Goal: Task Accomplishment & Management: Use online tool/utility

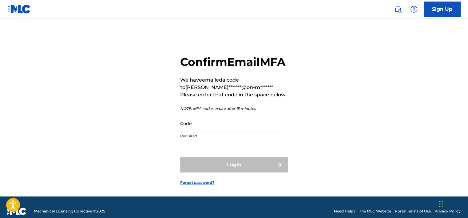
click at [217, 132] on input "Code" at bounding box center [232, 123] width 104 height 18
paste input "679383"
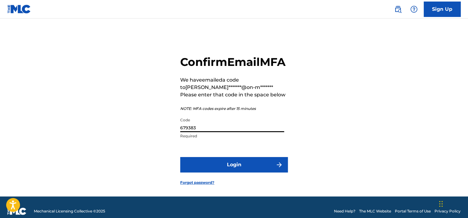
type input "679383"
click at [180, 157] on button "Login" at bounding box center [234, 164] width 108 height 15
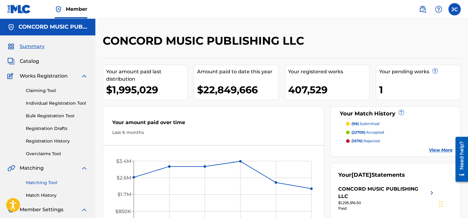
click at [50, 181] on link "Matching Tool" at bounding box center [57, 182] width 62 height 6
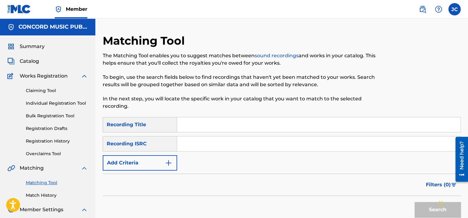
click at [245, 143] on input "Search Form" at bounding box center [318, 143] width 283 height 15
paste input "GBBBA0700153"
click at [414, 202] on button "Search" at bounding box center [437, 209] width 46 height 15
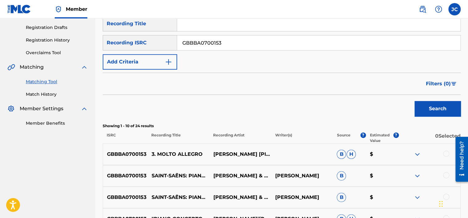
scroll to position [107, 0]
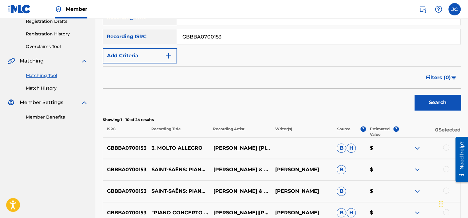
click at [223, 33] on input "GBBBA0700153" at bounding box center [318, 36] width 283 height 15
paste input "TCACO1619661"
type input "TCACO1619661"
click at [414, 95] on button "Search" at bounding box center [437, 102] width 46 height 15
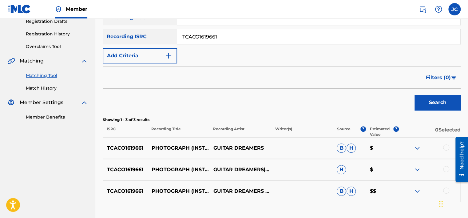
click at [229, 34] on input "TCACO1619661" at bounding box center [318, 36] width 283 height 15
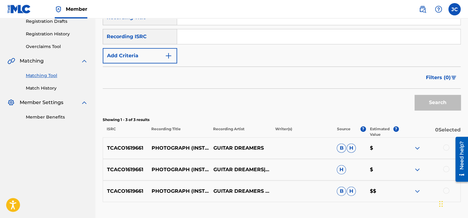
paste input "MX4971504644"
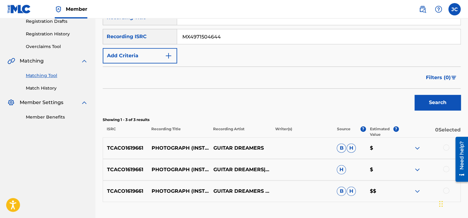
type input "MX4971504644"
click at [414, 95] on button "Search" at bounding box center [437, 102] width 46 height 15
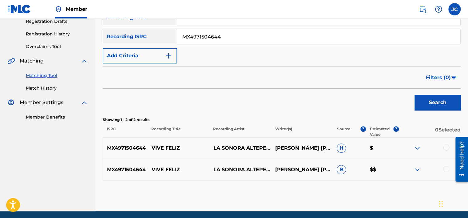
scroll to position [129, 0]
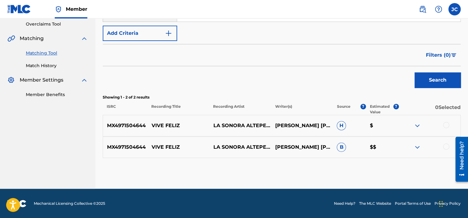
click at [445, 148] on div at bounding box center [446, 146] width 6 height 6
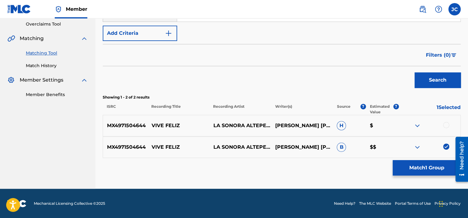
click at [445, 124] on div at bounding box center [446, 125] width 6 height 6
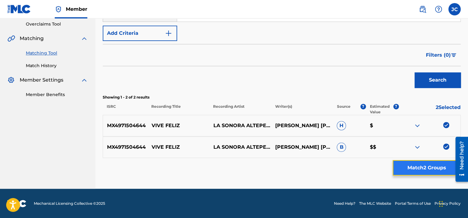
click at [439, 165] on button "Match 2 Groups" at bounding box center [427, 167] width 68 height 15
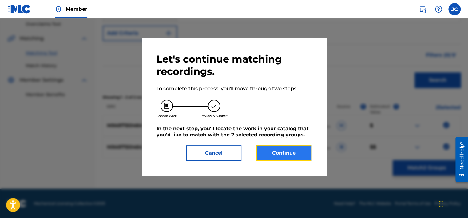
click at [298, 153] on button "Continue" at bounding box center [283, 152] width 55 height 15
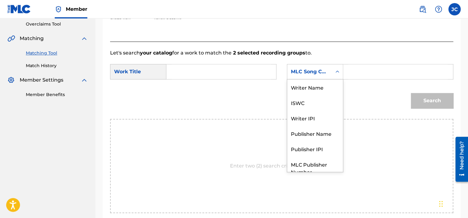
click at [315, 74] on div "MLC Song Code" at bounding box center [309, 71] width 37 height 7
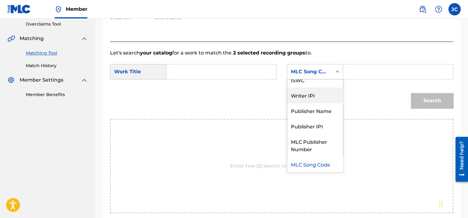
scroll to position [0, 0]
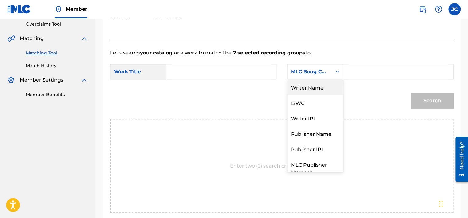
click at [312, 86] on div "Writer Name" at bounding box center [315, 86] width 56 height 15
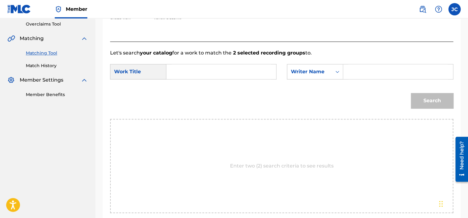
click at [257, 74] on input "Search Form" at bounding box center [221, 71] width 99 height 15
paste input "Vive Feliz"
type input "Vive Feliz"
click at [357, 66] on input "Search Form" at bounding box center [397, 71] width 99 height 15
paste input "[PERSON_NAME]"
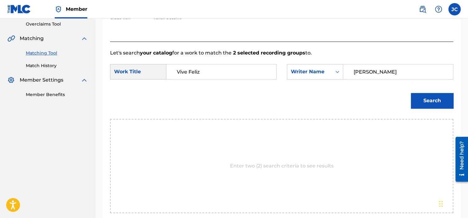
click at [411, 93] on button "Search" at bounding box center [432, 100] width 42 height 15
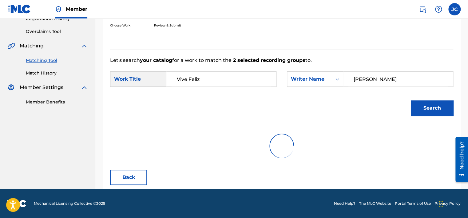
scroll to position [96, 0]
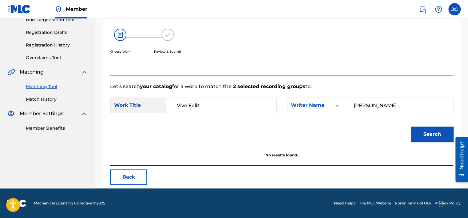
click at [379, 108] on input "[PERSON_NAME]" at bounding box center [397, 105] width 99 height 15
paste input "[PERSON_NAME]"
type input "[PERSON_NAME]"
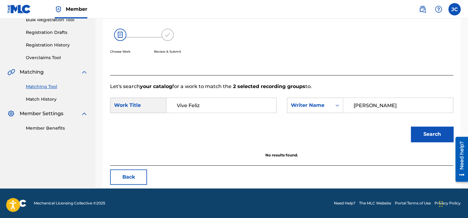
click at [411, 126] on button "Search" at bounding box center [432, 133] width 42 height 15
click at [119, 178] on button "Back" at bounding box center [128, 176] width 37 height 15
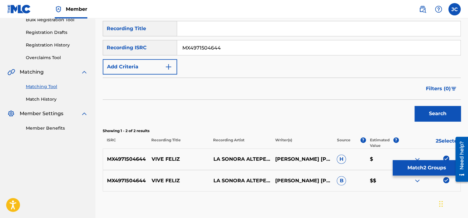
scroll to position [129, 0]
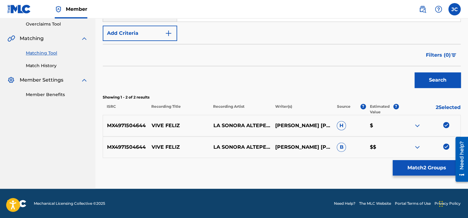
click at [447, 145] on img at bounding box center [446, 146] width 6 height 6
click at [444, 123] on img at bounding box center [446, 125] width 6 height 6
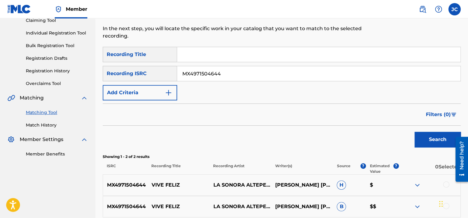
scroll to position [69, 0]
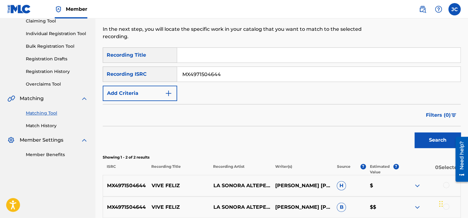
click at [358, 76] on input "MX4971504644" at bounding box center [318, 74] width 283 height 15
paste input "USLD91761381"
type input "USLD91761381"
click at [414, 132] on button "Search" at bounding box center [437, 139] width 46 height 15
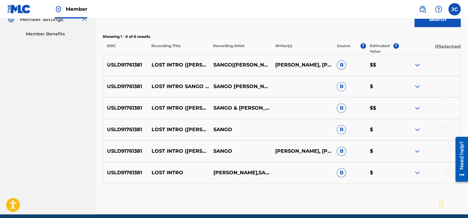
scroll to position [194, 0]
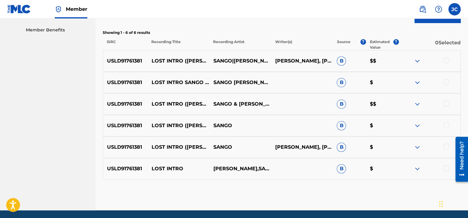
click at [446, 170] on div at bounding box center [446, 168] width 6 height 6
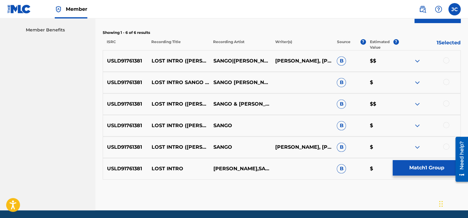
click at [444, 145] on div at bounding box center [446, 146] width 6 height 6
click at [445, 125] on div at bounding box center [446, 125] width 6 height 6
click at [446, 103] on div at bounding box center [446, 103] width 6 height 6
click at [446, 82] on div at bounding box center [446, 82] width 6 height 6
click at [448, 61] on div at bounding box center [446, 60] width 6 height 6
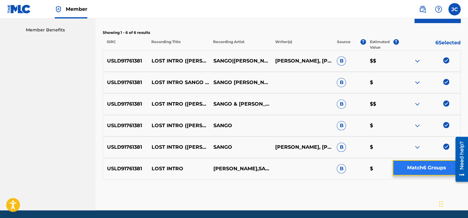
click at [435, 164] on button "Match 6 Groups" at bounding box center [427, 167] width 68 height 15
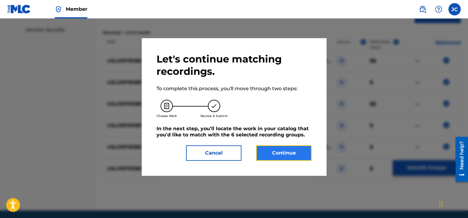
click at [289, 150] on button "Continue" at bounding box center [283, 152] width 55 height 15
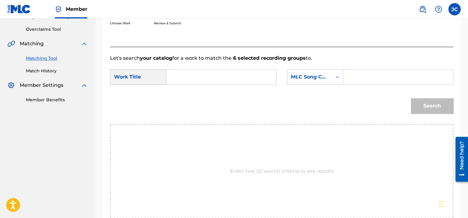
scroll to position [103, 0]
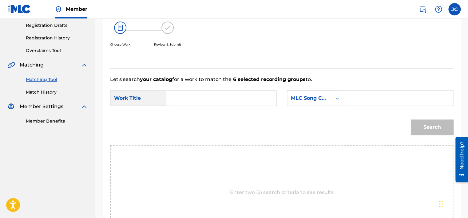
click at [322, 99] on div "MLC Song Code" at bounding box center [309, 97] width 37 height 7
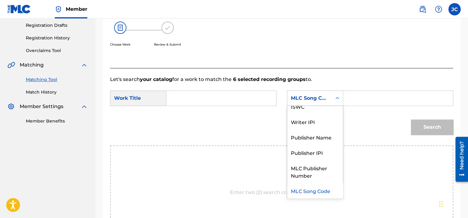
scroll to position [0, 0]
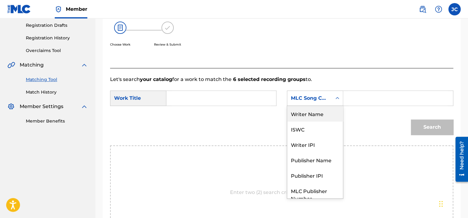
click at [326, 113] on div "Writer Name" at bounding box center [315, 113] width 56 height 15
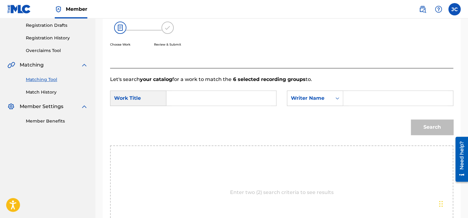
click at [266, 101] on input "Search Form" at bounding box center [221, 98] width 99 height 15
paste input "Lost Intro (Sango’s Version) - Instrumental"
type input "Lost Intro (Sango’s Version) - Instrumental"
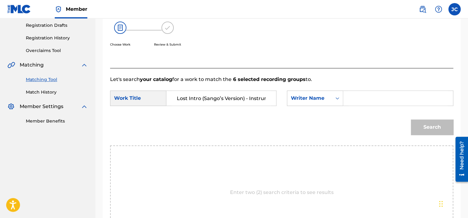
click at [374, 93] on input "Search Form" at bounding box center [397, 98] width 99 height 15
paste input "Tiller"
type input "Tiller"
click at [411, 119] on button "Search" at bounding box center [432, 126] width 42 height 15
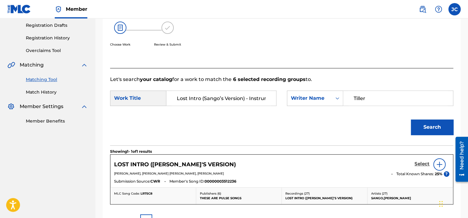
click at [417, 162] on h5 "Select" at bounding box center [421, 164] width 15 height 6
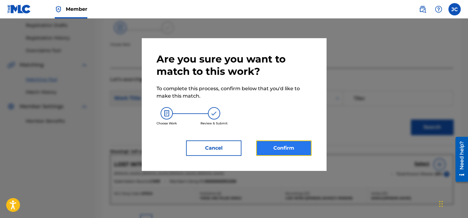
click at [293, 148] on button "Confirm" at bounding box center [283, 147] width 55 height 15
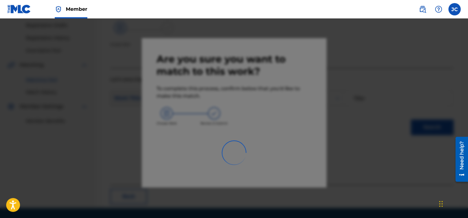
scroll to position [46, 0]
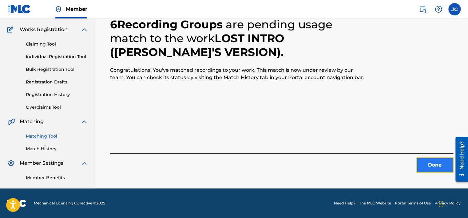
click at [432, 169] on button "Done" at bounding box center [434, 164] width 37 height 15
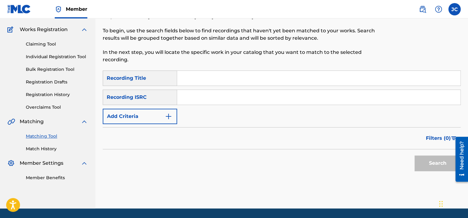
click at [207, 93] on input "Search Form" at bounding box center [318, 97] width 283 height 15
paste input "QMEU31901544"
type input "QMEU31901544"
click at [414, 155] on button "Search" at bounding box center [437, 162] width 46 height 15
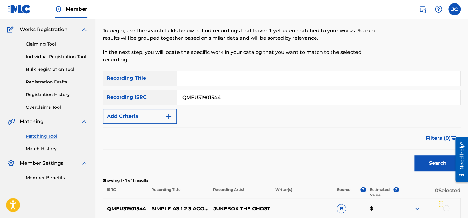
scroll to position [108, 0]
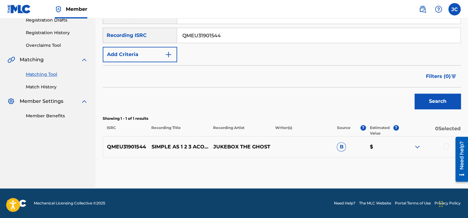
click at [444, 147] on div at bounding box center [446, 146] width 6 height 6
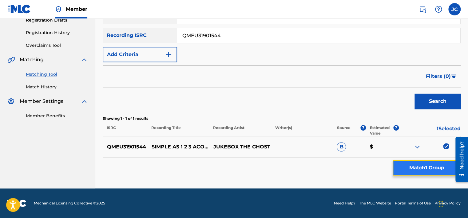
click at [424, 166] on button "Match 1 Group" at bounding box center [427, 167] width 68 height 15
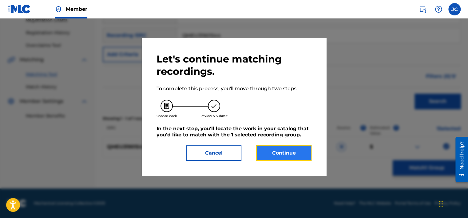
click at [272, 152] on button "Continue" at bounding box center [283, 152] width 55 height 15
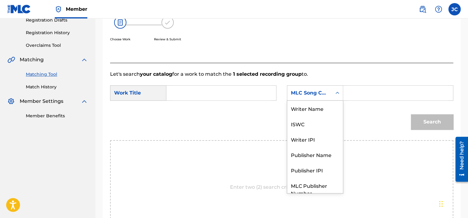
click at [319, 89] on div "MLC Song Code" at bounding box center [309, 93] width 45 height 12
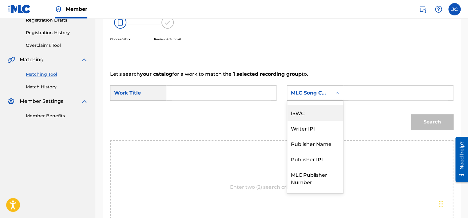
scroll to position [0, 0]
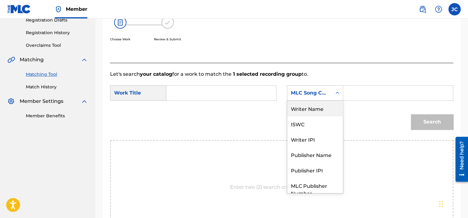
click at [322, 108] on div "Writer Name" at bounding box center [315, 108] width 56 height 15
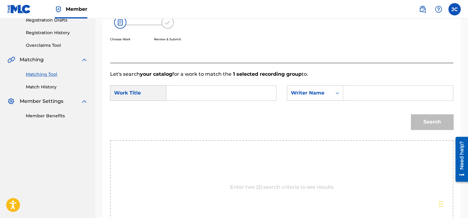
click at [236, 97] on input "Search Form" at bounding box center [221, 92] width 99 height 15
paste input "Simple As 1 2 3"
type input "Simple As 1 2 3"
click at [362, 90] on input "Search Form" at bounding box center [397, 92] width 99 height 15
paste input "Thornewill"
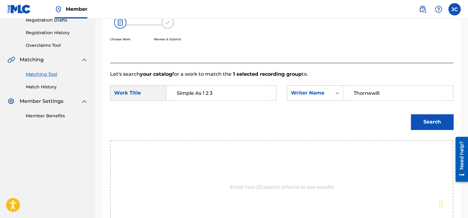
type input "Thornewill"
click at [411, 114] on button "Search" at bounding box center [432, 121] width 42 height 15
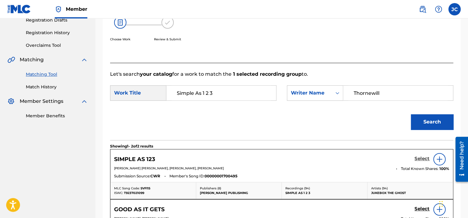
click at [418, 160] on h5 "Select" at bounding box center [421, 159] width 15 height 6
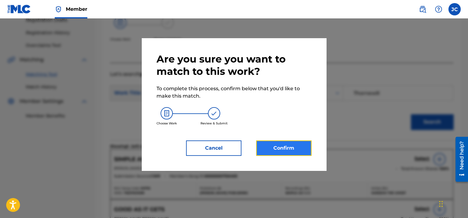
click at [290, 146] on button "Confirm" at bounding box center [283, 147] width 55 height 15
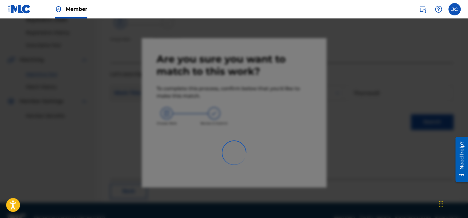
scroll to position [46, 0]
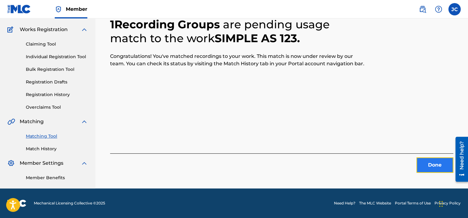
click at [435, 164] on button "Done" at bounding box center [434, 164] width 37 height 15
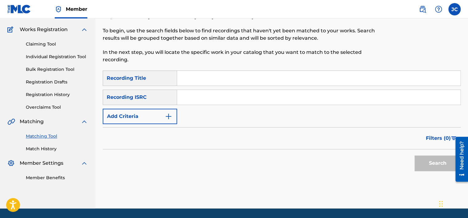
click at [210, 96] on input "Search Form" at bounding box center [318, 97] width 283 height 15
paste input "DEF057003213"
type input "DEF057003213"
click at [414, 155] on button "Search" at bounding box center [437, 162] width 46 height 15
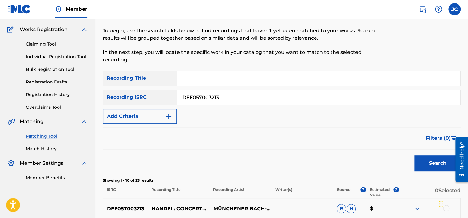
click at [220, 94] on input "DEF057003213" at bounding box center [318, 97] width 283 height 15
paste input "USMBR0906944"
type input "USMBR0906944"
click at [414, 155] on button "Search" at bounding box center [437, 162] width 46 height 15
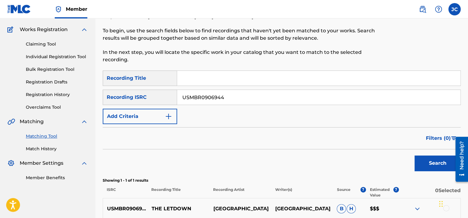
scroll to position [108, 0]
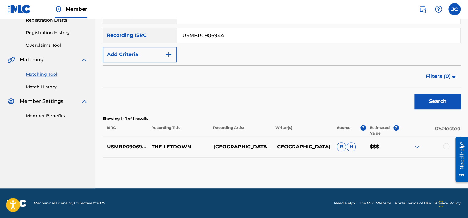
click at [445, 147] on div at bounding box center [446, 146] width 6 height 6
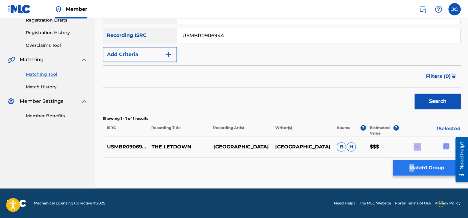
drag, startPoint x: 445, startPoint y: 147, endPoint x: 411, endPoint y: 168, distance: 40.9
click at [411, 157] on div "SearchWithCriteria41e3ca12-bceb-40a5-9764-fbdad26eb44c Recording Title SearchWi…" at bounding box center [282, 83] width 358 height 149
click at [411, 168] on button "Match 1 Group" at bounding box center [427, 167] width 68 height 15
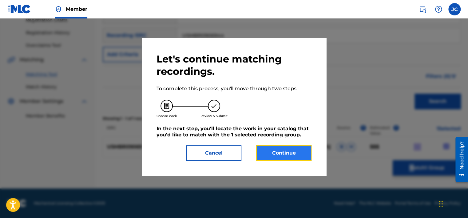
click at [286, 146] on button "Continue" at bounding box center [283, 152] width 55 height 15
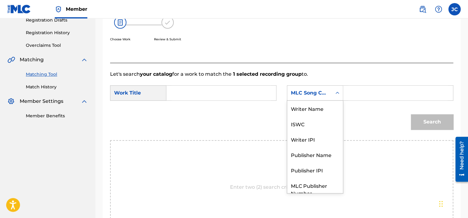
click at [339, 93] on icon "Search Form" at bounding box center [337, 93] width 6 height 6
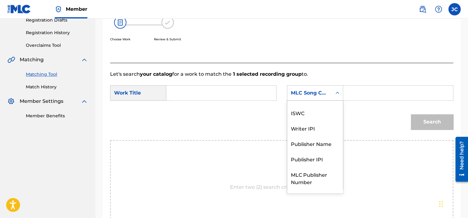
scroll to position [0, 0]
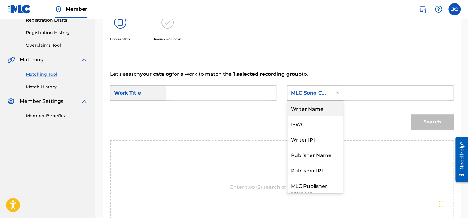
click at [324, 108] on div "Writer Name" at bounding box center [315, 108] width 56 height 15
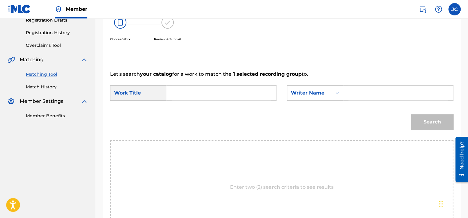
click at [258, 89] on input "Search Form" at bounding box center [221, 92] width 99 height 15
type input "THE LETDOWN"
click at [369, 93] on input "Search Form" at bounding box center [397, 92] width 99 height 15
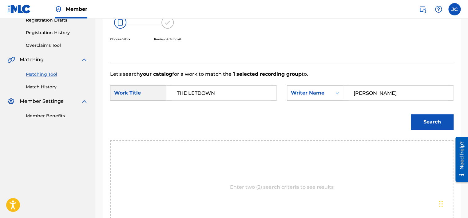
type input "[PERSON_NAME]"
click at [411, 114] on button "Search" at bounding box center [432, 121] width 42 height 15
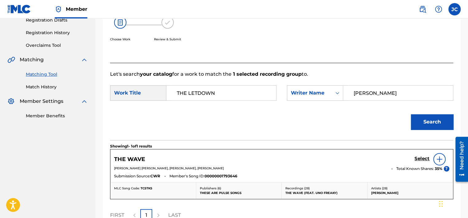
click at [364, 90] on input "[PERSON_NAME]" at bounding box center [397, 92] width 99 height 15
click at [411, 114] on button "Search" at bounding box center [432, 121] width 42 height 15
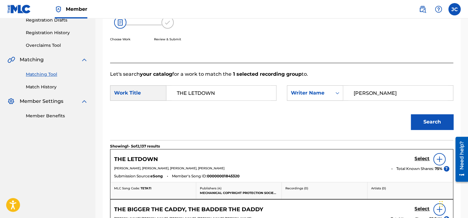
click at [374, 96] on input "[PERSON_NAME]" at bounding box center [397, 92] width 99 height 15
click at [411, 114] on button "Search" at bounding box center [432, 121] width 42 height 15
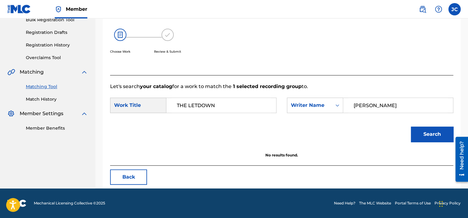
scroll to position [96, 0]
click at [388, 109] on input "[PERSON_NAME]" at bounding box center [397, 105] width 99 height 15
type input "[PERSON_NAME]"
click at [411, 126] on button "Search" at bounding box center [432, 133] width 42 height 15
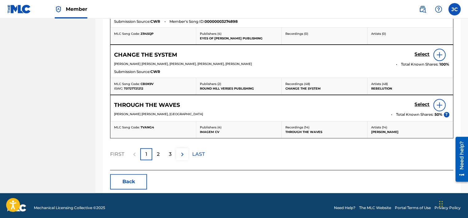
scroll to position [359, 0]
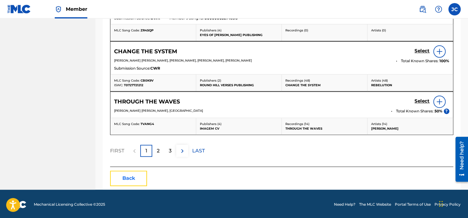
click at [137, 176] on button "Back" at bounding box center [128, 177] width 37 height 15
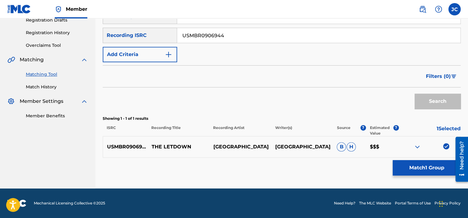
scroll to position [108, 0]
click at [449, 147] on img at bounding box center [446, 146] width 6 height 6
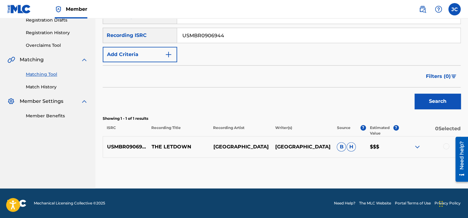
scroll to position [38, 0]
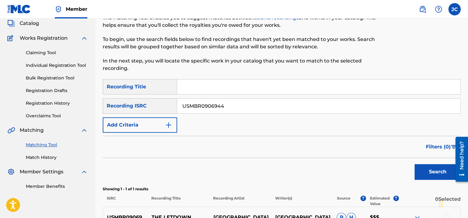
click at [255, 106] on input "USMBR0906944" at bounding box center [318, 105] width 283 height 15
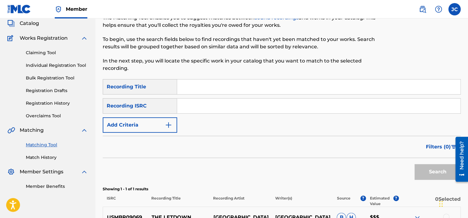
paste input "TCAEF1986855"
click at [414, 164] on button "Search" at bounding box center [437, 171] width 46 height 15
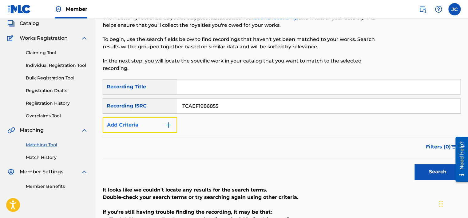
click at [143, 126] on button "Add Criteria" at bounding box center [140, 124] width 74 height 15
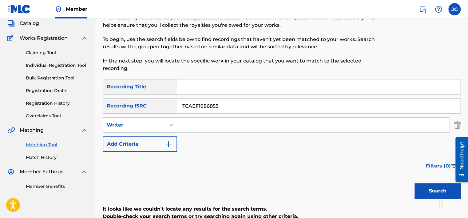
click at [233, 105] on input "TCAEF1986855" at bounding box center [318, 105] width 283 height 15
type input "T"
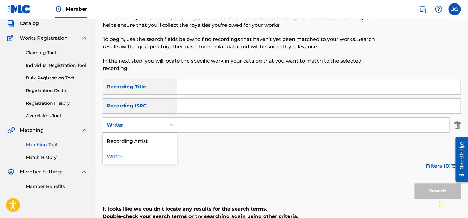
click at [158, 128] on div "Writer" at bounding box center [134, 124] width 55 height 7
click at [158, 143] on div "Recording Artist" at bounding box center [140, 140] width 74 height 15
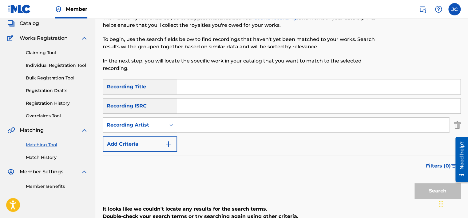
click at [206, 91] on input "Search Form" at bounding box center [318, 86] width 283 height 15
paste input "[PERSON_NAME] CULTURA"
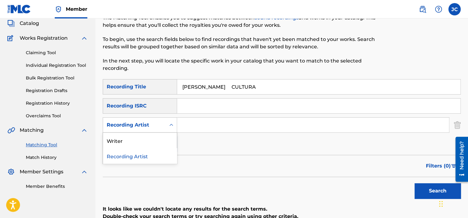
click at [164, 121] on div "Recording Artist" at bounding box center [134, 125] width 63 height 12
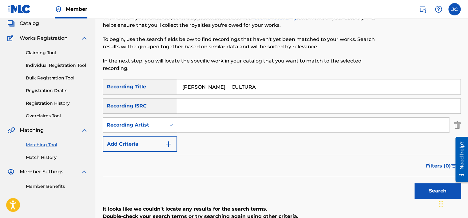
click at [233, 86] on input "[PERSON_NAME] CULTURA" at bounding box center [318, 86] width 283 height 15
drag, startPoint x: 235, startPoint y: 86, endPoint x: 173, endPoint y: 80, distance: 62.7
click at [173, 80] on div "SearchWithCriteria41e3ca12-bceb-40a5-9764-fbdad26eb44c Recording Title [PERSON_…" at bounding box center [282, 86] width 358 height 15
type input "CULTURA"
click at [242, 123] on input "[PERSON_NAME]" at bounding box center [313, 124] width 272 height 15
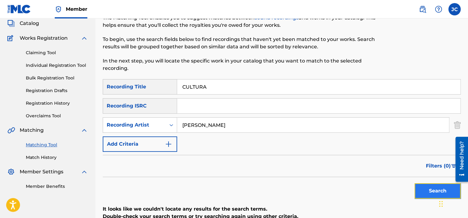
click at [432, 192] on button "Search" at bounding box center [437, 190] width 46 height 15
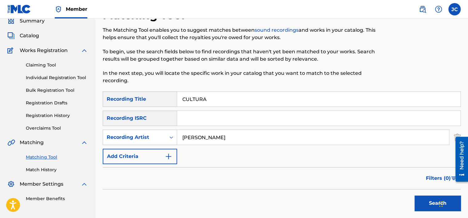
scroll to position [0, 0]
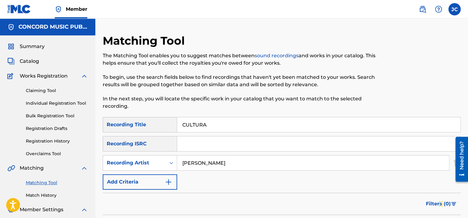
click at [249, 161] on input "[PERSON_NAME]" at bounding box center [313, 162] width 272 height 15
type input "D"
drag, startPoint x: 243, startPoint y: 127, endPoint x: 163, endPoint y: 121, distance: 80.5
click at [163, 121] on div "SearchWithCriteria41e3ca12-bceb-40a5-9764-fbdad26eb44c Recording Title CULTURA" at bounding box center [282, 124] width 358 height 15
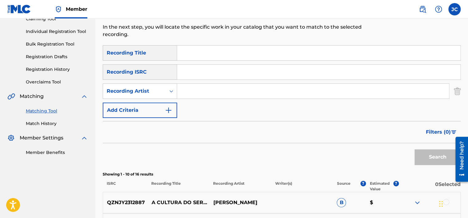
scroll to position [87, 0]
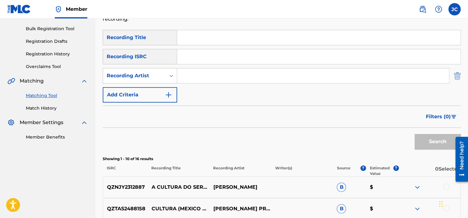
click at [454, 76] on img "Search Form" at bounding box center [457, 75] width 7 height 15
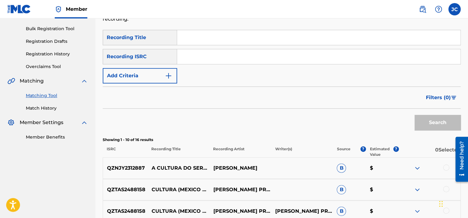
scroll to position [0, 0]
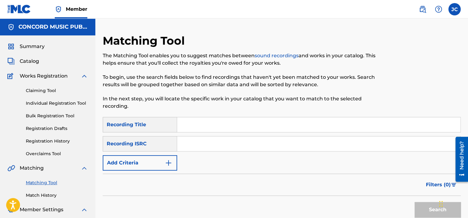
click at [207, 148] on input "Search Form" at bounding box center [318, 143] width 283 height 15
paste input "KRA381210438"
type input "KRA381210438"
click at [414, 202] on button "Search" at bounding box center [437, 209] width 46 height 15
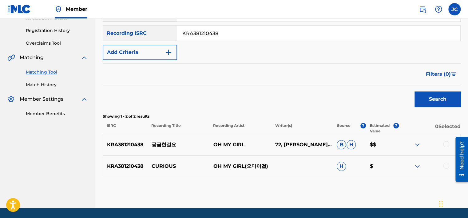
scroll to position [125, 0]
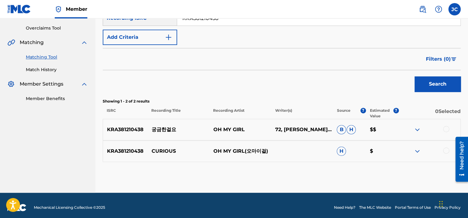
click at [446, 149] on div at bounding box center [446, 150] width 6 height 6
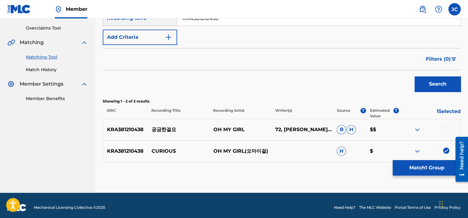
click at [446, 128] on div at bounding box center [446, 129] width 6 height 6
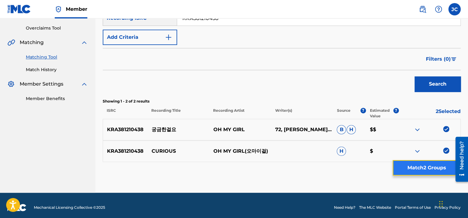
click at [426, 166] on button "Match 2 Groups" at bounding box center [427, 167] width 68 height 15
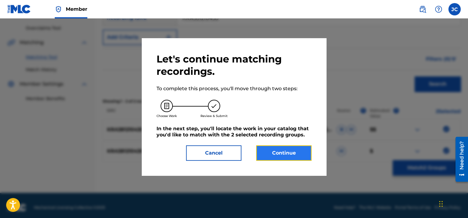
click at [286, 158] on button "Continue" at bounding box center [283, 152] width 55 height 15
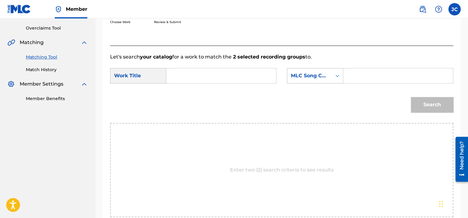
click at [329, 81] on div "MLC Song Code" at bounding box center [315, 75] width 56 height 15
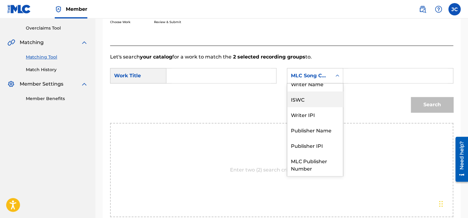
scroll to position [0, 0]
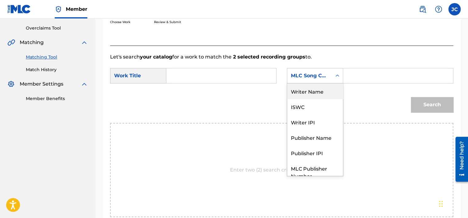
click at [326, 90] on div "Writer Name" at bounding box center [315, 90] width 56 height 15
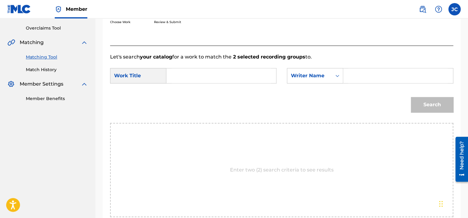
click at [247, 73] on input "Search Form" at bounding box center [221, 75] width 99 height 15
paste input "CURIOUS"
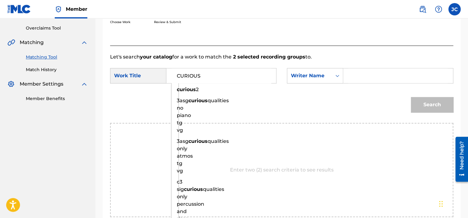
type input "CURIOUS"
click at [374, 74] on input "Search Form" at bounding box center [397, 75] width 99 height 15
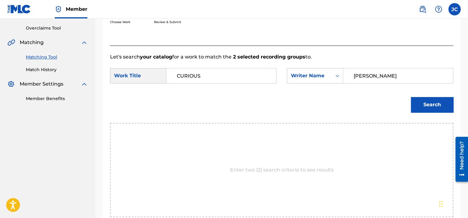
click at [411, 97] on button "Search" at bounding box center [432, 104] width 42 height 15
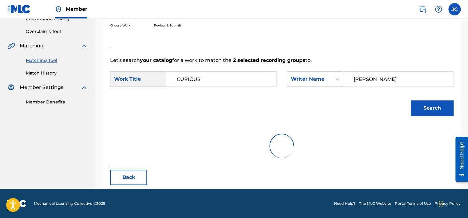
scroll to position [96, 0]
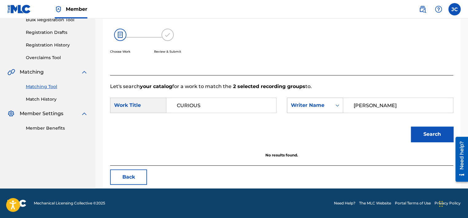
drag, startPoint x: 383, startPoint y: 105, endPoint x: 328, endPoint y: 112, distance: 55.5
click at [328, 112] on div "SearchWithCriteria7c2fb09b-7de0-4fd7-9031-b239500ba3e0 Writer Name [PERSON_NAME]" at bounding box center [370, 104] width 166 height 15
click at [411, 126] on button "Search" at bounding box center [432, 133] width 42 height 15
click at [373, 107] on input "HYUK" at bounding box center [397, 105] width 99 height 15
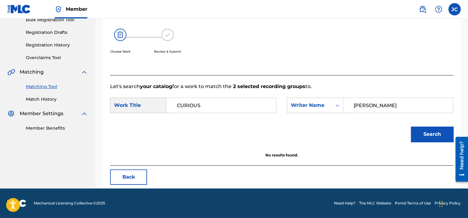
click at [411, 126] on button "Search" at bounding box center [432, 133] width 42 height 15
click at [388, 106] on input "[PERSON_NAME]" at bounding box center [397, 105] width 99 height 15
click at [411, 126] on button "Search" at bounding box center [432, 133] width 42 height 15
click at [382, 108] on input "[PERSON_NAME]" at bounding box center [397, 105] width 99 height 15
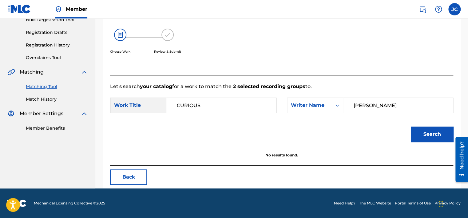
click at [382, 108] on input "[PERSON_NAME]" at bounding box center [397, 105] width 99 height 15
type input "[PERSON_NAME]"
click at [411, 126] on button "Search" at bounding box center [432, 133] width 42 height 15
click at [140, 174] on button "Back" at bounding box center [128, 176] width 37 height 15
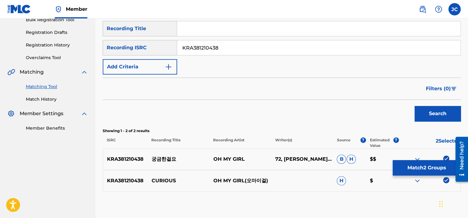
scroll to position [129, 0]
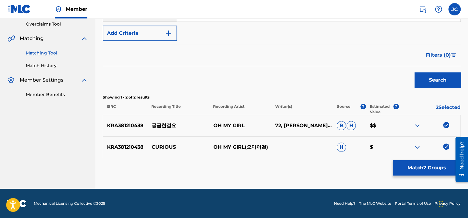
click at [444, 145] on img at bounding box center [446, 146] width 6 height 6
click at [448, 123] on img at bounding box center [446, 125] width 6 height 6
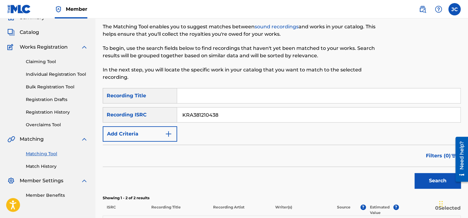
scroll to position [27, 0]
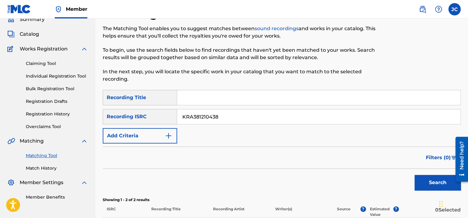
click at [262, 112] on input "KRA381210438" at bounding box center [318, 116] width 283 height 15
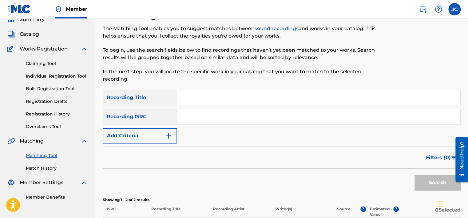
paste input "DEF058300142"
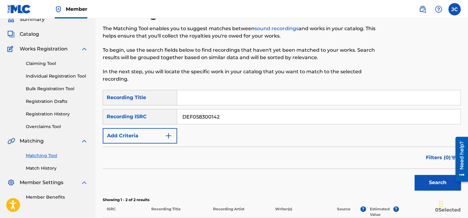
type input "DEF058300142"
click at [414, 175] on button "Search" at bounding box center [437, 182] width 46 height 15
click at [235, 116] on input "DEF058300142" at bounding box center [318, 116] width 283 height 15
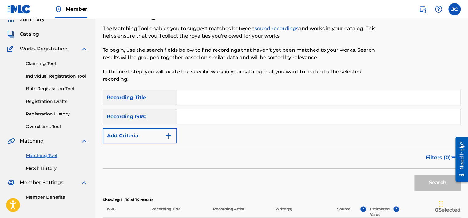
paste input "QMFME1448636"
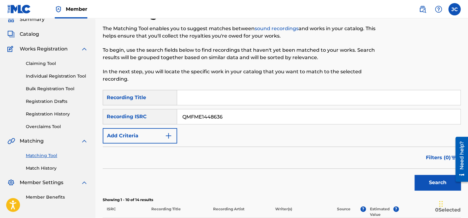
type input "QMFME1448636"
click at [414, 175] on button "Search" at bounding box center [437, 182] width 46 height 15
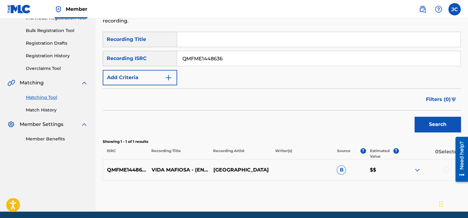
scroll to position [108, 0]
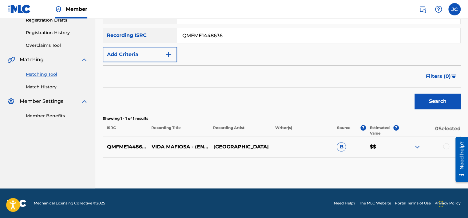
click at [447, 145] on div at bounding box center [446, 146] width 6 height 6
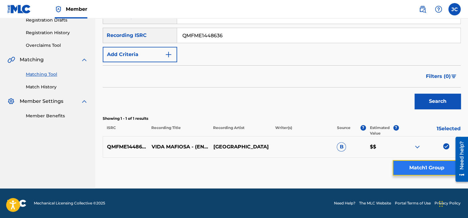
click at [436, 165] on button "Match 1 Group" at bounding box center [427, 167] width 68 height 15
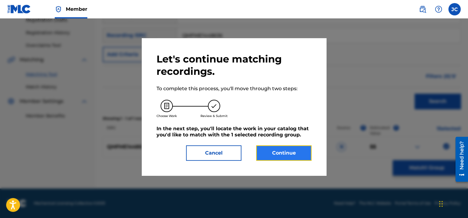
click at [291, 149] on button "Continue" at bounding box center [283, 152] width 55 height 15
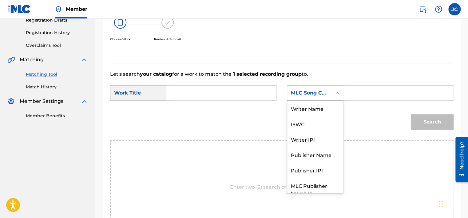
click at [323, 100] on div "MLC Song Code" at bounding box center [315, 92] width 56 height 15
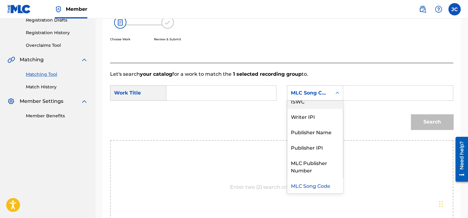
scroll to position [0, 0]
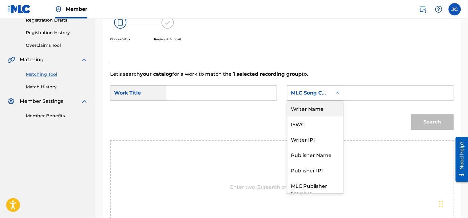
click at [324, 108] on div "Writer Name" at bounding box center [315, 108] width 56 height 15
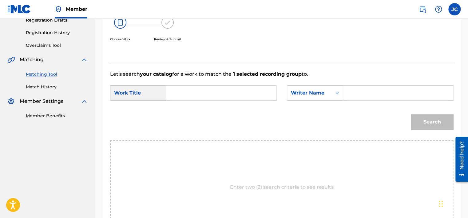
click at [226, 96] on input "Search Form" at bounding box center [221, 92] width 99 height 15
paste input "Vida Mafiosa"
type input "Vida Mafiosa"
click at [375, 92] on input "Search Form" at bounding box center [397, 92] width 99 height 15
paste input "[PERSON_NAME]"
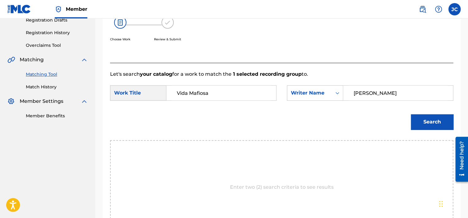
click at [411, 114] on button "Search" at bounding box center [432, 121] width 42 height 15
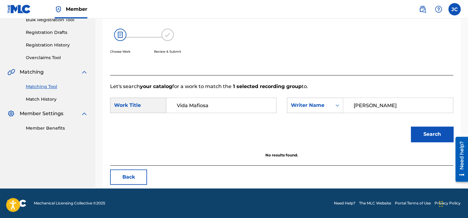
scroll to position [96, 0]
click at [383, 107] on input "[PERSON_NAME]" at bounding box center [397, 105] width 99 height 15
paste input "[PERSON_NAME]"
type input "[PERSON_NAME]"
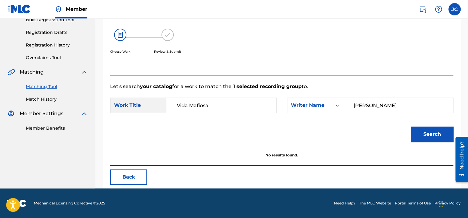
click at [411, 126] on button "Search" at bounding box center [432, 133] width 42 height 15
click at [134, 178] on button "Back" at bounding box center [128, 176] width 37 height 15
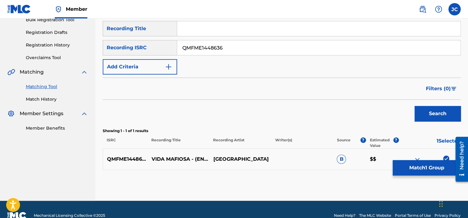
scroll to position [108, 0]
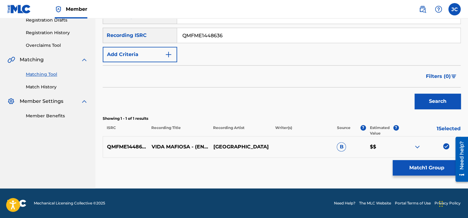
click at [447, 144] on img at bounding box center [446, 146] width 6 height 6
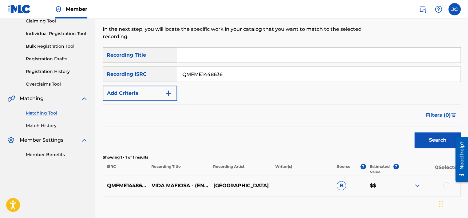
scroll to position [48, 0]
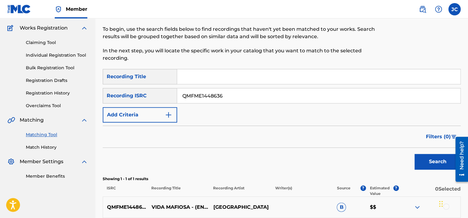
click at [278, 91] on input "QMFME1448636" at bounding box center [318, 95] width 283 height 15
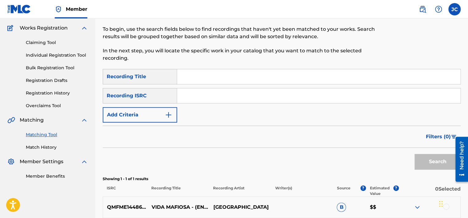
paste input "USA5W1700319"
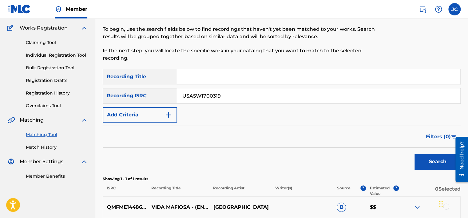
type input "USA5W1700319"
click at [414, 154] on button "Search" at bounding box center [437, 161] width 46 height 15
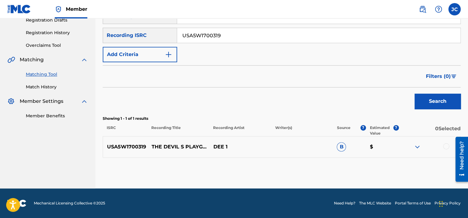
click at [446, 147] on div at bounding box center [446, 146] width 6 height 6
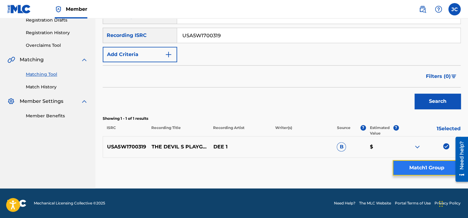
click at [437, 165] on button "Match 1 Group" at bounding box center [427, 167] width 68 height 15
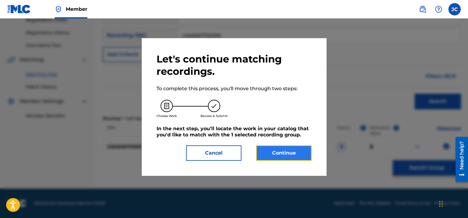
click at [305, 156] on button "Continue" at bounding box center [283, 152] width 55 height 15
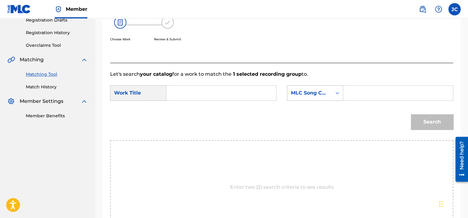
click at [319, 97] on div "MLC Song Code" at bounding box center [309, 93] width 45 height 12
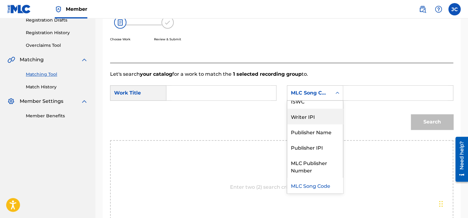
scroll to position [0, 0]
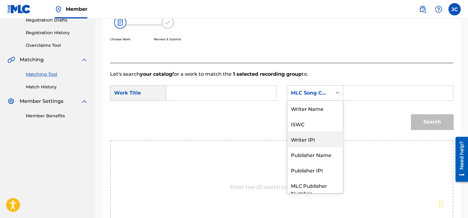
click at [327, 107] on div "Writer Name" at bounding box center [315, 108] width 56 height 15
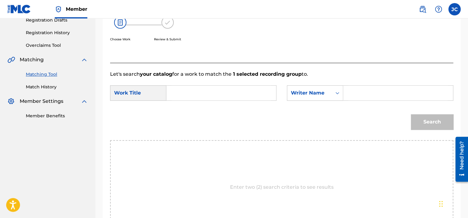
click at [240, 84] on form "SearchWithCriteria1d8deae2-4788-4a4c-8995-ed65bf57f86f Work Title SearchWithCri…" at bounding box center [281, 109] width 343 height 62
click at [241, 92] on input "Search Form" at bounding box center [221, 92] width 99 height 15
paste input "The Devil's Playground"
type input "The Devil's Playground"
click at [352, 93] on input "Search Form" at bounding box center [397, 92] width 99 height 15
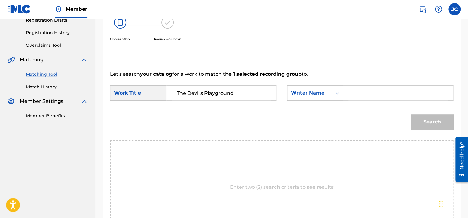
paste input "[PERSON_NAME]"
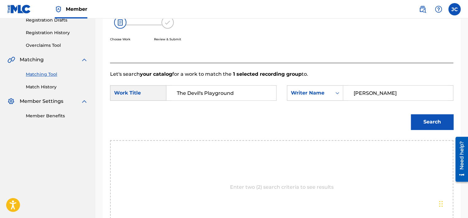
click at [411, 114] on button "Search" at bounding box center [432, 121] width 42 height 15
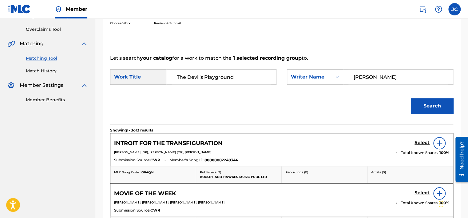
scroll to position [95, 0]
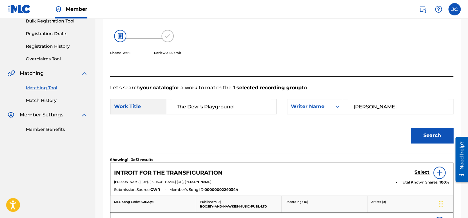
drag, startPoint x: 386, startPoint y: 109, endPoint x: 327, endPoint y: 118, distance: 59.6
click at [327, 118] on form "SearchWithCriteria1d8deae2-4788-4a4c-8995-ed65bf57f86f Work Title The Devil's P…" at bounding box center [281, 122] width 343 height 62
click at [411, 128] on button "Search" at bounding box center [432, 135] width 42 height 15
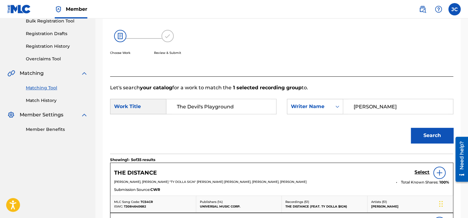
click at [380, 109] on input "[PERSON_NAME]" at bounding box center [397, 106] width 99 height 15
type input "[PERSON_NAME]"
click at [411, 128] on button "Search" at bounding box center [432, 135] width 42 height 15
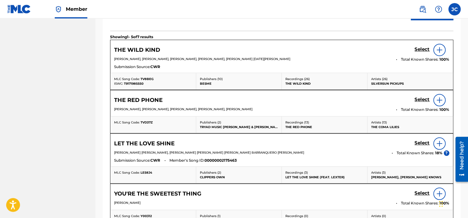
scroll to position [353, 0]
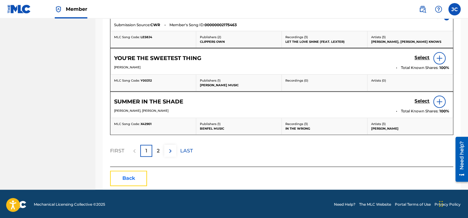
click at [141, 171] on button "Back" at bounding box center [128, 177] width 37 height 15
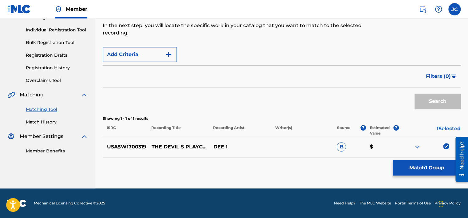
scroll to position [108, 0]
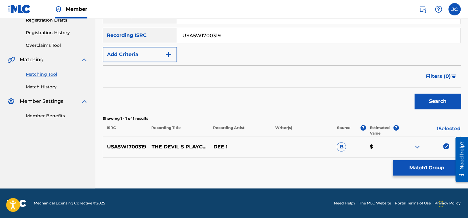
click at [446, 148] on img at bounding box center [446, 146] width 6 height 6
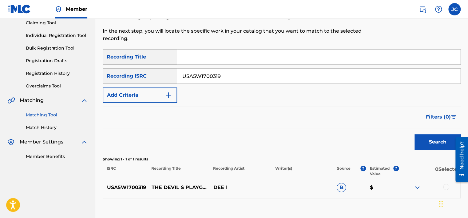
scroll to position [55, 0]
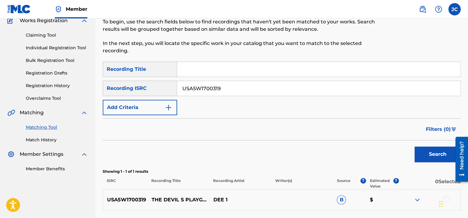
click at [352, 86] on input "USA5W1700319" at bounding box center [318, 88] width 283 height 15
paste input "USBAE1315316"
type input "USBAE1315316"
click at [414, 146] on button "Search" at bounding box center [437, 153] width 46 height 15
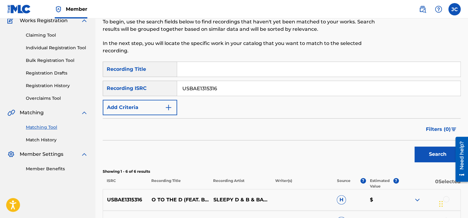
click at [226, 90] on input "USBAE1315316" at bounding box center [318, 88] width 283 height 15
paste input "USG7D0860510"
type input "USG7D0860510"
click at [414, 146] on button "Search" at bounding box center [437, 153] width 46 height 15
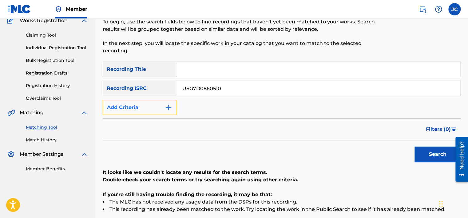
click at [149, 105] on button "Add Criteria" at bounding box center [140, 107] width 74 height 15
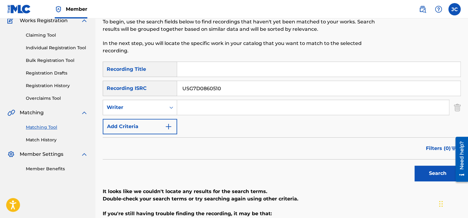
drag, startPoint x: 228, startPoint y: 90, endPoint x: 181, endPoint y: 84, distance: 47.4
click at [181, 84] on input "USG7D0860510" at bounding box center [318, 88] width 283 height 15
click at [160, 109] on div "Writer" at bounding box center [134, 107] width 55 height 7
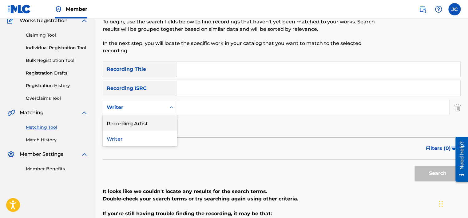
click at [159, 121] on div "Recording Artist" at bounding box center [140, 122] width 74 height 15
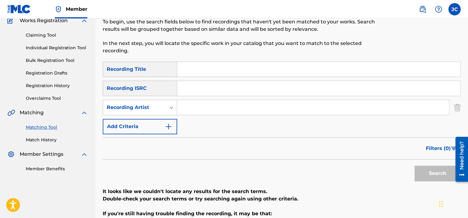
click at [212, 70] on input "Search Form" at bounding box center [318, 69] width 283 height 15
paste input "LULLABY PLAYERS [PERSON_NAME]"
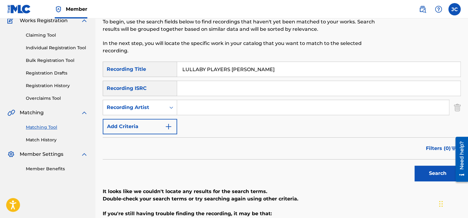
drag, startPoint x: 236, startPoint y: 69, endPoint x: 175, endPoint y: 68, distance: 61.2
click at [175, 68] on div "SearchWithCriteria41e3ca12-bceb-40a5-9764-fbdad26eb44c Recording Title LULLABY …" at bounding box center [282, 68] width 358 height 15
type input "[PERSON_NAME]"
click at [236, 109] on input "LULLABY PLAYERS" at bounding box center [313, 107] width 272 height 15
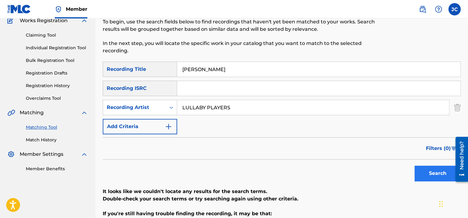
type input "LULLABY PLAYERS"
click at [437, 171] on button "Search" at bounding box center [437, 172] width 46 height 15
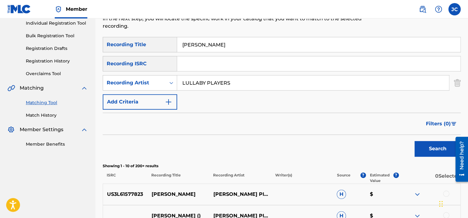
scroll to position [81, 0]
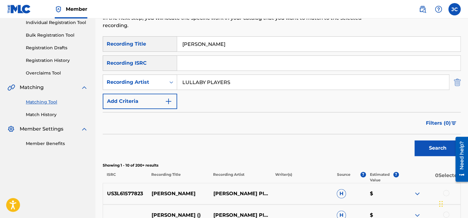
click at [458, 82] on img "Search Form" at bounding box center [457, 81] width 7 height 15
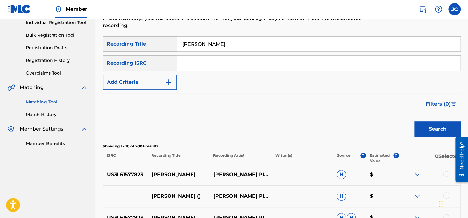
click at [290, 43] on input "[PERSON_NAME]" at bounding box center [318, 44] width 283 height 15
type input "B"
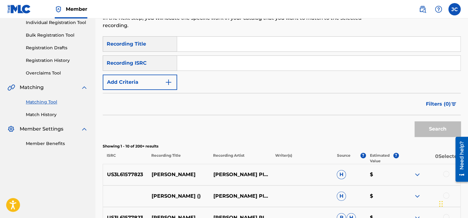
click at [221, 62] on input "Search Form" at bounding box center [318, 63] width 283 height 15
paste input "USA2P1815983"
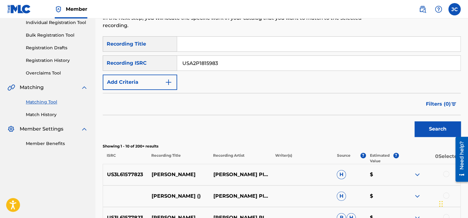
type input "USA2P1815983"
click at [414, 121] on button "Search" at bounding box center [437, 128] width 46 height 15
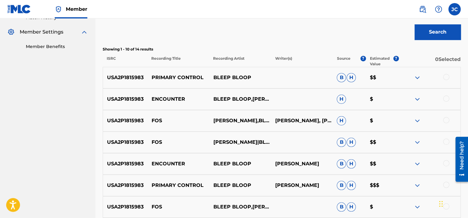
scroll to position [179, 0]
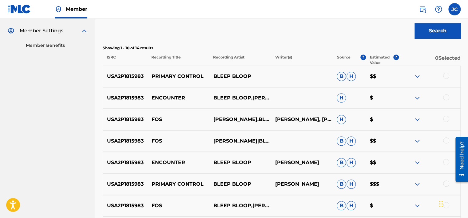
click at [446, 77] on div at bounding box center [446, 76] width 6 height 6
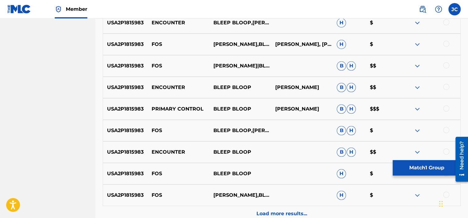
scroll to position [255, 0]
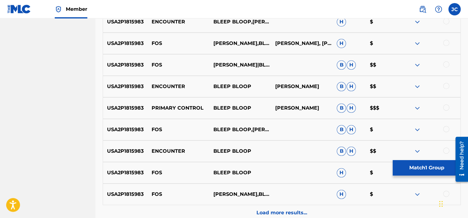
click at [445, 108] on div at bounding box center [446, 107] width 6 height 6
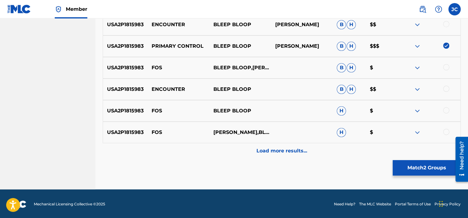
scroll to position [317, 0]
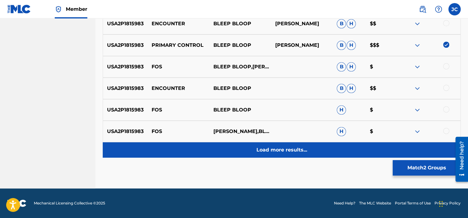
click at [336, 145] on div "Load more results..." at bounding box center [282, 149] width 358 height 15
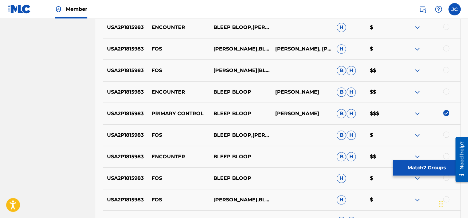
scroll to position [251, 0]
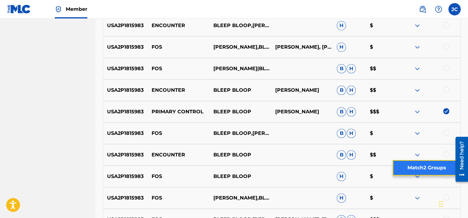
click at [434, 168] on button "Match 2 Groups" at bounding box center [427, 167] width 68 height 15
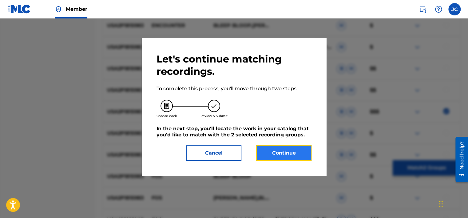
click at [302, 148] on button "Continue" at bounding box center [283, 152] width 55 height 15
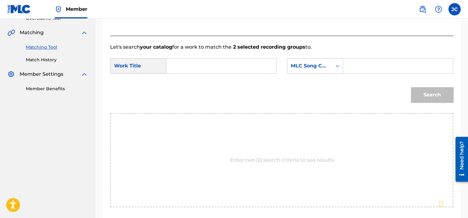
scroll to position [133, 0]
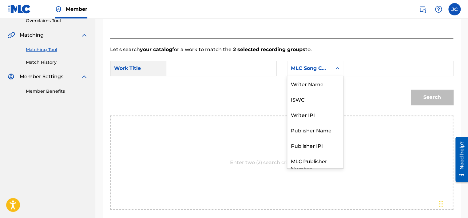
click at [328, 66] on div "MLC Song Code" at bounding box center [309, 68] width 45 height 12
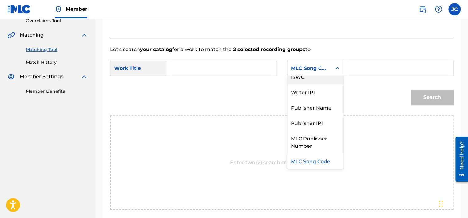
click at [343, 84] on div "Writer Name ISWC Writer IPI Publisher Name Publisher IPI MLC Publisher Number M…" at bounding box center [315, 122] width 56 height 93
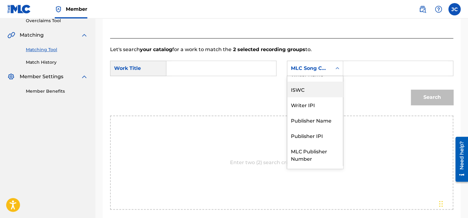
scroll to position [0, 0]
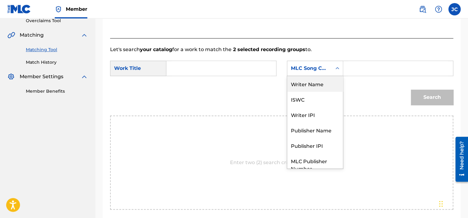
click at [315, 84] on div "Writer Name" at bounding box center [315, 83] width 56 height 15
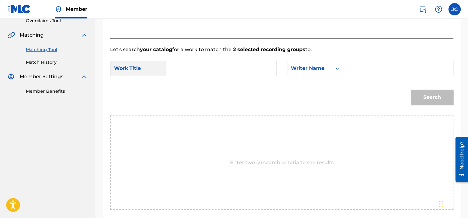
click at [181, 63] on input "Search Form" at bounding box center [221, 68] width 99 height 15
paste input "Primary Control"
type input "Primary Control"
click at [370, 69] on input "Search Form" at bounding box center [397, 68] width 99 height 15
paste input "[PERSON_NAME]"
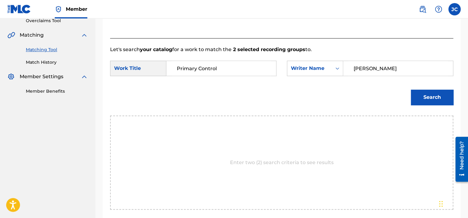
type input "[PERSON_NAME]"
click at [411, 89] on button "Search" at bounding box center [432, 96] width 42 height 15
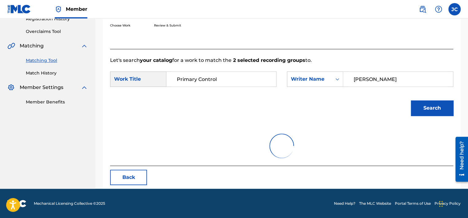
scroll to position [96, 0]
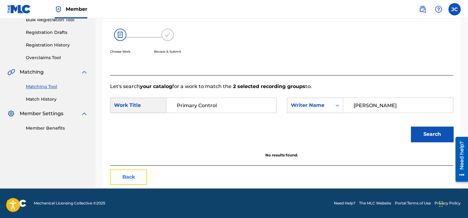
click at [139, 175] on button "Back" at bounding box center [128, 176] width 37 height 15
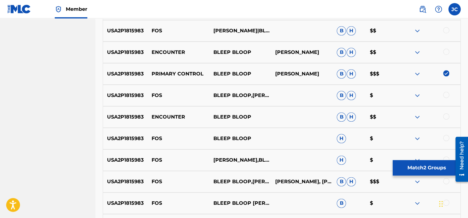
scroll to position [299, 0]
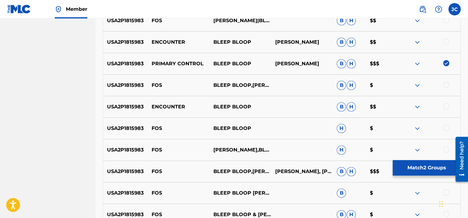
click at [443, 65] on img at bounding box center [446, 63] width 6 height 6
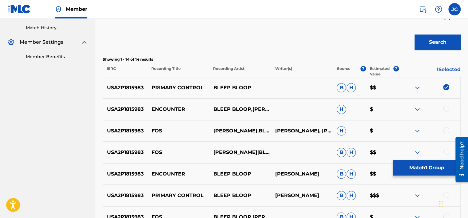
scroll to position [160, 0]
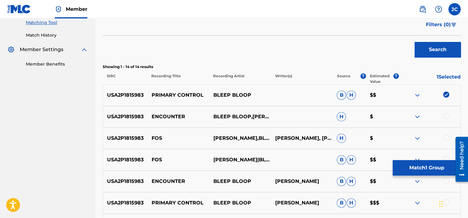
click at [446, 94] on img at bounding box center [446, 94] width 6 height 6
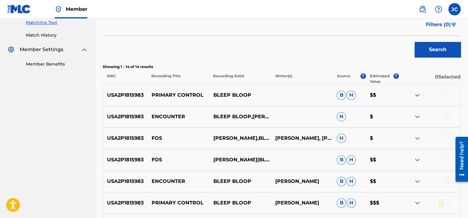
scroll to position [75, 0]
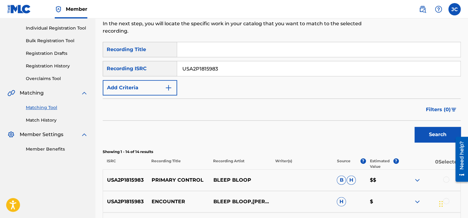
click at [349, 69] on input "USA2P1815983" at bounding box center [318, 68] width 283 height 15
paste input "US3B40000806"
type input "US3B40000806"
click at [414, 127] on button "Search" at bounding box center [437, 134] width 46 height 15
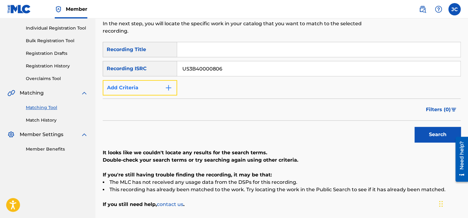
click at [171, 90] on img "Search Form" at bounding box center [168, 87] width 7 height 7
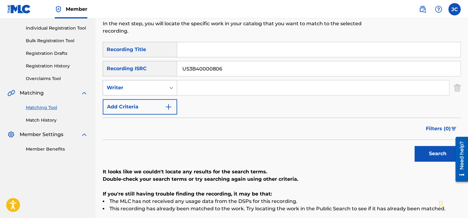
click at [166, 81] on div "Search Form" at bounding box center [171, 87] width 11 height 15
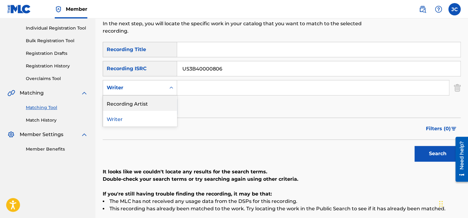
click at [163, 102] on div "Recording Artist" at bounding box center [140, 102] width 74 height 15
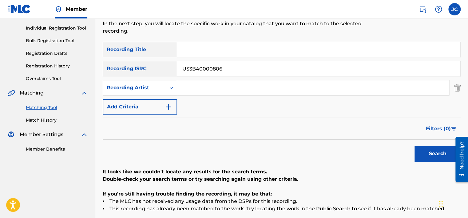
click at [235, 63] on input "US3B40000806" at bounding box center [318, 68] width 283 height 15
click at [232, 56] on input "Search Form" at bounding box center [318, 49] width 283 height 15
paste input "INDIGENOUS STAY WITH ME"
drag, startPoint x: 226, startPoint y: 48, endPoint x: 175, endPoint y: 46, distance: 51.7
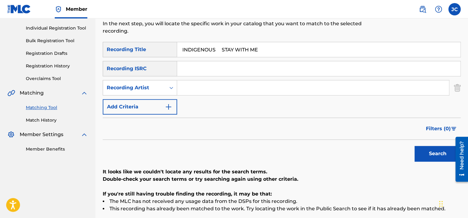
click at [175, 46] on div "SearchWithCriteria41e3ca12-bceb-40a5-9764-fbdad26eb44c Recording Title INDIGENO…" at bounding box center [282, 49] width 358 height 15
drag, startPoint x: 175, startPoint y: 46, endPoint x: 226, endPoint y: 36, distance: 52.3
click at [226, 36] on div "Matching Tool The Matching Tool enables you to suggest matches between sound re…" at bounding box center [240, 0] width 275 height 83
drag, startPoint x: 226, startPoint y: 48, endPoint x: 174, endPoint y: 50, distance: 52.0
click at [174, 50] on div "SearchWithCriteria41e3ca12-bceb-40a5-9764-fbdad26eb44c Recording Title INDIGENO…" at bounding box center [282, 49] width 358 height 15
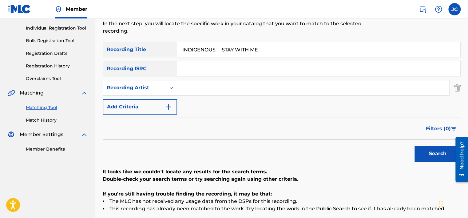
type input "STAY WITH ME"
click at [224, 93] on input "[DEMOGRAPHIC_DATA]" at bounding box center [313, 87] width 272 height 15
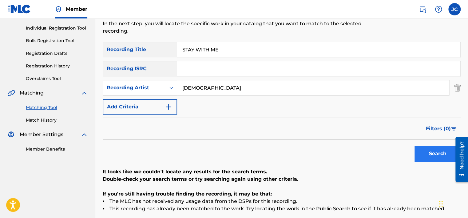
type input "[DEMOGRAPHIC_DATA]"
click at [419, 151] on button "Search" at bounding box center [437, 153] width 46 height 15
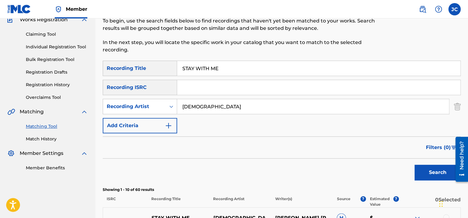
scroll to position [57, 0]
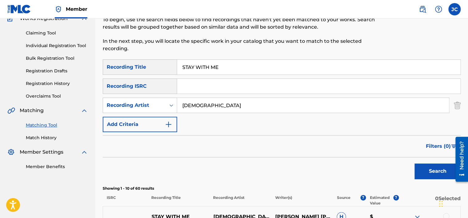
click at [242, 108] on input "[DEMOGRAPHIC_DATA]" at bounding box center [313, 105] width 272 height 15
click at [232, 69] on input "STAY WITH ME" at bounding box center [318, 67] width 283 height 15
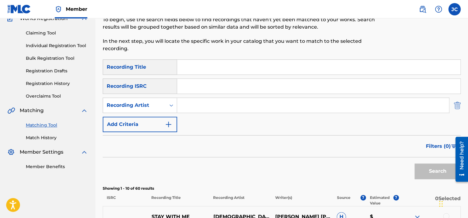
click at [458, 104] on img "Search Form" at bounding box center [457, 104] width 7 height 15
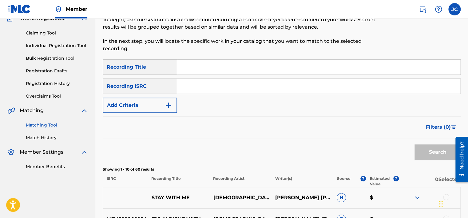
click at [209, 84] on input "Search Form" at bounding box center [318, 86] width 283 height 15
paste input "DEF058500943"
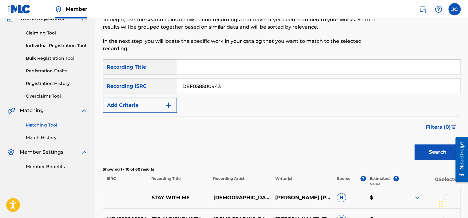
type input "DEF058500943"
click at [414, 144] on button "Search" at bounding box center [437, 151] width 46 height 15
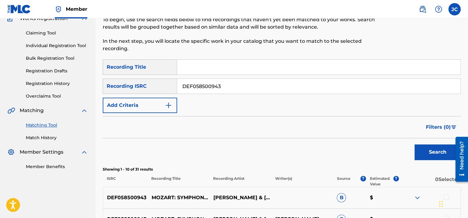
click at [233, 84] on input "DEF058500943" at bounding box center [318, 86] width 283 height 15
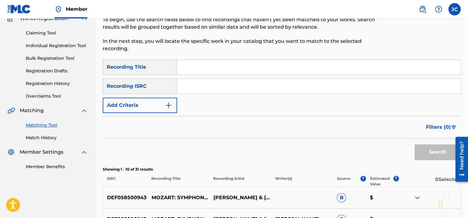
paste input "USEP41813014"
type input "USEP41813014"
click at [414, 144] on button "Search" at bounding box center [437, 151] width 46 height 15
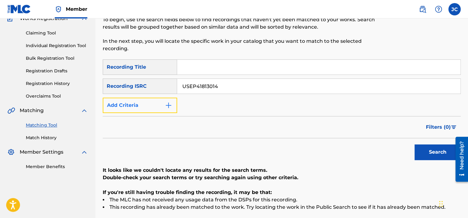
click at [164, 107] on button "Add Criteria" at bounding box center [140, 104] width 74 height 15
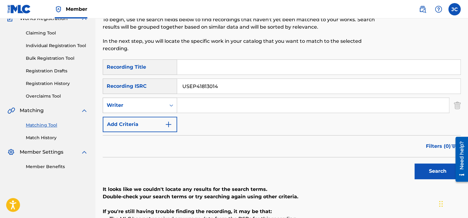
click at [167, 110] on div "Search Form" at bounding box center [171, 105] width 11 height 11
click at [162, 128] on div "Recording Artist" at bounding box center [140, 120] width 74 height 15
click at [237, 66] on input "Search Form" at bounding box center [318, 67] width 283 height 15
paste input "SAVE FACE YOURS"
type input "SAVE FACE YOURS"
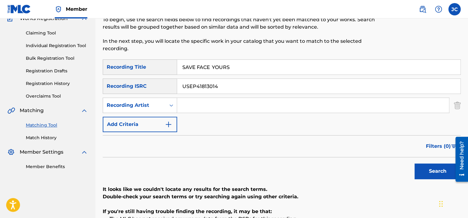
drag, startPoint x: 219, startPoint y: 86, endPoint x: 172, endPoint y: 89, distance: 47.4
click at [172, 89] on div "SearchWithCriteria8a68eed4-5471-4b50-83fd-3024493bac07 Recording ISRC USEP41813…" at bounding box center [282, 85] width 358 height 15
drag, startPoint x: 215, startPoint y: 65, endPoint x: 181, endPoint y: 64, distance: 33.8
click at [181, 64] on input "SAVE FACE YOURS" at bounding box center [318, 67] width 283 height 15
type input "YOURS"
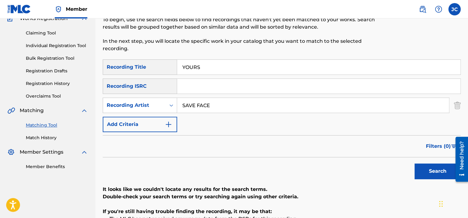
click at [229, 107] on input "SAVE FACE" at bounding box center [313, 105] width 272 height 15
click at [423, 165] on button "Search" at bounding box center [437, 170] width 46 height 15
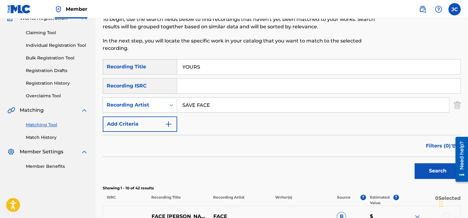
scroll to position [45, 0]
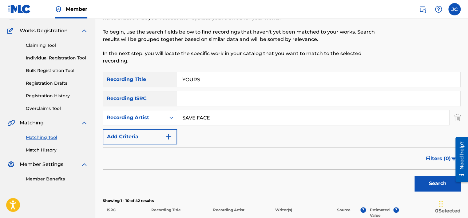
click at [225, 116] on input "SAVE FACE" at bounding box center [313, 117] width 272 height 15
type input "S"
drag, startPoint x: 217, startPoint y: 80, endPoint x: 165, endPoint y: 82, distance: 52.3
click at [165, 82] on div "SearchWithCriteria41e3ca12-bceb-40a5-9764-fbdad26eb44c Recording Title YOURS" at bounding box center [282, 79] width 358 height 15
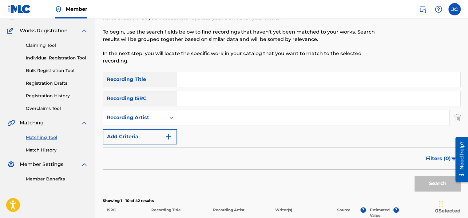
click at [458, 118] on img "Search Form" at bounding box center [457, 117] width 7 height 15
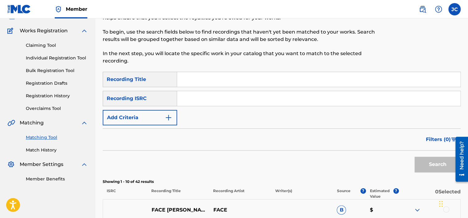
click at [263, 98] on input "Search Form" at bounding box center [318, 98] width 283 height 15
paste input "USQY51428591"
type input "USQY51428591"
click at [414, 156] on button "Search" at bounding box center [437, 163] width 46 height 15
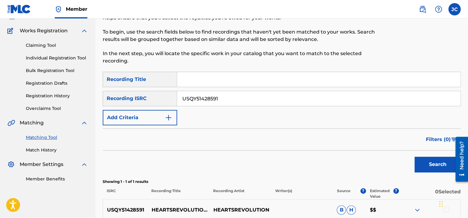
scroll to position [108, 0]
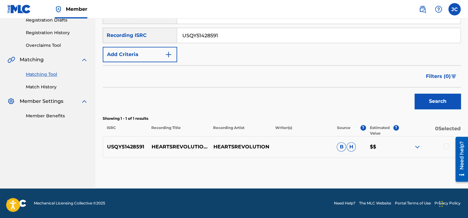
click at [447, 148] on div at bounding box center [446, 146] width 6 height 6
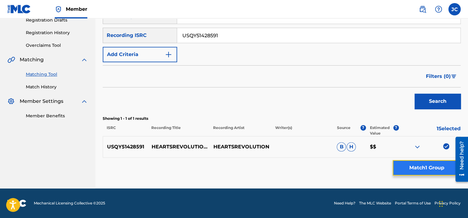
click at [441, 162] on button "Match 1 Group" at bounding box center [427, 167] width 68 height 15
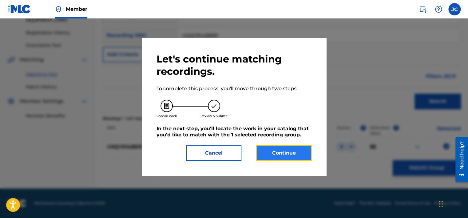
click at [297, 154] on button "Continue" at bounding box center [283, 152] width 55 height 15
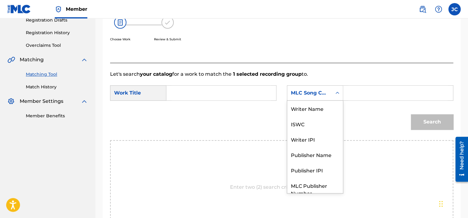
click at [319, 95] on div "MLC Song Code" at bounding box center [309, 92] width 37 height 7
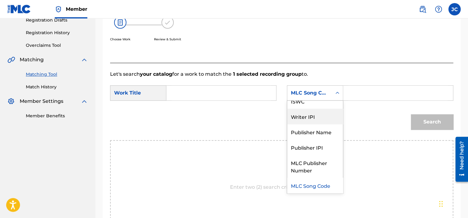
scroll to position [0, 0]
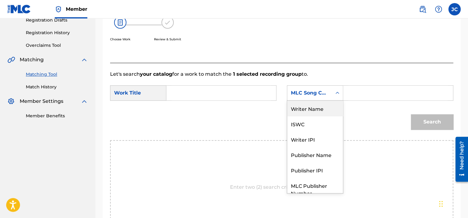
click at [321, 110] on div "Writer Name" at bounding box center [315, 108] width 56 height 15
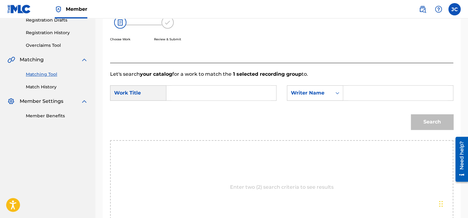
click at [247, 93] on input "Search Form" at bounding box center [221, 92] width 99 height 15
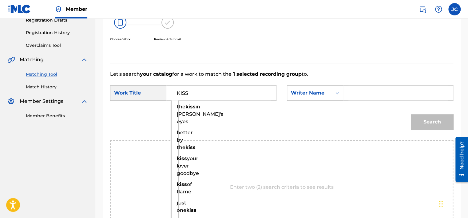
type input "KISS"
click at [356, 95] on input "Search Form" at bounding box center [397, 92] width 99 height 15
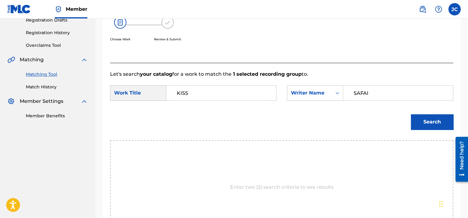
type input "SAFAI"
click at [411, 114] on button "Search" at bounding box center [432, 121] width 42 height 15
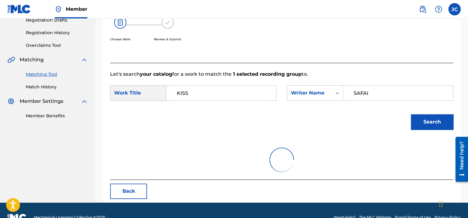
scroll to position [96, 0]
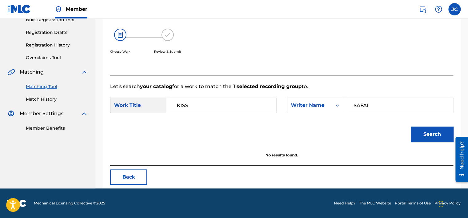
click at [360, 106] on input "SAFAI" at bounding box center [397, 105] width 99 height 15
type input "[PERSON_NAME]"
click at [411, 126] on button "Search" at bounding box center [432, 133] width 42 height 15
click at [135, 175] on button "Back" at bounding box center [128, 176] width 37 height 15
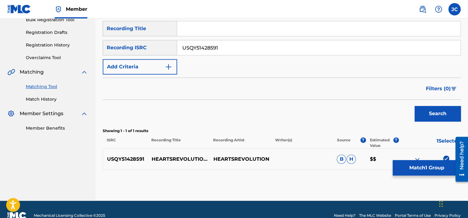
scroll to position [108, 0]
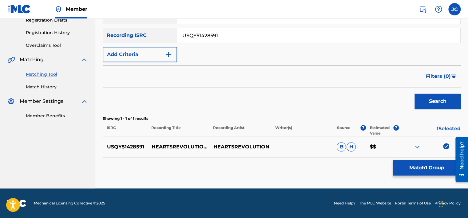
click at [445, 147] on img at bounding box center [446, 146] width 6 height 6
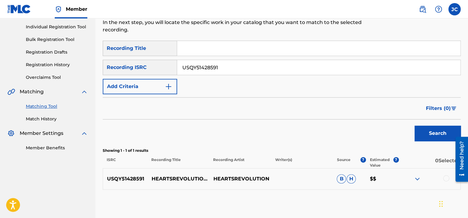
scroll to position [75, 0]
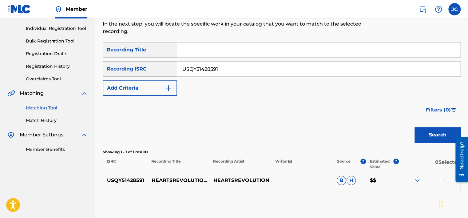
click at [328, 68] on input "USQY51428591" at bounding box center [318, 68] width 283 height 15
paste input "GBF071202852"
type input "GBF071202852"
click at [414, 127] on button "Search" at bounding box center [437, 134] width 46 height 15
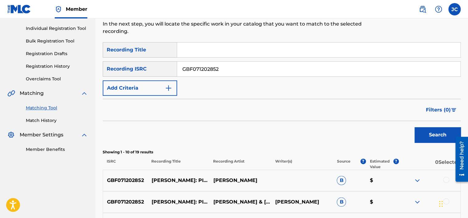
click at [249, 68] on input "GBF071202852" at bounding box center [318, 68] width 283 height 15
paste input "NLZ541901029"
type input "NLZ541901029"
click at [414, 127] on button "Search" at bounding box center [437, 134] width 46 height 15
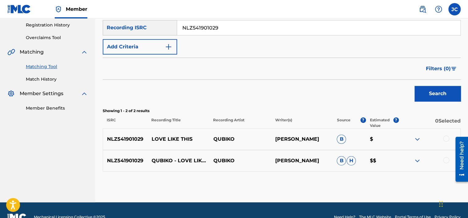
scroll to position [129, 0]
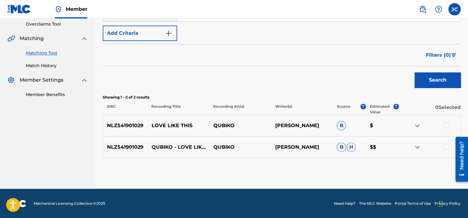
click at [445, 148] on div at bounding box center [446, 146] width 6 height 6
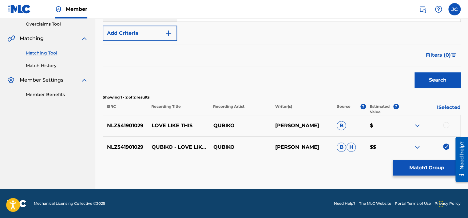
click at [445, 125] on div at bounding box center [446, 125] width 6 height 6
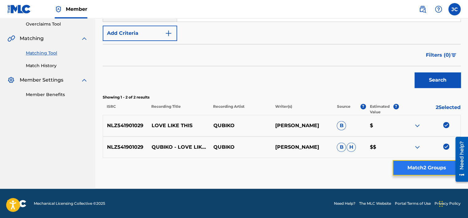
click at [437, 166] on button "Match 2 Groups" at bounding box center [427, 167] width 68 height 15
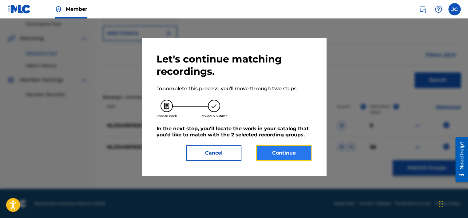
click at [297, 147] on button "Continue" at bounding box center [283, 152] width 55 height 15
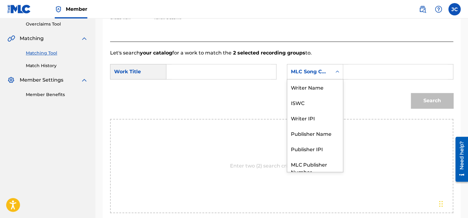
click at [329, 73] on div "MLC Song Code" at bounding box center [309, 72] width 45 height 12
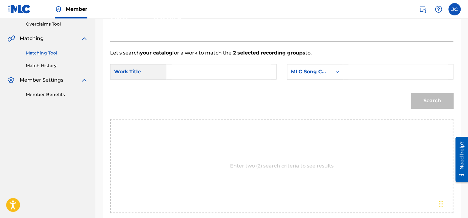
click at [329, 73] on div "MLC Song Code" at bounding box center [309, 72] width 45 height 12
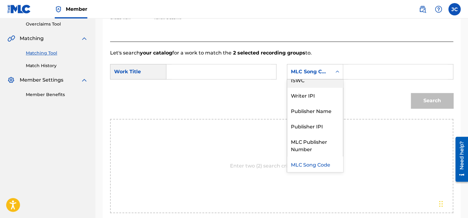
scroll to position [0, 0]
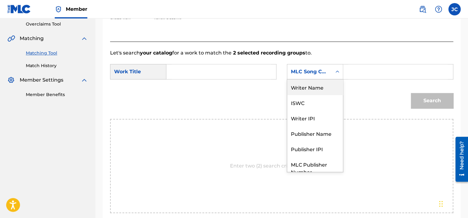
click at [310, 90] on div "Writer Name" at bounding box center [315, 86] width 56 height 15
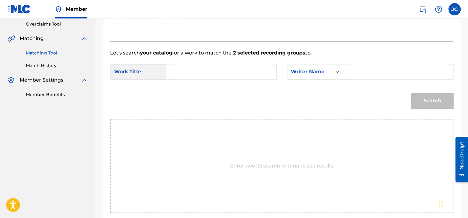
click at [254, 76] on input "Search Form" at bounding box center [221, 71] width 99 height 15
paste input "Love Like This"
type input "Love Like This"
click at [359, 67] on input "Search Form" at bounding box center [397, 71] width 99 height 15
paste input "[PERSON_NAME]"
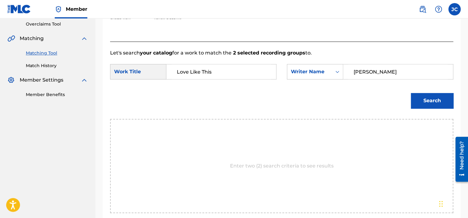
type input "[PERSON_NAME]"
click at [411, 93] on button "Search" at bounding box center [432, 100] width 42 height 15
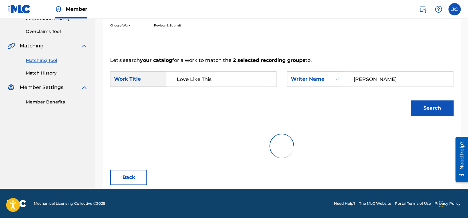
scroll to position [96, 0]
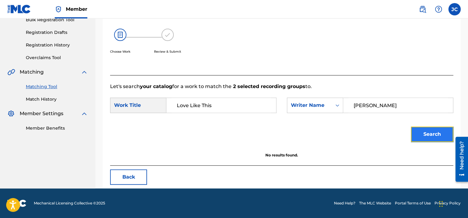
click at [425, 138] on button "Search" at bounding box center [432, 133] width 42 height 15
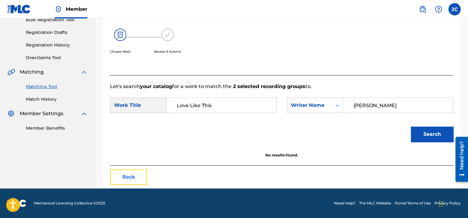
click at [133, 179] on button "Back" at bounding box center [128, 176] width 37 height 15
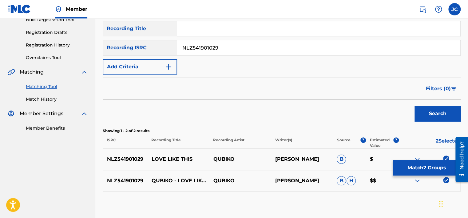
scroll to position [129, 0]
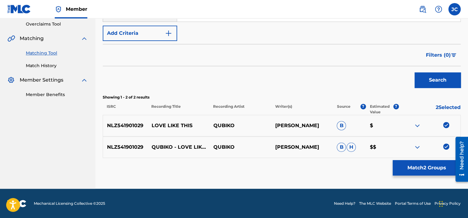
click at [445, 146] on img at bounding box center [446, 146] width 6 height 6
click at [445, 123] on img at bounding box center [446, 125] width 6 height 6
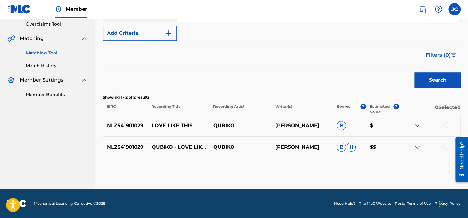
scroll to position [74, 0]
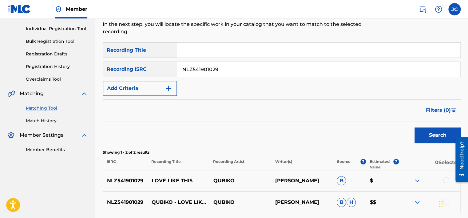
click at [268, 65] on input "NLZ541901029" at bounding box center [318, 69] width 283 height 15
paste input "CALG11000002"
type input "CALG11000002"
click at [414, 127] on button "Search" at bounding box center [437, 134] width 46 height 15
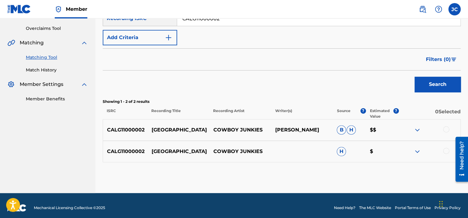
scroll to position [129, 0]
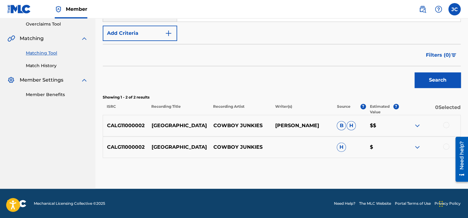
click at [445, 145] on div at bounding box center [446, 146] width 6 height 6
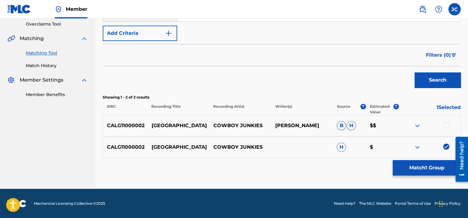
click at [448, 120] on div "CALG11000002 REMNIN PARK COWBOY JUNKIES [PERSON_NAME] [PERSON_NAME] $$" at bounding box center [282, 126] width 358 height 22
click at [447, 127] on div at bounding box center [446, 125] width 6 height 6
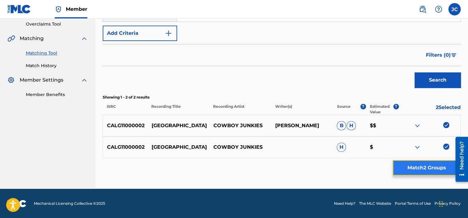
click at [433, 172] on button "Match 2 Groups" at bounding box center [427, 167] width 68 height 15
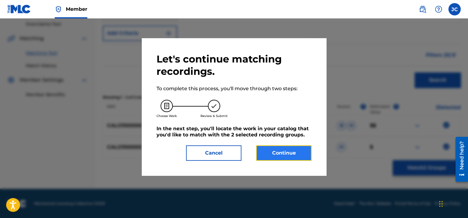
click at [271, 145] on button "Continue" at bounding box center [283, 152] width 55 height 15
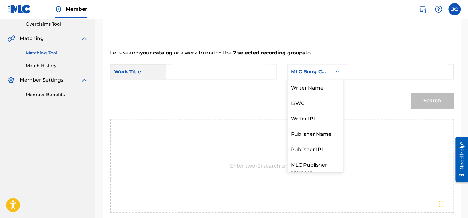
click at [317, 69] on div "MLC Song Code" at bounding box center [309, 71] width 37 height 7
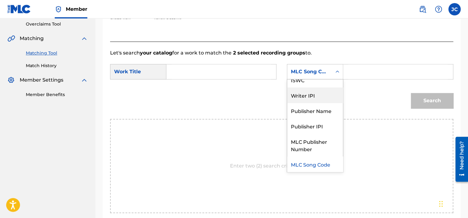
click at [342, 92] on div "Writer Name ISWC Writer IPI Publisher Name Publisher IPI MLC Publisher Number M…" at bounding box center [315, 125] width 56 height 92
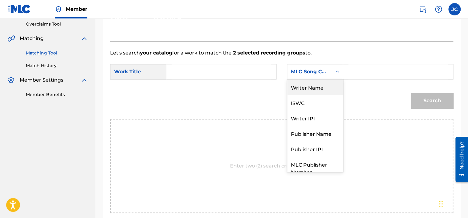
click at [321, 87] on div "Writer Name" at bounding box center [315, 86] width 56 height 15
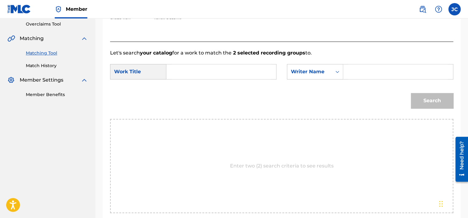
click at [240, 75] on input "Search Form" at bounding box center [221, 71] width 99 height 15
paste input "[GEOGRAPHIC_DATA]"
type input "[GEOGRAPHIC_DATA]"
click at [382, 66] on input "Search Form" at bounding box center [397, 71] width 99 height 15
paste input "Timmins"
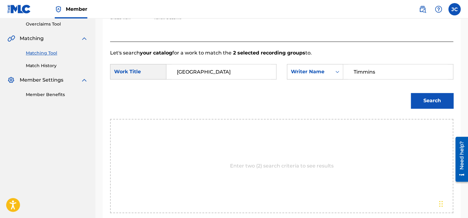
type input "Timmins"
click at [411, 93] on button "Search" at bounding box center [432, 100] width 42 height 15
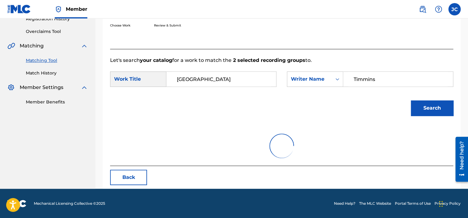
scroll to position [96, 0]
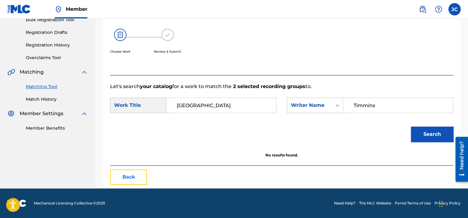
click at [137, 175] on button "Back" at bounding box center [128, 176] width 37 height 15
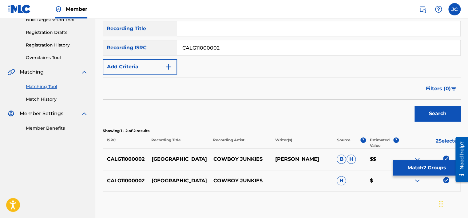
scroll to position [129, 0]
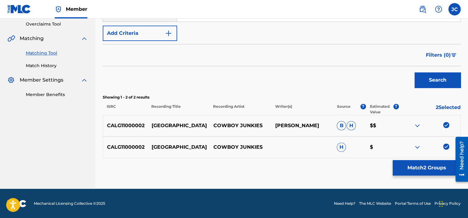
click at [447, 145] on img at bounding box center [446, 146] width 6 height 6
click at [448, 122] on img at bounding box center [446, 125] width 6 height 6
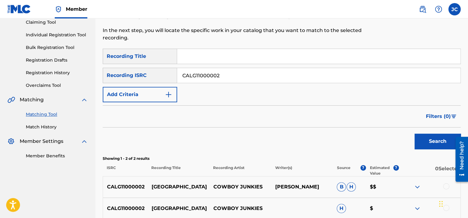
scroll to position [62, 0]
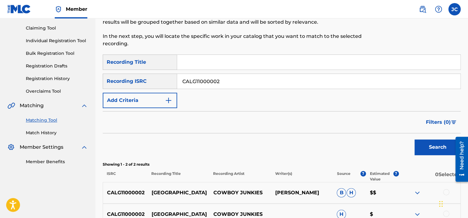
click at [291, 82] on input "CALG11000002" at bounding box center [318, 81] width 283 height 15
paste input "DEF059003052"
type input "DEF059003052"
click at [414, 139] on button "Search" at bounding box center [437, 146] width 46 height 15
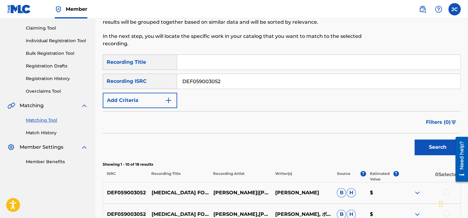
click at [263, 80] on input "DEF059003052" at bounding box center [318, 81] width 283 height 15
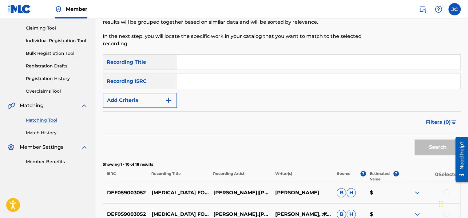
paste input "USRZR1900424"
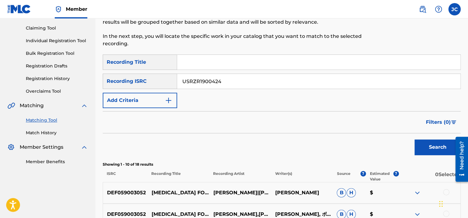
type input "USRZR1900424"
click at [414, 139] on button "Search" at bounding box center [437, 146] width 46 height 15
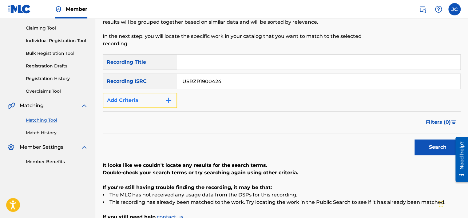
click at [161, 96] on button "Add Criteria" at bounding box center [140, 100] width 74 height 15
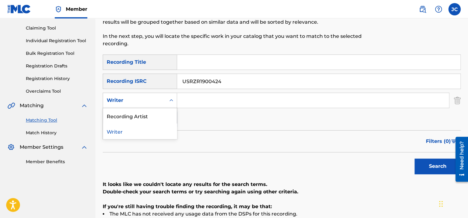
click at [151, 106] on div "Writer" at bounding box center [140, 100] width 74 height 15
click at [154, 117] on div "Recording Artist" at bounding box center [140, 115] width 74 height 15
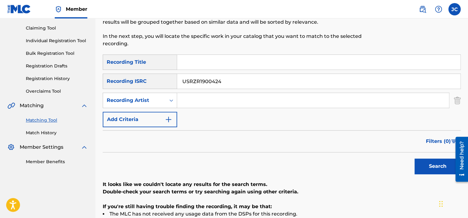
click at [385, 82] on input "USRZR1900424" at bounding box center [318, 81] width 283 height 15
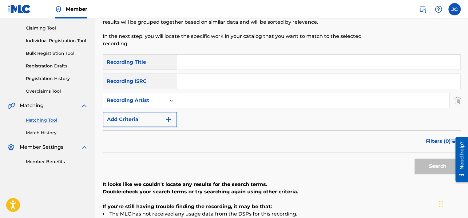
click at [212, 62] on input "Search Form" at bounding box center [318, 62] width 283 height 15
paste input "RED SUN RISING BLISTER (PEEL VERSION)"
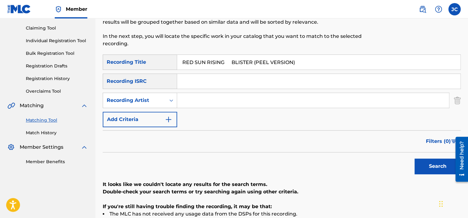
drag, startPoint x: 235, startPoint y: 62, endPoint x: 176, endPoint y: 59, distance: 59.7
click at [176, 59] on div "SearchWithCriteria41e3ca12-bceb-40a5-9764-fbdad26eb44c Recording Title RED SUN …" at bounding box center [282, 61] width 358 height 15
type input "BLISTER (PEEL VERSION)"
click at [241, 101] on input "RED SUN RISING" at bounding box center [313, 100] width 272 height 15
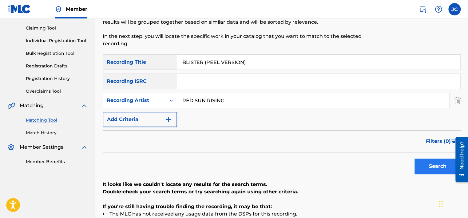
type input "RED SUN RISING"
click at [425, 164] on button "Search" at bounding box center [437, 165] width 46 height 15
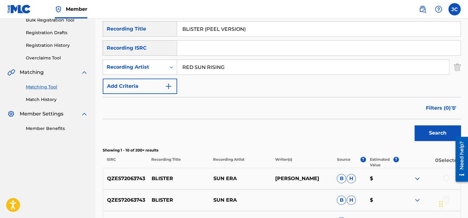
scroll to position [97, 0]
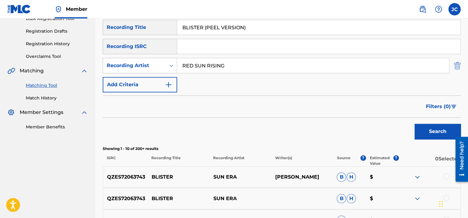
click at [456, 68] on img "Search Form" at bounding box center [457, 65] width 7 height 15
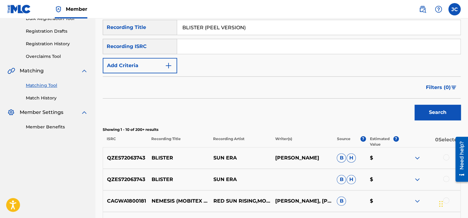
scroll to position [0, 0]
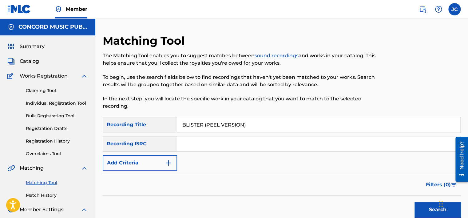
click at [275, 127] on input "BLISTER (PEEL VERSION)" at bounding box center [318, 124] width 283 height 15
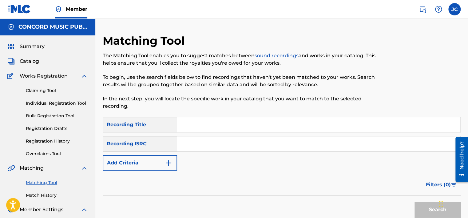
click at [224, 148] on input "Search Form" at bounding box center [318, 143] width 283 height 15
paste input "GBAYC0204078"
type input "GBAYC0204078"
click at [414, 202] on button "Search" at bounding box center [437, 209] width 46 height 15
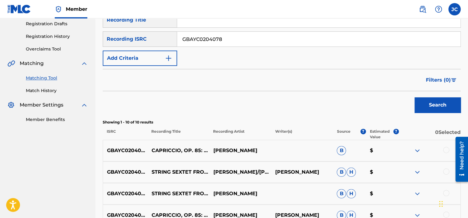
scroll to position [104, 0]
click at [246, 35] on input "GBAYC0204078" at bounding box center [318, 39] width 283 height 15
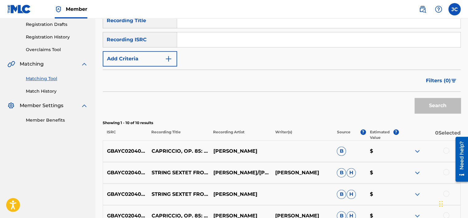
paste input "QZK6F2305359"
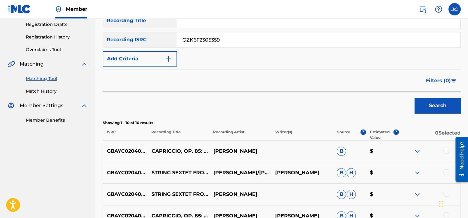
type input "QZK6F2305359"
click at [414, 98] on button "Search" at bounding box center [437, 105] width 46 height 15
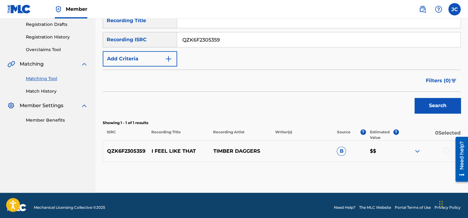
click at [447, 151] on div at bounding box center [446, 150] width 6 height 6
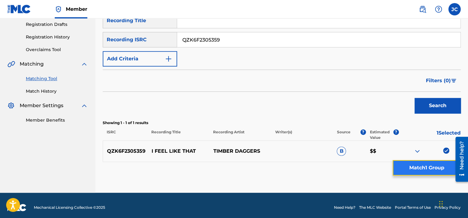
click at [424, 166] on button "Match 1 Group" at bounding box center [427, 167] width 68 height 15
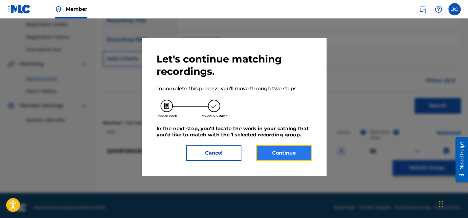
click at [301, 155] on button "Continue" at bounding box center [283, 152] width 55 height 15
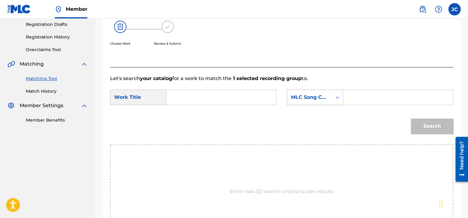
click at [327, 103] on div "MLC Song Code" at bounding box center [315, 96] width 56 height 15
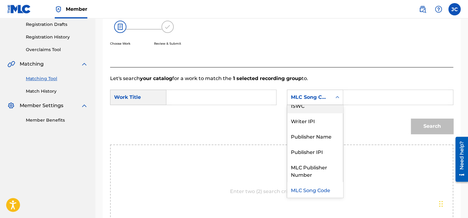
scroll to position [0, 0]
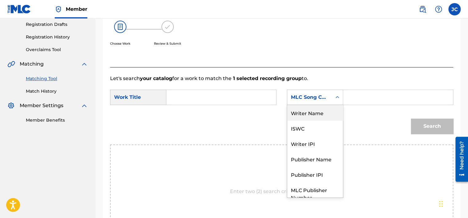
click at [322, 113] on div "Writer Name" at bounding box center [315, 112] width 56 height 15
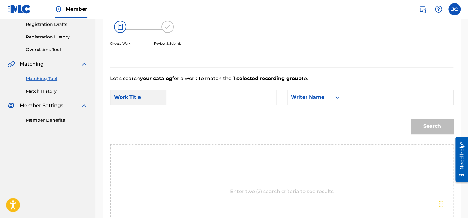
click at [271, 95] on div "Search Form" at bounding box center [221, 96] width 110 height 15
click at [244, 95] on input "Search Form" at bounding box center [221, 97] width 99 height 15
paste input "i feel like that"
type input "i feel like that"
click at [355, 95] on input "Search Form" at bounding box center [397, 97] width 99 height 15
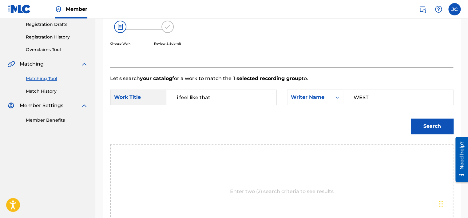
type input "WEST"
click at [411, 118] on button "Search" at bounding box center [432, 125] width 42 height 15
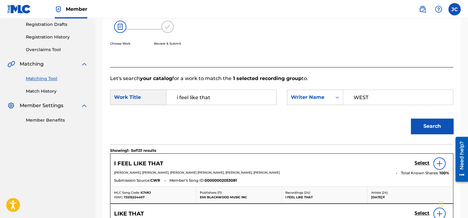
click at [223, 33] on div "Choose Work Review & Submit" at bounding box center [242, 36] width 264 height 47
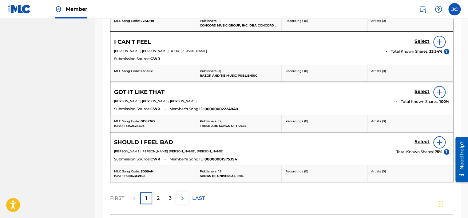
scroll to position [373, 0]
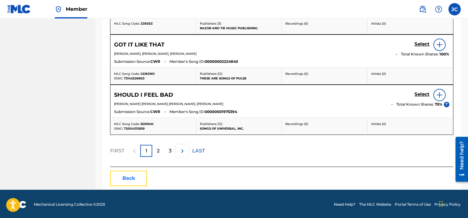
click at [133, 176] on button "Back" at bounding box center [128, 177] width 37 height 15
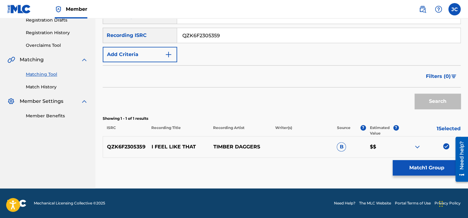
scroll to position [108, 0]
click at [450, 147] on div at bounding box center [429, 146] width 62 height 7
click at [448, 147] on img at bounding box center [446, 146] width 6 height 6
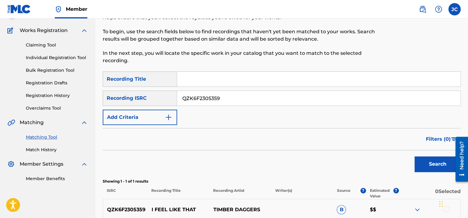
scroll to position [27, 0]
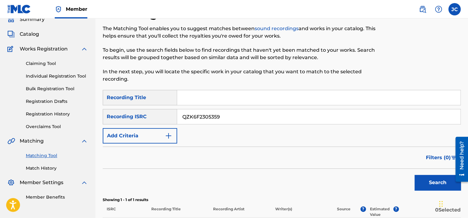
click at [248, 119] on input "QZK6F2305359" at bounding box center [318, 116] width 283 height 15
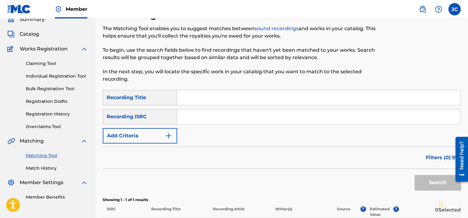
paste input "GBAYC8802416"
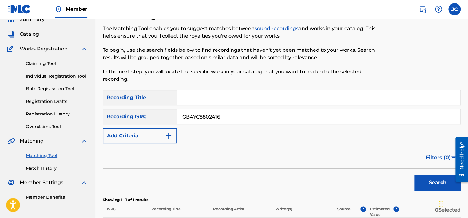
type input "GBAYC8802416"
click at [414, 175] on button "Search" at bounding box center [437, 182] width 46 height 15
click at [224, 115] on input "GBAYC8802416" at bounding box center [318, 116] width 283 height 15
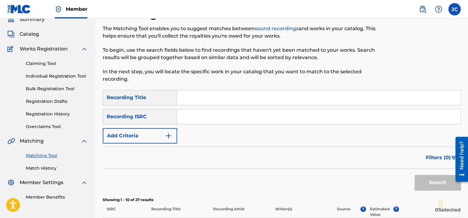
paste input "USCRB0201657"
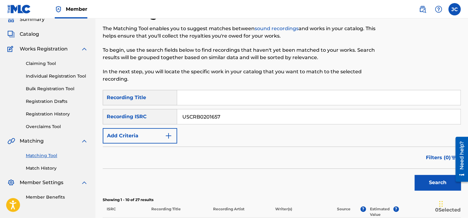
type input "USCRB0201657"
click at [414, 175] on button "Search" at bounding box center [437, 182] width 46 height 15
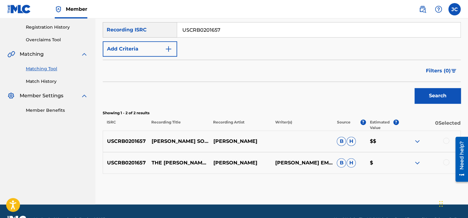
scroll to position [129, 0]
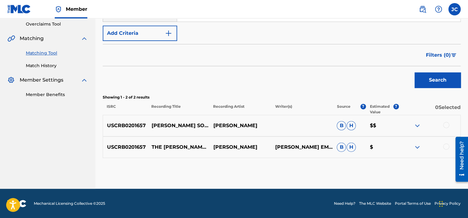
click at [449, 148] on div at bounding box center [429, 146] width 62 height 7
click at [447, 146] on div at bounding box center [446, 146] width 6 height 6
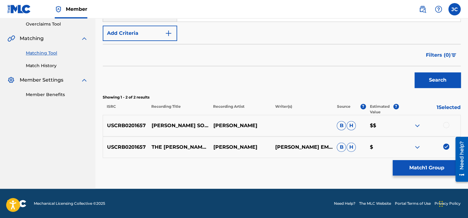
click at [445, 123] on div at bounding box center [446, 125] width 6 height 6
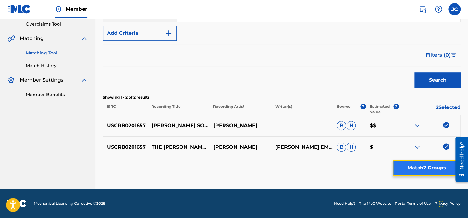
click at [431, 165] on button "Match 2 Groups" at bounding box center [427, 167] width 68 height 15
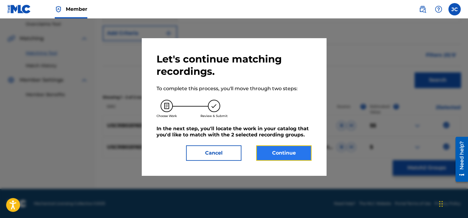
click at [291, 151] on button "Continue" at bounding box center [283, 152] width 55 height 15
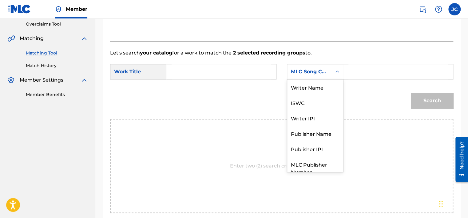
click at [320, 75] on div "MLC Song Code" at bounding box center [309, 72] width 45 height 12
click at [322, 87] on div "Writer Name" at bounding box center [315, 86] width 56 height 15
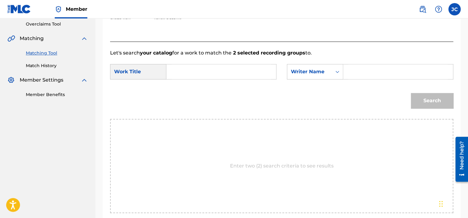
click at [250, 79] on input "Search Form" at bounding box center [221, 71] width 99 height 15
paste input "The [PERSON_NAME] Song"
type input "The [PERSON_NAME] Song"
click at [350, 69] on input "Search Form" at bounding box center [397, 71] width 99 height 15
paste input "[PERSON_NAME]"
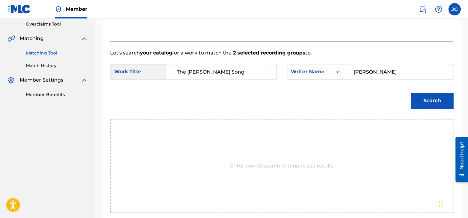
type input "[PERSON_NAME]"
click at [411, 93] on button "Search" at bounding box center [432, 100] width 42 height 15
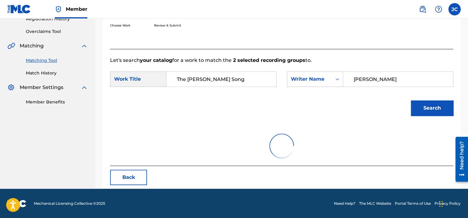
scroll to position [129, 0]
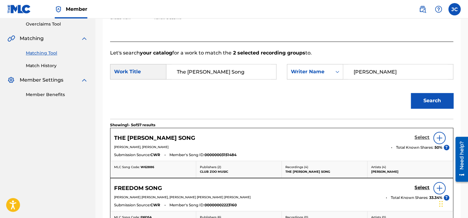
click at [420, 140] on h5 "Select" at bounding box center [421, 137] width 15 height 6
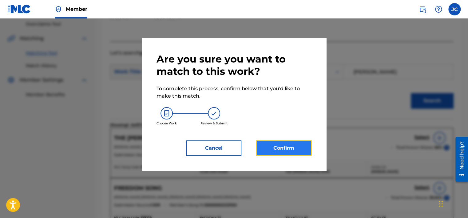
click at [295, 148] on button "Confirm" at bounding box center [283, 147] width 55 height 15
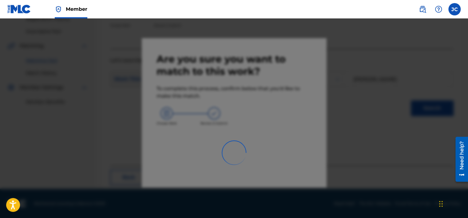
scroll to position [46, 0]
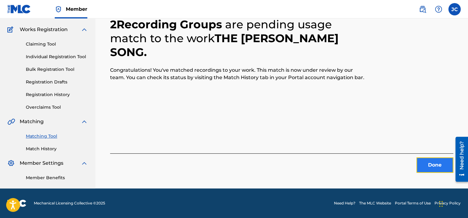
click at [434, 167] on button "Done" at bounding box center [434, 164] width 37 height 15
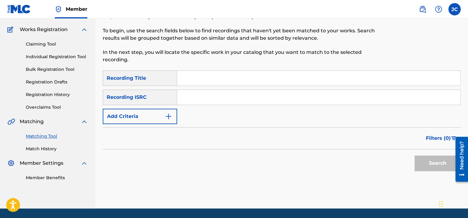
click at [204, 96] on input "Search Form" at bounding box center [318, 97] width 283 height 15
paste input "GBF071300493"
type input "GBF071300493"
click at [414, 155] on button "Search" at bounding box center [437, 162] width 46 height 15
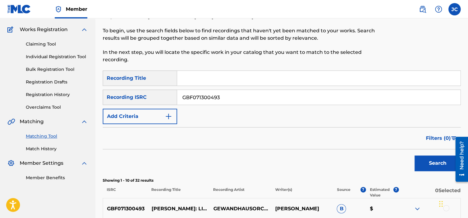
click at [238, 95] on input "GBF071300493" at bounding box center [318, 97] width 283 height 15
paste input "AUEI11300024"
type input "AUEI11300024"
click at [414, 155] on button "Search" at bounding box center [437, 162] width 46 height 15
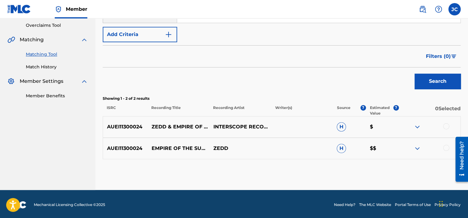
scroll to position [129, 0]
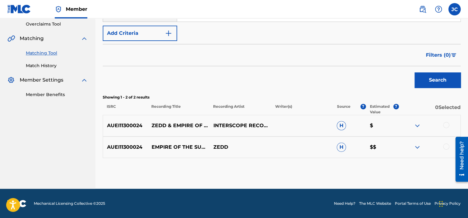
click at [447, 149] on div at bounding box center [429, 146] width 62 height 7
click at [445, 146] on div at bounding box center [446, 146] width 6 height 6
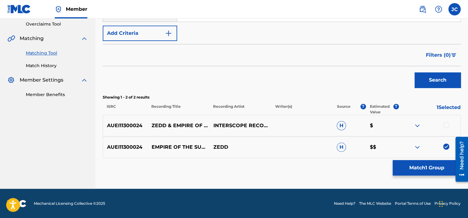
click at [444, 126] on div at bounding box center [446, 125] width 6 height 6
click at [439, 160] on div "Matching Tool The Matching Tool enables you to suggest matches between sound re…" at bounding box center [282, 46] width 358 height 284
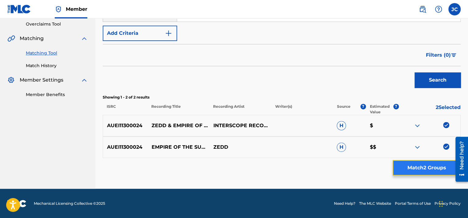
click at [440, 166] on button "Match 2 Groups" at bounding box center [427, 167] width 68 height 15
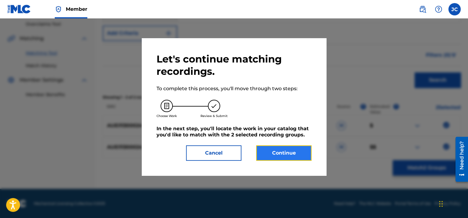
click at [294, 153] on button "Continue" at bounding box center [283, 152] width 55 height 15
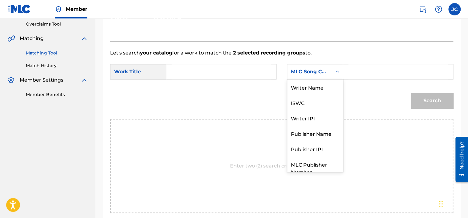
click at [316, 75] on div "MLC Song Code" at bounding box center [309, 71] width 37 height 7
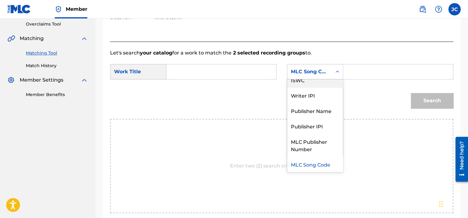
scroll to position [0, 0]
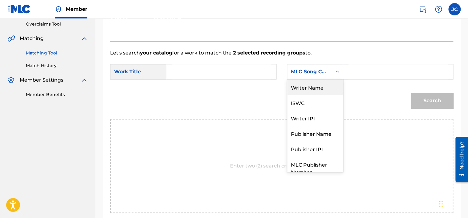
click at [330, 89] on div "Writer Name" at bounding box center [315, 86] width 56 height 15
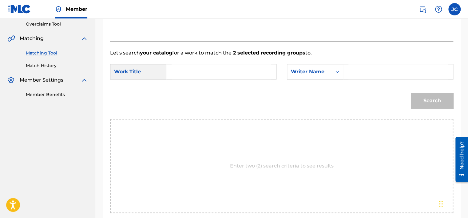
click at [232, 69] on input "Search Form" at bounding box center [221, 71] width 99 height 15
paste input "Alive - [PERSON_NAME] Extended Remix"
type input "Alive - [PERSON_NAME] Extended Remix"
click at [376, 72] on input "Search Form" at bounding box center [397, 71] width 99 height 15
paste input "Zaslavski"
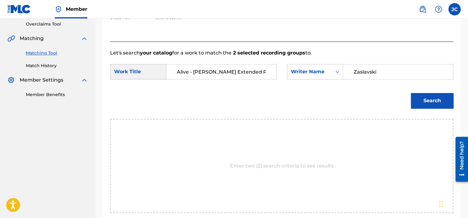
type input "Zaslavski"
click at [411, 93] on button "Search" at bounding box center [432, 100] width 42 height 15
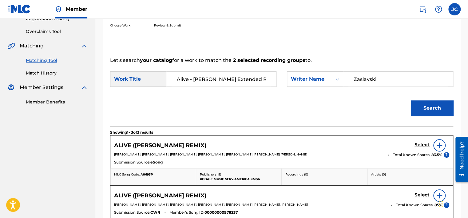
scroll to position [129, 0]
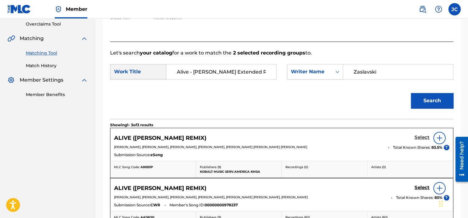
click at [419, 139] on h5 "Select" at bounding box center [421, 137] width 15 height 6
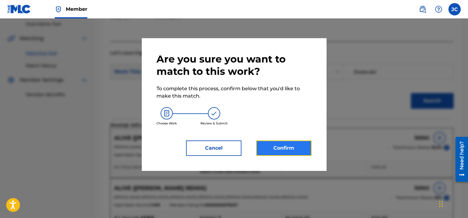
click at [287, 144] on button "Confirm" at bounding box center [283, 147] width 55 height 15
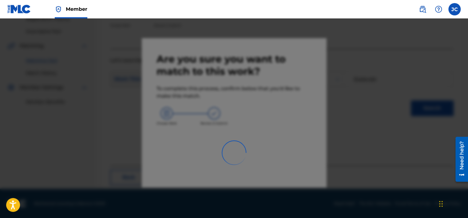
scroll to position [46, 0]
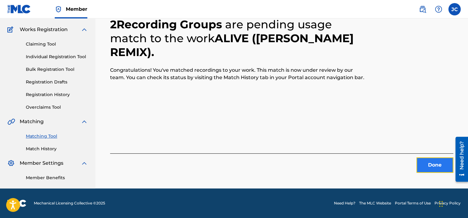
click at [437, 167] on button "Done" at bounding box center [434, 164] width 37 height 15
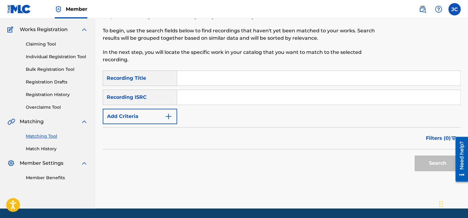
click at [194, 93] on input "Search Form" at bounding box center [318, 97] width 283 height 15
paste input "GBAJU9000075"
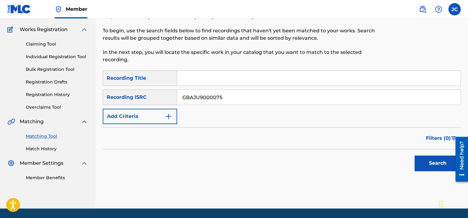
type input "GBAJU9000075"
click at [414, 155] on button "Search" at bounding box center [437, 162] width 46 height 15
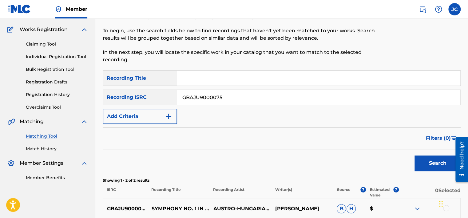
click at [231, 96] on input "GBAJU9000075" at bounding box center [318, 97] width 283 height 15
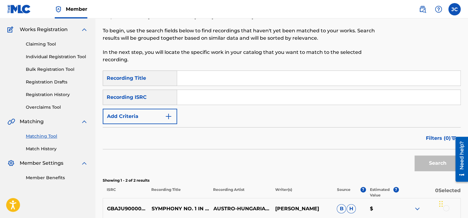
paste input "DEF058830111"
type input "DEF058830111"
click at [414, 155] on button "Search" at bounding box center [437, 162] width 46 height 15
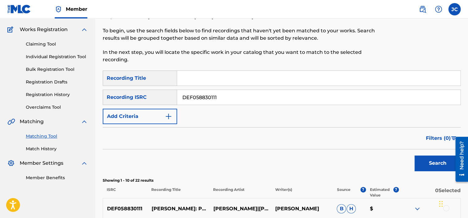
click at [251, 95] on input "DEF058830111" at bounding box center [318, 97] width 283 height 15
paste input "DEB209917501"
type input "DEB209917501"
click at [414, 155] on button "Search" at bounding box center [437, 162] width 46 height 15
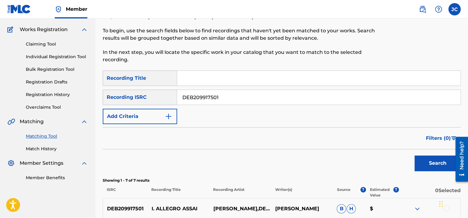
click at [221, 92] on input "DEB209917501" at bounding box center [318, 97] width 283 height 15
paste input "US6YF0900290"
type input "US6YF0900290"
click at [414, 155] on button "Search" at bounding box center [437, 162] width 46 height 15
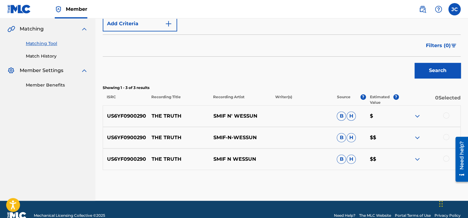
scroll to position [151, 0]
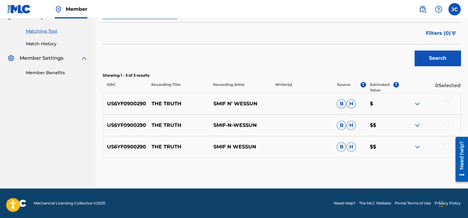
click at [445, 147] on div at bounding box center [446, 146] width 6 height 6
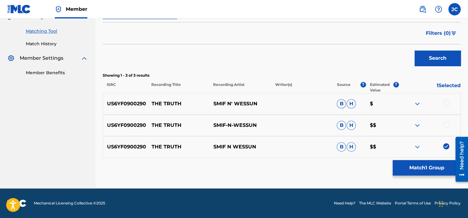
click at [446, 123] on div at bounding box center [446, 124] width 6 height 6
click at [447, 105] on div at bounding box center [446, 103] width 6 height 6
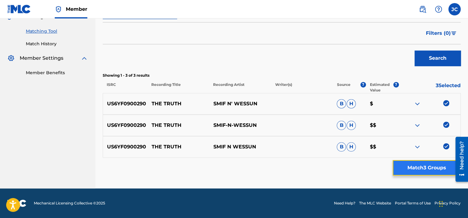
click at [435, 168] on button "Match 3 Groups" at bounding box center [427, 167] width 68 height 15
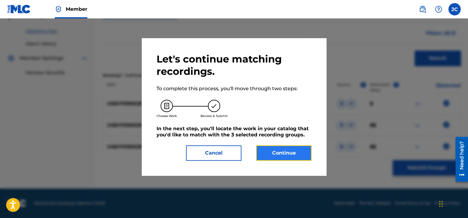
click at [295, 154] on button "Continue" at bounding box center [283, 152] width 55 height 15
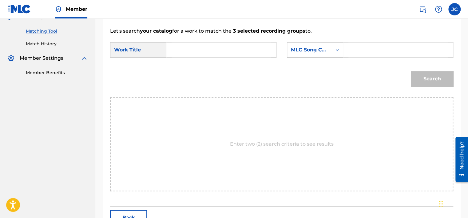
click at [316, 43] on div "MLC Song Code" at bounding box center [315, 49] width 56 height 15
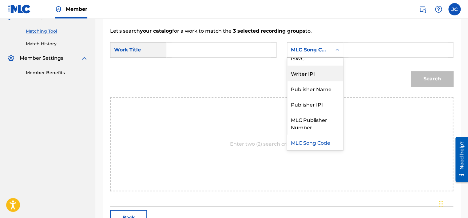
scroll to position [0, 0]
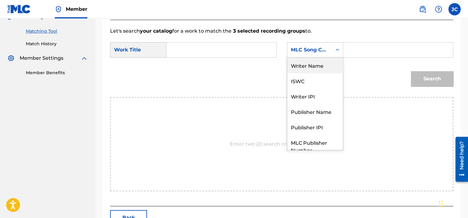
click at [312, 67] on div "Writer Name" at bounding box center [315, 64] width 56 height 15
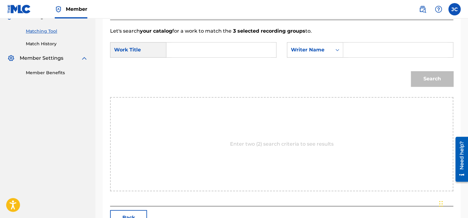
click at [261, 45] on input "Search Form" at bounding box center [221, 49] width 99 height 15
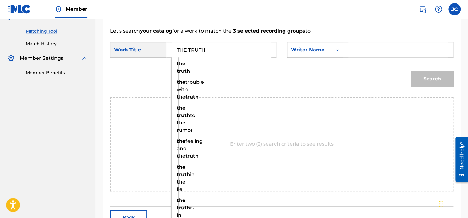
type input "THE TRUTH"
click at [367, 51] on input "Search Form" at bounding box center [397, 49] width 99 height 15
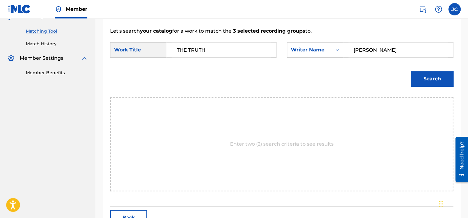
type input "[PERSON_NAME]"
click at [411, 71] on button "Search" at bounding box center [432, 78] width 42 height 15
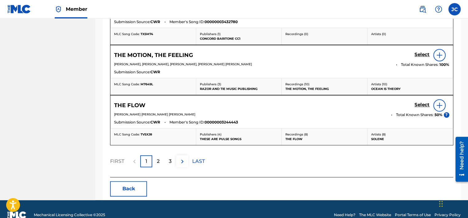
scroll to position [373, 0]
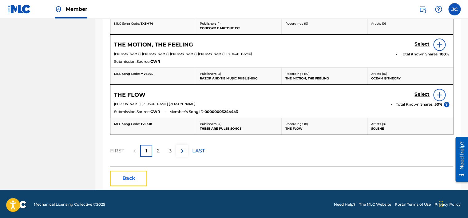
click at [126, 177] on button "Back" at bounding box center [128, 177] width 37 height 15
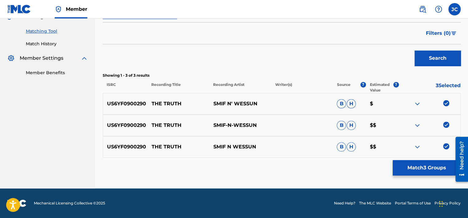
click at [445, 149] on div at bounding box center [429, 146] width 62 height 7
click at [445, 148] on img at bounding box center [446, 146] width 6 height 6
click at [448, 125] on img at bounding box center [446, 124] width 6 height 6
click at [445, 102] on img at bounding box center [446, 103] width 6 height 6
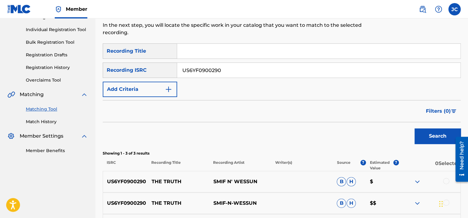
scroll to position [59, 0]
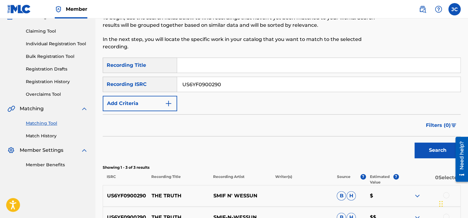
click at [257, 85] on input "US6YF0900290" at bounding box center [318, 84] width 283 height 15
paste input "USHM90519579"
type input "USHM90519579"
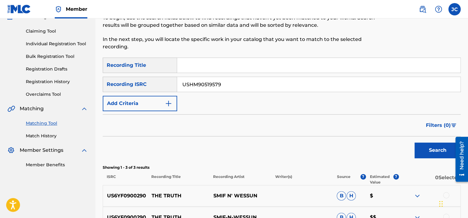
click at [414, 142] on button "Search" at bounding box center [437, 149] width 46 height 15
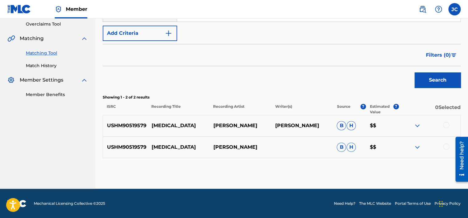
click at [448, 146] on div at bounding box center [446, 146] width 6 height 6
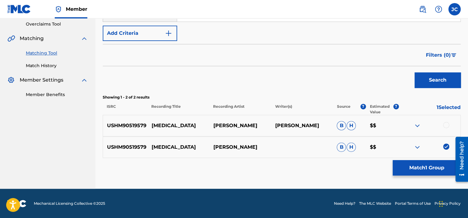
click at [446, 126] on div at bounding box center [446, 125] width 6 height 6
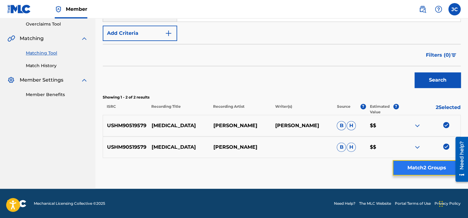
click at [440, 170] on button "Match 2 Groups" at bounding box center [427, 167] width 68 height 15
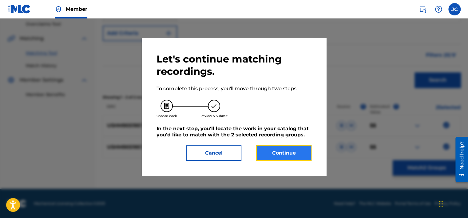
click at [303, 151] on button "Continue" at bounding box center [283, 152] width 55 height 15
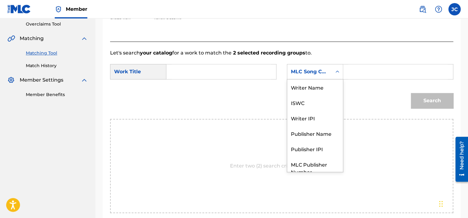
click at [336, 73] on icon "Search Form" at bounding box center [337, 72] width 6 height 6
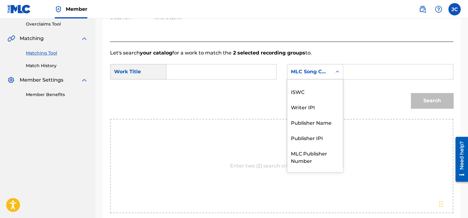
scroll to position [0, 0]
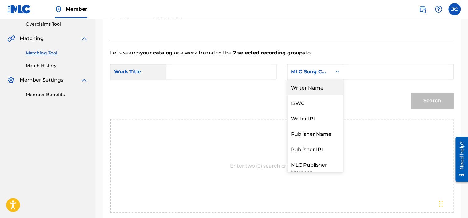
click at [306, 88] on div "Writer Name" at bounding box center [315, 86] width 56 height 15
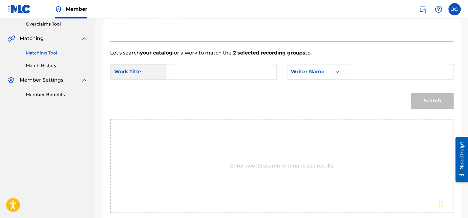
click at [237, 68] on input "Search Form" at bounding box center [221, 71] width 99 height 15
paste input "[MEDICAL_DATA]"
type input "[MEDICAL_DATA]"
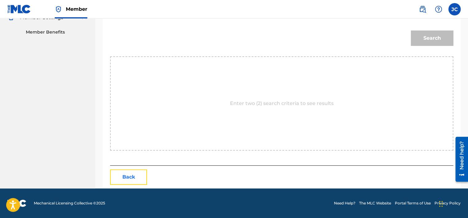
click at [135, 172] on button "Back" at bounding box center [128, 176] width 37 height 15
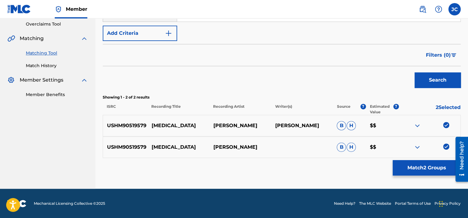
click at [445, 146] on img at bounding box center [446, 146] width 6 height 6
click at [446, 123] on img at bounding box center [446, 125] width 6 height 6
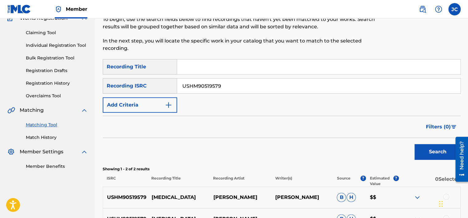
scroll to position [57, 0]
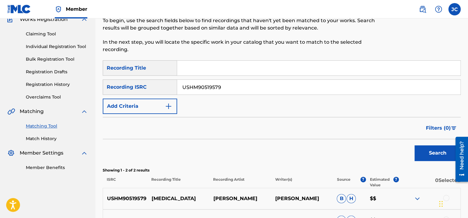
click at [271, 89] on input "USHM90519579" at bounding box center [318, 87] width 283 height 15
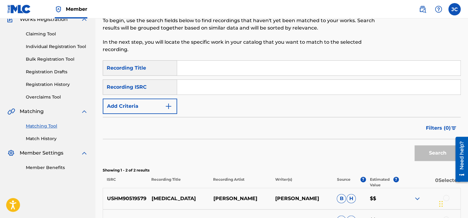
paste input "USA2B1802212"
type input "USA2B1802212"
click at [414, 145] on button "Search" at bounding box center [437, 152] width 46 height 15
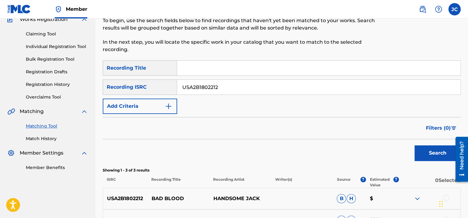
scroll to position [151, 0]
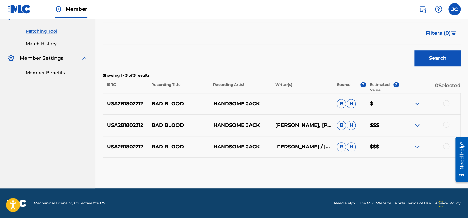
click at [446, 144] on div at bounding box center [446, 146] width 6 height 6
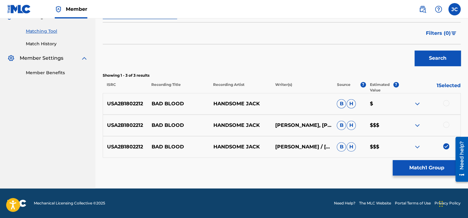
click at [446, 127] on div at bounding box center [446, 124] width 6 height 6
click at [445, 105] on div at bounding box center [446, 103] width 6 height 6
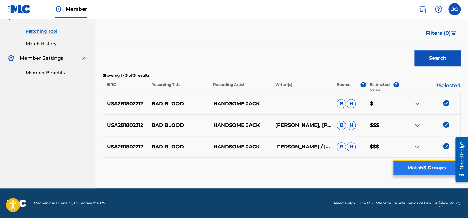
click at [439, 171] on button "Match 3 Groups" at bounding box center [427, 167] width 68 height 15
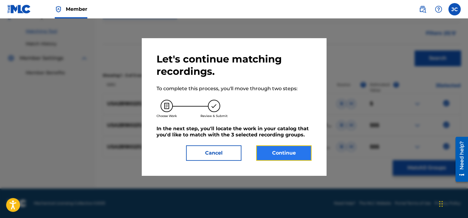
click at [279, 154] on button "Continue" at bounding box center [283, 152] width 55 height 15
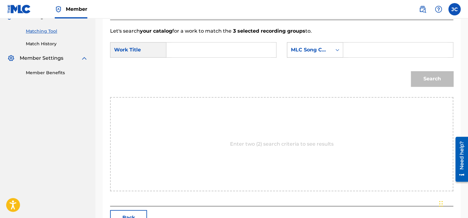
click at [315, 55] on div "MLC Song Code" at bounding box center [309, 50] width 45 height 12
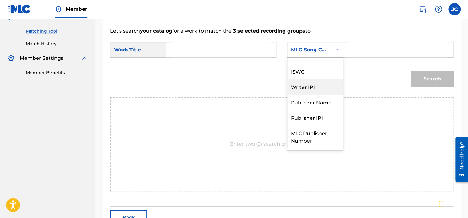
scroll to position [0, 0]
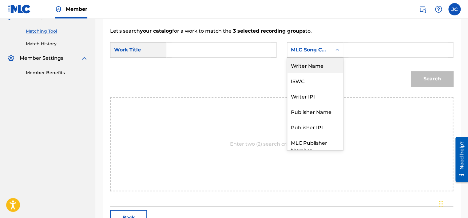
click at [316, 66] on div "Writer Name" at bounding box center [315, 64] width 56 height 15
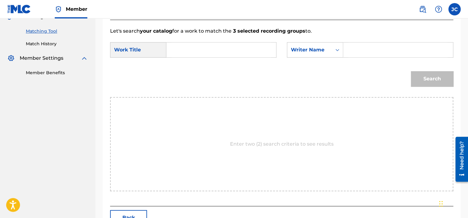
click at [224, 52] on input "Search Form" at bounding box center [221, 49] width 99 height 15
paste input "Bad Blood"
type input "Bad Blood"
click at [377, 53] on input "Search Form" at bounding box center [397, 49] width 99 height 15
paste input "Passuite"
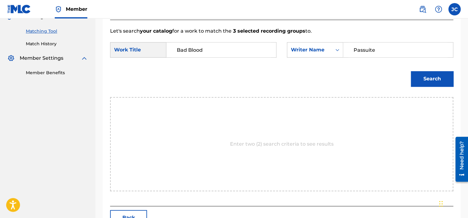
click at [411, 71] on button "Search" at bounding box center [432, 78] width 42 height 15
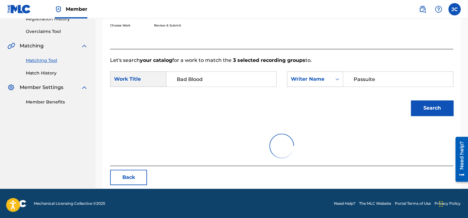
scroll to position [96, 0]
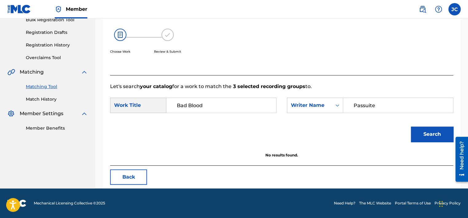
click at [406, 116] on div "SearchWithCriteria1d8deae2-4788-4a4c-8995-ed65bf57f86f Work Title Bad Blood Sea…" at bounding box center [281, 106] width 343 height 19
click at [399, 101] on input "Passuite" at bounding box center [397, 105] width 99 height 15
paste input "Verdonselli"
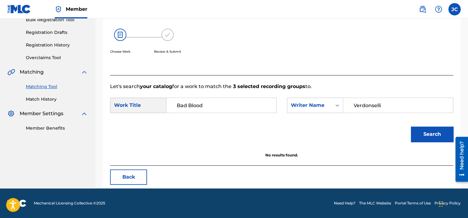
click at [411, 126] on button "Search" at bounding box center [432, 133] width 42 height 15
click at [391, 103] on input "Verdonselli" at bounding box center [397, 105] width 99 height 15
paste input "[PERSON_NAME]"
click at [411, 126] on button "Search" at bounding box center [432, 133] width 42 height 15
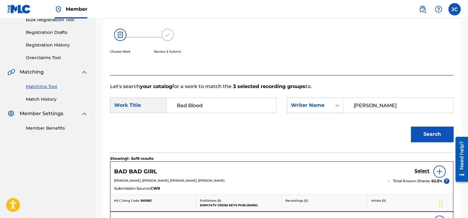
drag, startPoint x: 398, startPoint y: 106, endPoint x: 325, endPoint y: 114, distance: 74.3
click at [325, 114] on div "SearchWithCriteria1d8deae2-4788-4a4c-8995-ed65bf57f86f Work Title Bad Blood Sea…" at bounding box center [281, 106] width 343 height 19
click at [411, 126] on button "Search" at bounding box center [432, 133] width 42 height 15
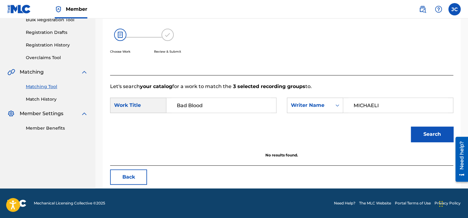
click at [378, 98] on input "MICHAELI" at bounding box center [397, 105] width 99 height 15
click at [411, 126] on button "Search" at bounding box center [432, 133] width 42 height 15
click at [402, 101] on input "[PERSON_NAME]" at bounding box center [397, 105] width 99 height 15
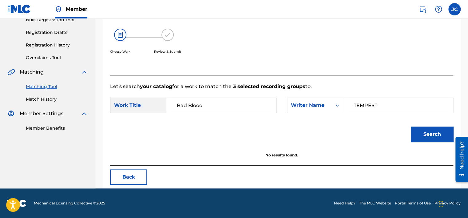
type input "TEMPEST"
click at [411, 126] on button "Search" at bounding box center [432, 133] width 42 height 15
click at [134, 179] on button "Back" at bounding box center [128, 176] width 37 height 15
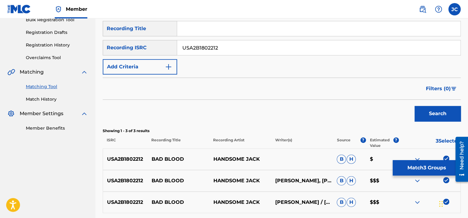
scroll to position [151, 0]
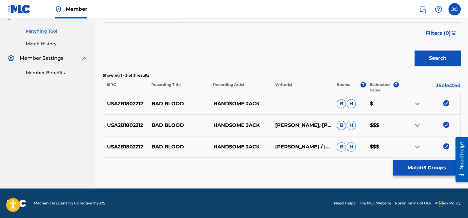
click at [448, 146] on img at bounding box center [446, 146] width 6 height 6
click at [445, 123] on img at bounding box center [446, 124] width 6 height 6
click at [445, 102] on img at bounding box center [446, 103] width 6 height 6
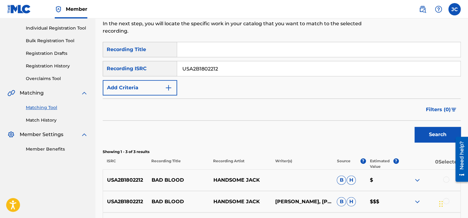
scroll to position [53, 0]
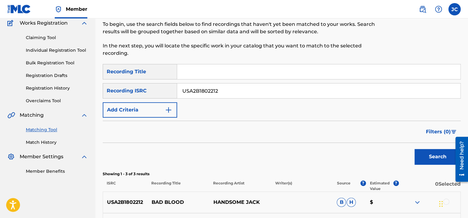
click at [282, 89] on input "USA2B1802212" at bounding box center [318, 90] width 283 height 15
paste input "QMRW51800016"
type input "QMRW51800016"
click at [414, 149] on button "Search" at bounding box center [437, 156] width 46 height 15
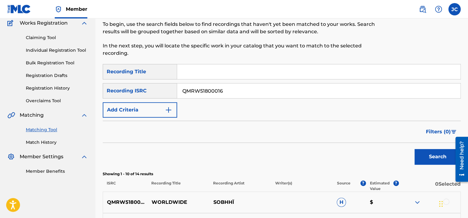
click at [249, 92] on input "QMRW51800016" at bounding box center [318, 90] width 283 height 15
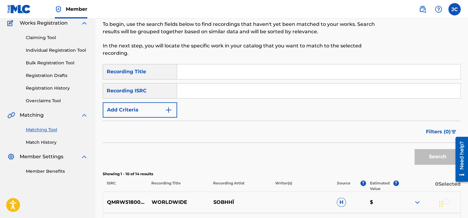
paste input "USTXU1100008"
type input "USTXU1100008"
click at [414, 149] on button "Search" at bounding box center [437, 156] width 46 height 15
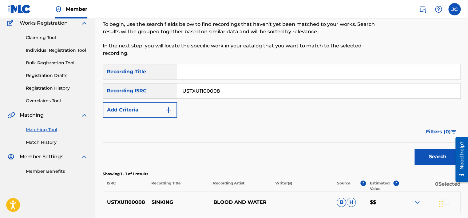
scroll to position [108, 0]
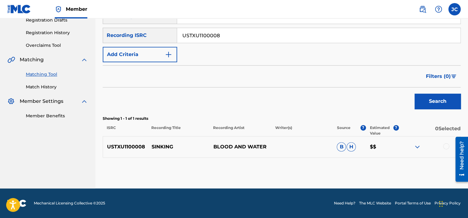
click at [446, 144] on div at bounding box center [446, 146] width 6 height 6
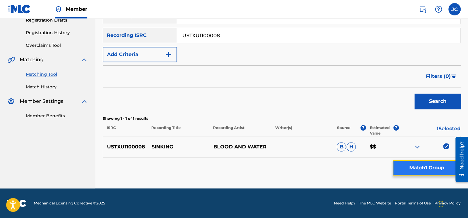
click at [435, 165] on button "Match 1 Group" at bounding box center [427, 167] width 68 height 15
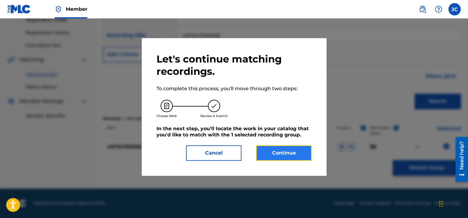
click at [271, 150] on button "Continue" at bounding box center [283, 152] width 55 height 15
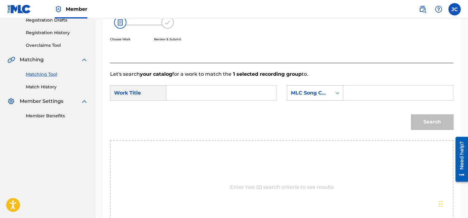
click at [319, 98] on div "MLC Song Code" at bounding box center [309, 93] width 45 height 12
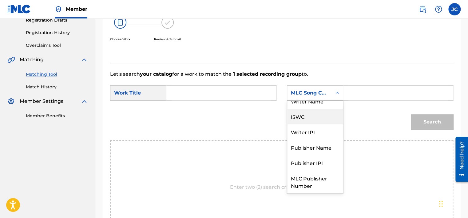
scroll to position [0, 0]
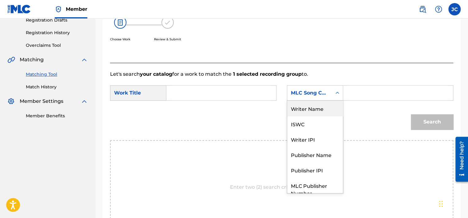
click at [322, 109] on div "Writer Name" at bounding box center [315, 108] width 56 height 15
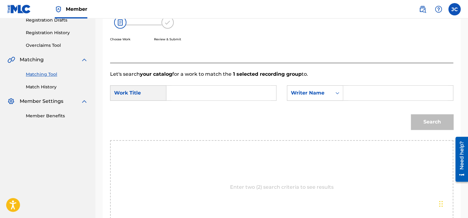
click at [253, 89] on input "Search Form" at bounding box center [221, 92] width 99 height 15
paste input "S.T.E.P"
type input "S.T.E.P"
click at [352, 97] on input "Search Form" at bounding box center [397, 92] width 99 height 15
paste input "Kuroda"
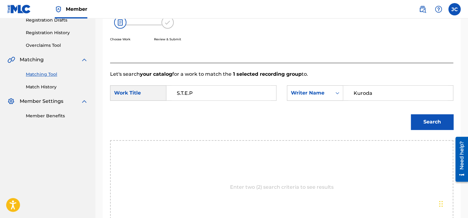
type input "Kuroda"
click at [411, 114] on button "Search" at bounding box center [432, 121] width 42 height 15
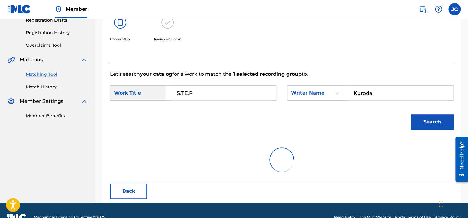
scroll to position [96, 0]
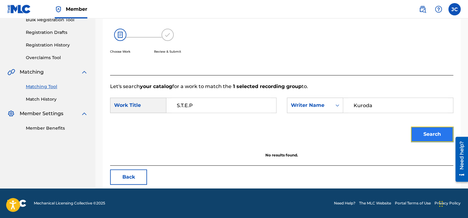
click at [429, 138] on button "Search" at bounding box center [432, 133] width 42 height 15
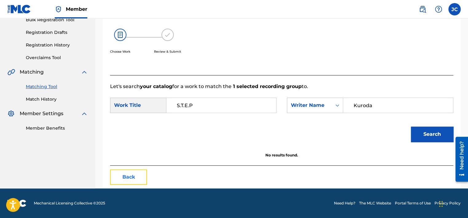
click at [141, 176] on button "Back" at bounding box center [128, 176] width 37 height 15
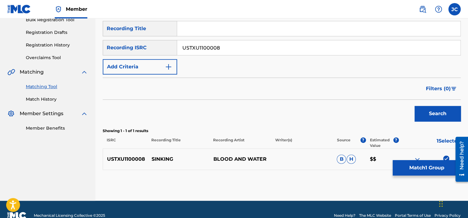
scroll to position [108, 0]
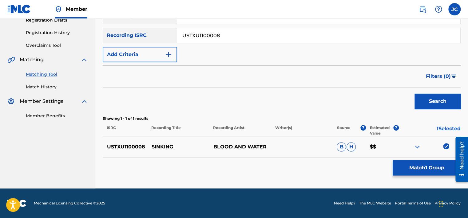
click at [447, 146] on img at bounding box center [446, 146] width 6 height 6
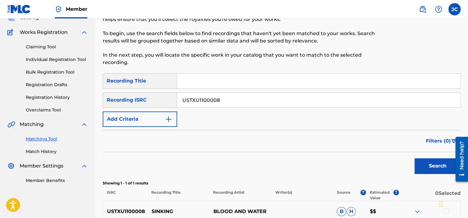
scroll to position [36, 0]
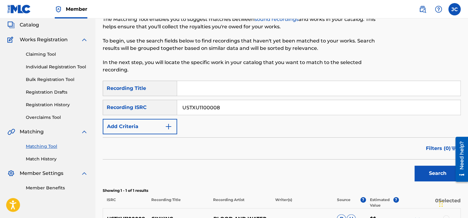
click at [322, 103] on input "USTXU1100008" at bounding box center [318, 107] width 283 height 15
paste input "USG7D2127407"
type input "USG7D2127407"
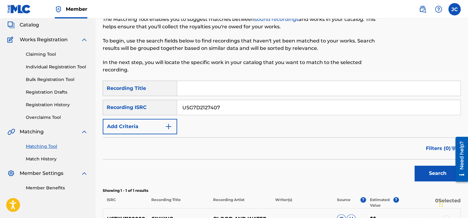
click at [414, 165] on button "Search" at bounding box center [437, 172] width 46 height 15
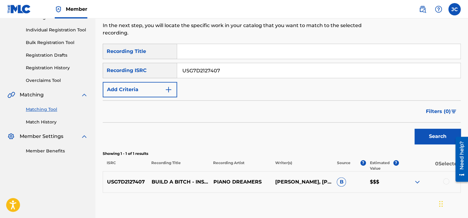
scroll to position [79, 0]
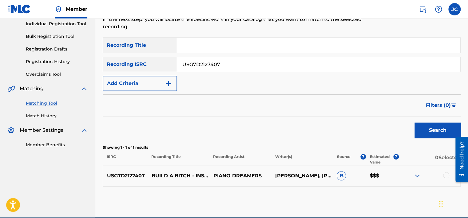
click at [445, 174] on div at bounding box center [446, 175] width 6 height 6
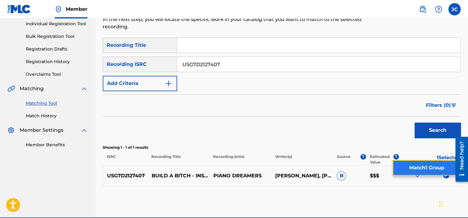
click at [428, 170] on button "Match 1 Group" at bounding box center [427, 167] width 68 height 15
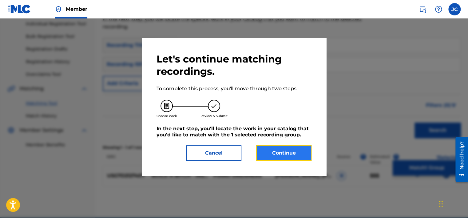
click at [298, 154] on button "Continue" at bounding box center [283, 152] width 55 height 15
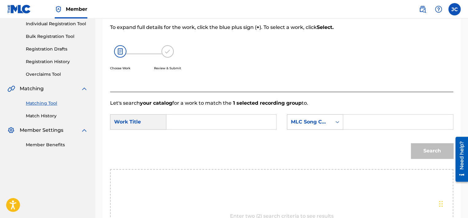
click at [328, 118] on div "MLC Song Code" at bounding box center [309, 121] width 37 height 7
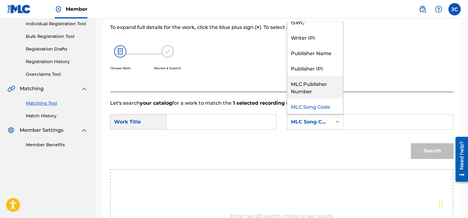
scroll to position [0, 0]
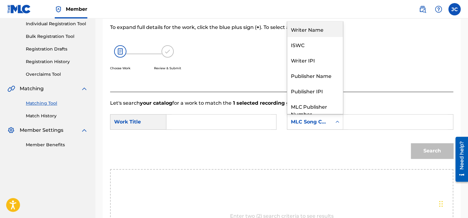
click at [322, 32] on div "Writer Name" at bounding box center [315, 29] width 56 height 15
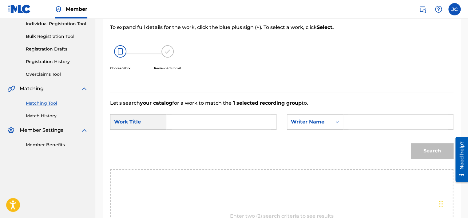
click at [234, 118] on input "Search Form" at bounding box center [221, 121] width 99 height 15
paste input "Build a Bitch"
type input "Build a Bitch"
click at [367, 125] on input "Search Form" at bounding box center [397, 121] width 99 height 15
paste input "[PERSON_NAME]"
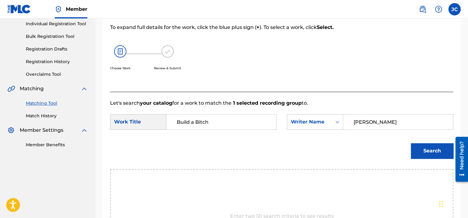
type input "[PERSON_NAME]"
click at [411, 143] on button "Search" at bounding box center [432, 150] width 42 height 15
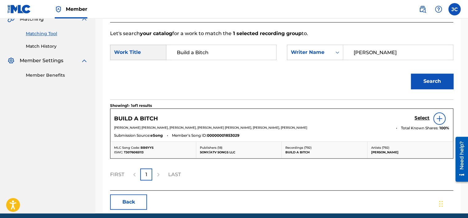
scroll to position [153, 0]
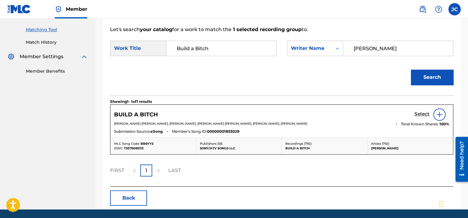
click at [421, 116] on h5 "Select" at bounding box center [421, 114] width 15 height 6
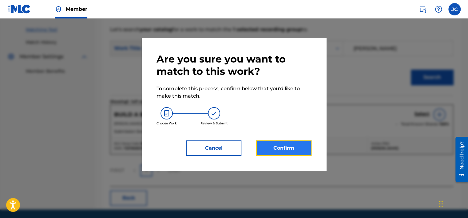
click at [285, 149] on button "Confirm" at bounding box center [283, 147] width 55 height 15
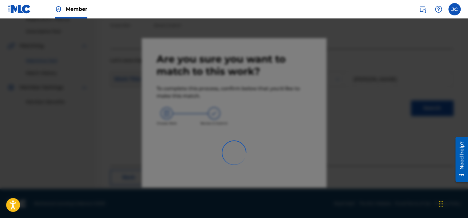
scroll to position [46, 0]
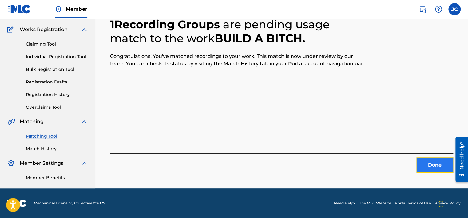
click at [435, 165] on button "Done" at bounding box center [434, 164] width 37 height 15
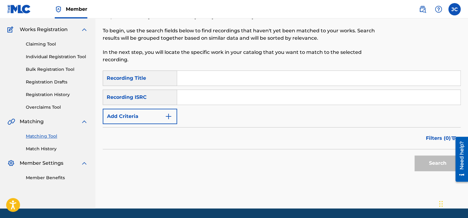
click at [203, 101] on input "Search Form" at bounding box center [318, 97] width 283 height 15
paste input "HKI199711301"
type input "HKI199711301"
click at [414, 155] on button "Search" at bounding box center [437, 162] width 46 height 15
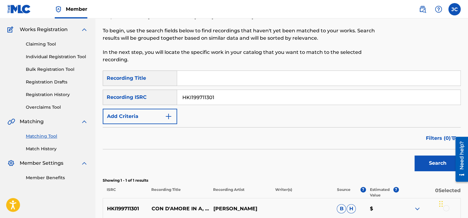
click at [224, 103] on input "HKI199711301" at bounding box center [318, 97] width 283 height 15
paste input "USA2P1639736"
type input "USA2P1639736"
click at [414, 155] on button "Search" at bounding box center [437, 162] width 46 height 15
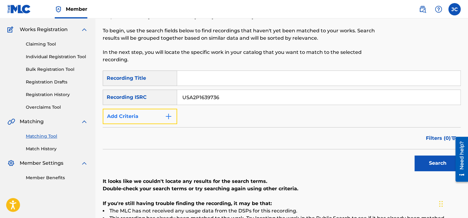
click at [156, 122] on button "Add Criteria" at bounding box center [140, 116] width 74 height 15
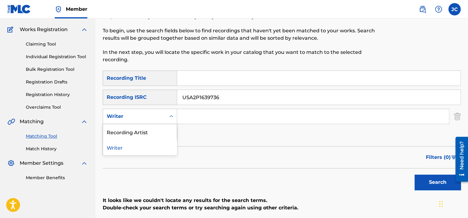
click at [167, 116] on div "Search Form" at bounding box center [171, 116] width 11 height 11
click at [153, 134] on div "Recording Artist" at bounding box center [140, 131] width 74 height 15
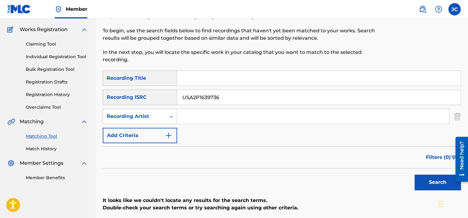
click at [198, 73] on input "Search Form" at bounding box center [318, 78] width 283 height 15
paste input "NINE DAYS SNAPSHOTS"
drag, startPoint x: 215, startPoint y: 79, endPoint x: 177, endPoint y: 81, distance: 38.2
click at [177, 81] on input "NINE DAYS SNAPSHOTS" at bounding box center [318, 78] width 283 height 15
type input "SNAPSHOTS"
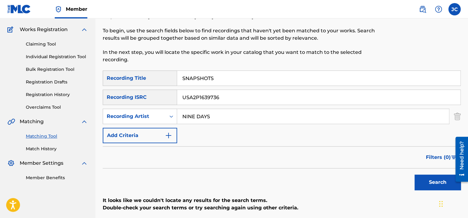
click at [209, 118] on input "NINE DAYS" at bounding box center [313, 116] width 272 height 15
click at [235, 117] on input "NINE DAYS" at bounding box center [313, 116] width 272 height 15
type input "NINE DAYS"
click at [230, 96] on input "USA2P1639736" at bounding box center [318, 97] width 283 height 15
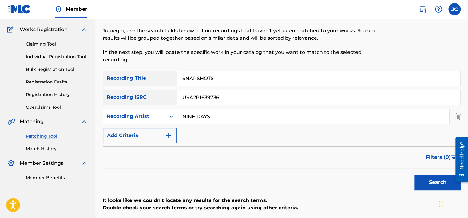
click at [230, 96] on input "USA2P1639736" at bounding box center [318, 97] width 283 height 15
click at [414, 174] on button "Search" at bounding box center [437, 181] width 46 height 15
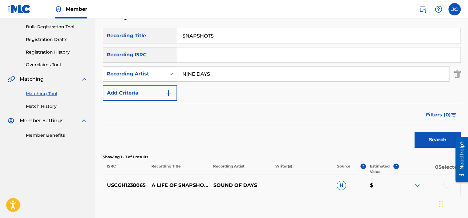
scroll to position [89, 0]
click at [457, 74] on img "Search Form" at bounding box center [457, 73] width 7 height 15
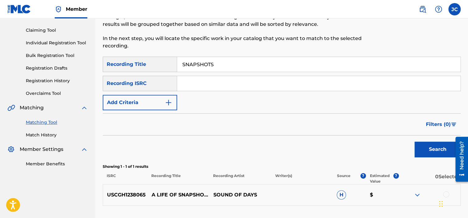
scroll to position [58, 0]
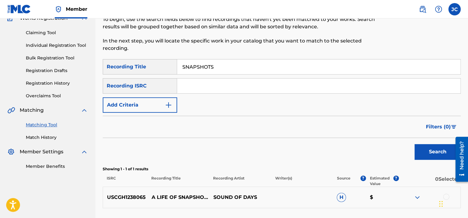
click at [271, 71] on input "SNAPSHOTS" at bounding box center [318, 66] width 283 height 15
click at [212, 85] on input "Search Form" at bounding box center [318, 85] width 283 height 15
paste input "QZFYW1960165"
type input "QZFYW1960165"
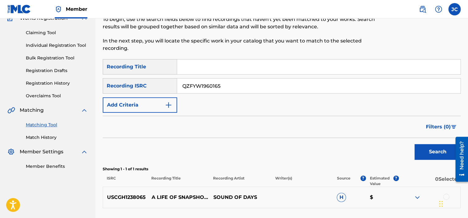
click at [414, 144] on button "Search" at bounding box center [437, 151] width 46 height 15
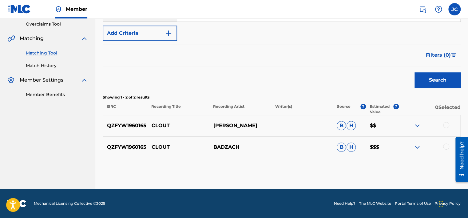
click at [445, 145] on div at bounding box center [446, 146] width 6 height 6
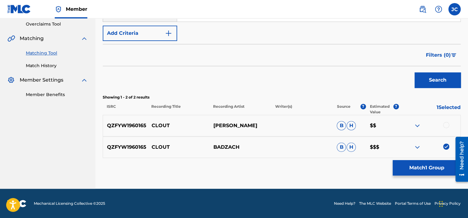
click at [445, 125] on div at bounding box center [446, 125] width 6 height 6
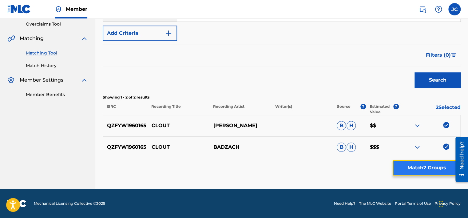
click at [403, 167] on button "Match 2 Groups" at bounding box center [427, 167] width 68 height 15
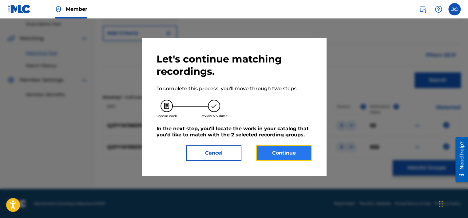
click at [287, 155] on button "Continue" at bounding box center [283, 152] width 55 height 15
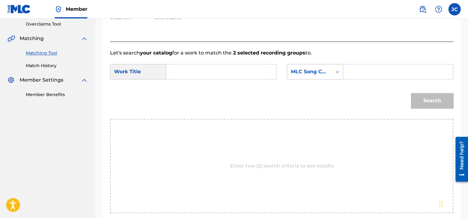
click at [321, 77] on div "MLC Song Code" at bounding box center [309, 72] width 45 height 12
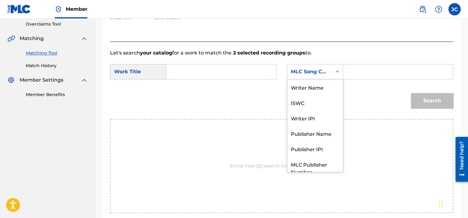
scroll to position [23, 0]
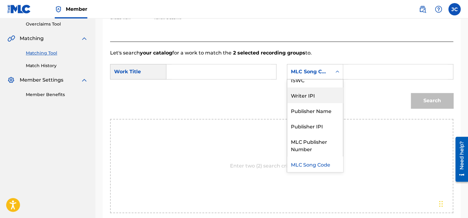
drag, startPoint x: 339, startPoint y: 87, endPoint x: 350, endPoint y: 80, distance: 13.7
click at [350, 80] on div "SearchWithCriteria1d8deae2-4788-4a4c-8995-ed65bf57f86f Work Title SearchWithCri…" at bounding box center [281, 73] width 343 height 19
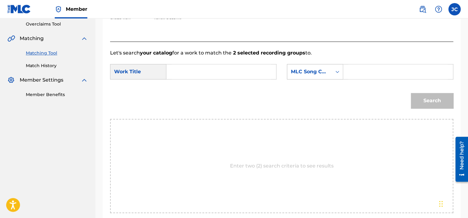
click at [324, 74] on div "MLC Song Code" at bounding box center [309, 71] width 37 height 7
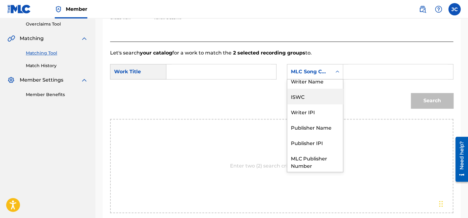
scroll to position [0, 0]
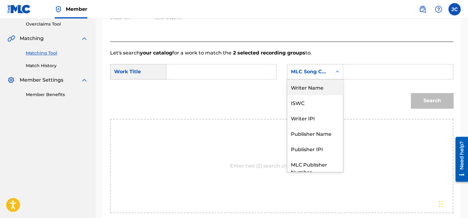
click at [319, 89] on div "Writer Name" at bounding box center [315, 86] width 56 height 15
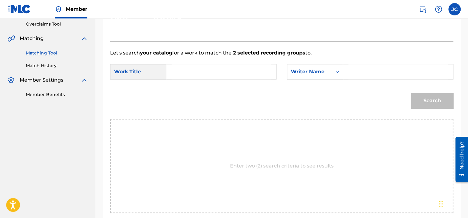
click at [239, 75] on input "Search Form" at bounding box center [221, 71] width 99 height 15
paste input "Clout"
type input "Clout"
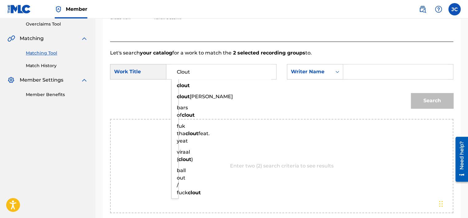
click at [365, 76] on input "Search Form" at bounding box center [397, 71] width 99 height 15
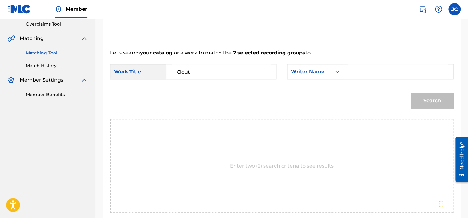
paste input "[PERSON_NAME]"
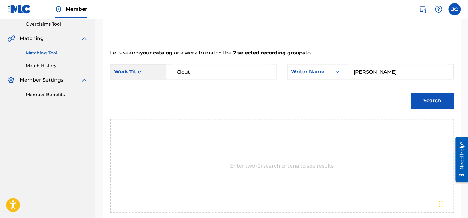
type input "[PERSON_NAME]"
click at [411, 93] on button "Search" at bounding box center [432, 100] width 42 height 15
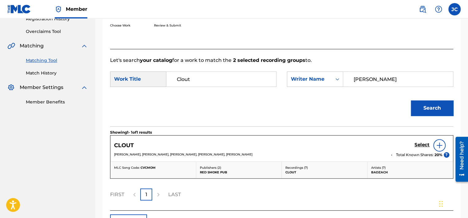
scroll to position [129, 0]
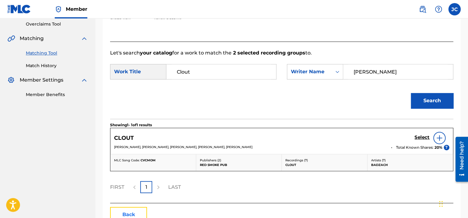
click at [139, 213] on button "Back" at bounding box center [128, 214] width 37 height 15
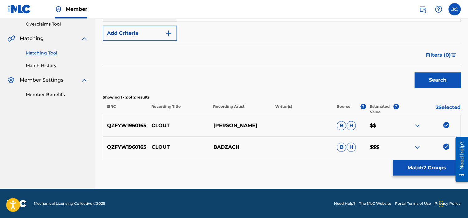
click at [447, 146] on img at bounding box center [446, 146] width 6 height 6
click at [445, 125] on img at bounding box center [446, 125] width 6 height 6
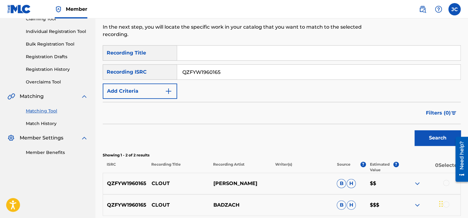
scroll to position [71, 0]
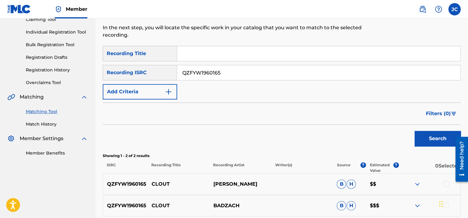
click at [287, 74] on input "QZFYW1960165" at bounding box center [318, 72] width 283 height 15
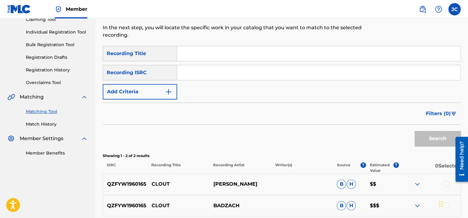
paste input "GBAYC2101704"
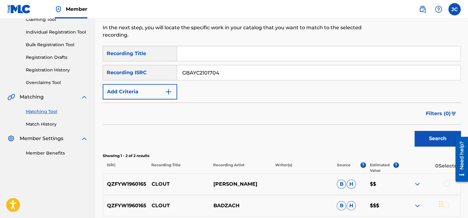
type input "GBAYC2101704"
click at [414, 131] on button "Search" at bounding box center [437, 138] width 46 height 15
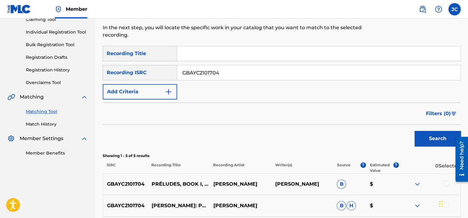
click at [228, 73] on input "GBAYC2101704" at bounding box center [318, 72] width 283 height 15
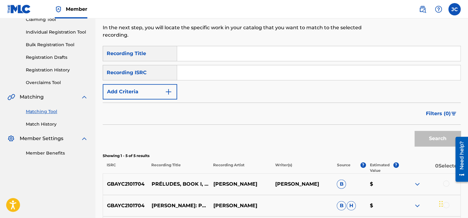
paste input "GBAYC9001146"
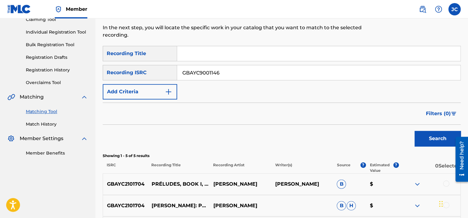
type input "GBAYC9001146"
click at [414, 131] on button "Search" at bounding box center [437, 138] width 46 height 15
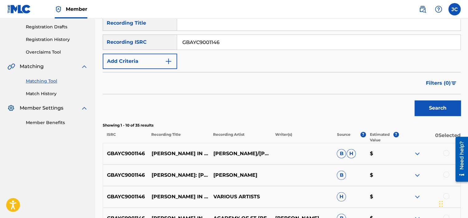
scroll to position [101, 0]
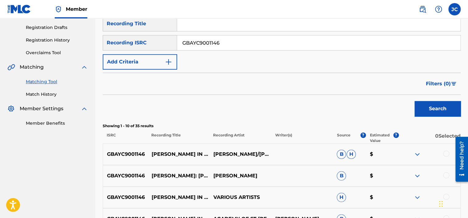
click at [227, 44] on input "GBAYC9001146" at bounding box center [318, 42] width 283 height 15
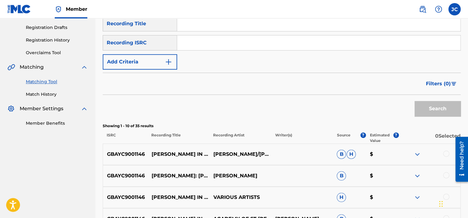
paste input "USG7D2017902"
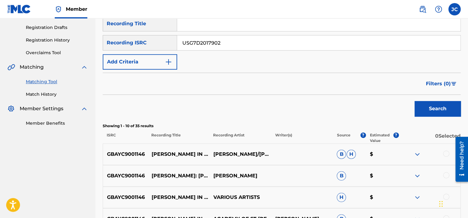
type input "USG7D2017902"
click at [414, 101] on button "Search" at bounding box center [437, 108] width 46 height 15
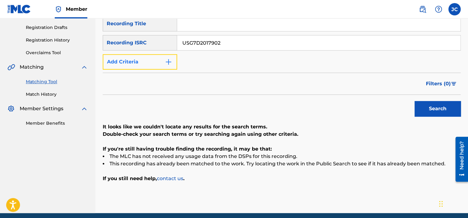
click at [158, 67] on button "Add Criteria" at bounding box center [140, 61] width 74 height 15
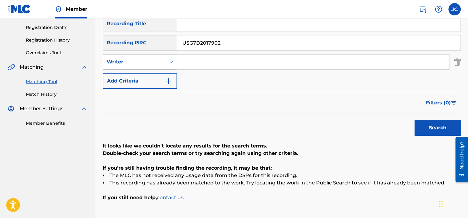
click at [160, 65] on div "Writer" at bounding box center [134, 61] width 55 height 7
click at [154, 79] on div "Recording Artist" at bounding box center [140, 76] width 74 height 15
click at [237, 47] on input "USG7D2017902" at bounding box center [318, 42] width 283 height 15
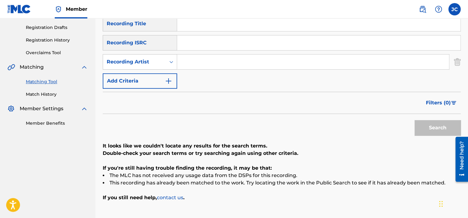
click at [223, 23] on input "Search Form" at bounding box center [318, 23] width 283 height 15
paste input "PIANO DREAMERS BEAUTIFUL GHOSTS - INSTRUMENTAL"
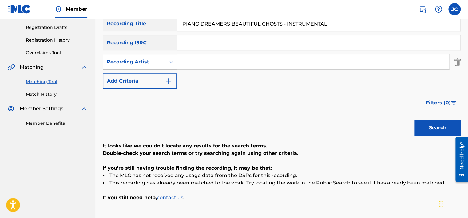
drag, startPoint x: 237, startPoint y: 24, endPoint x: 178, endPoint y: 22, distance: 59.4
click at [178, 22] on input "PIANO DREAMERS BEAUTIFUL GHOSTS - INSTRUMENTAL" at bounding box center [318, 23] width 283 height 15
type input "BEAUTIFUL GHOSTS - INSTRUMENTAL"
click at [247, 66] on input "PIANO DREAMERS" at bounding box center [313, 61] width 272 height 15
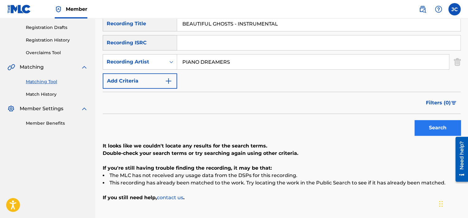
type input "PIANO DREAMERS"
click at [426, 125] on button "Search" at bounding box center [437, 127] width 46 height 15
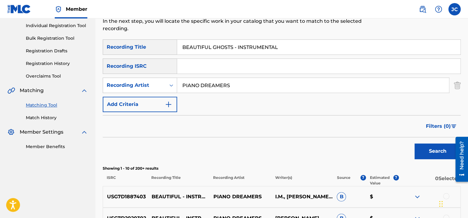
scroll to position [111, 0]
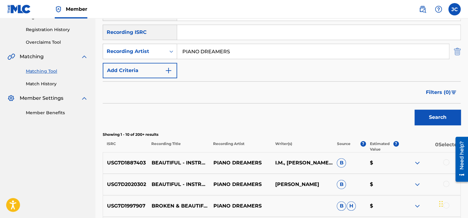
click at [457, 50] on img "Search Form" at bounding box center [457, 51] width 7 height 15
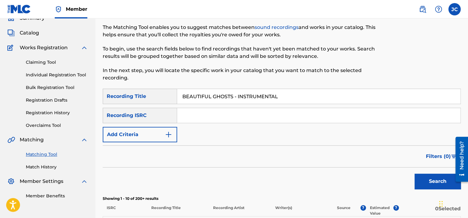
scroll to position [26, 0]
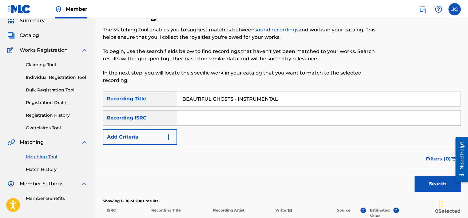
click at [284, 102] on input "BEAUTIFUL GHOSTS - INSTRUMENTAL" at bounding box center [318, 98] width 283 height 15
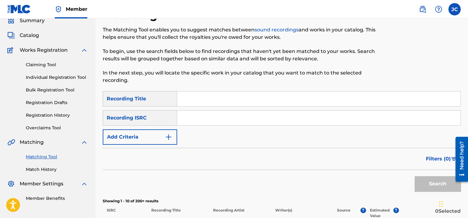
click at [219, 119] on input "Search Form" at bounding box center [318, 117] width 283 height 15
paste input "QZWDE2238595"
type input "QZWDE2238595"
click at [414, 176] on button "Search" at bounding box center [437, 183] width 46 height 15
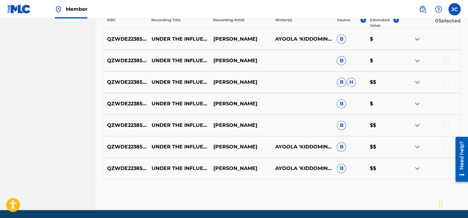
scroll to position [219, 0]
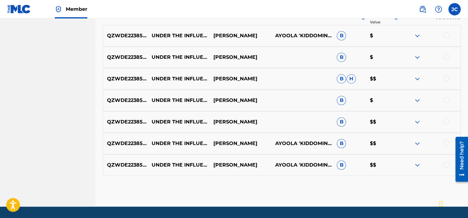
click at [445, 167] on div at bounding box center [429, 164] width 62 height 7
click at [445, 164] on div at bounding box center [446, 164] width 6 height 6
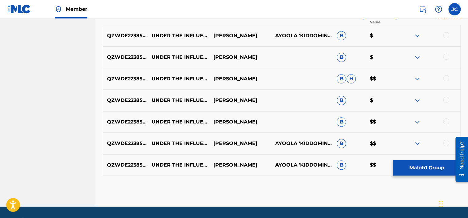
click at [448, 141] on div at bounding box center [446, 143] width 6 height 6
click at [447, 121] on div at bounding box center [446, 121] width 6 height 6
click at [445, 99] on div at bounding box center [446, 100] width 6 height 6
click at [447, 78] on div at bounding box center [446, 78] width 6 height 6
click at [447, 55] on div at bounding box center [446, 56] width 6 height 6
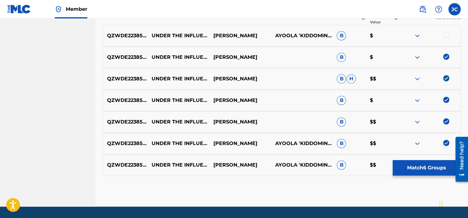
click at [447, 30] on div "QZWDE2238595 UNDER THE INFLUENCE (ACOUSTIC) [PERSON_NAME] 'KIDDOMINANT' AGBOOLA…" at bounding box center [282, 36] width 358 height 22
click at [445, 33] on div at bounding box center [446, 35] width 6 height 6
click at [445, 36] on div at bounding box center [429, 35] width 62 height 7
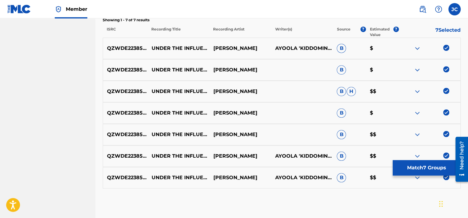
scroll to position [237, 0]
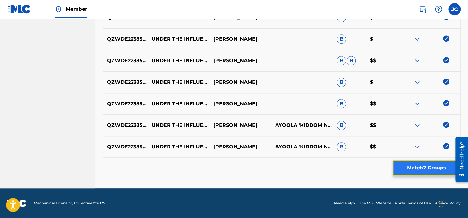
click at [430, 166] on button "Match 7 Groups" at bounding box center [427, 167] width 68 height 15
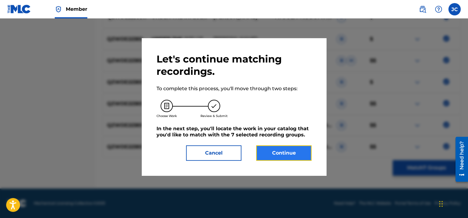
click at [301, 152] on button "Continue" at bounding box center [283, 152] width 55 height 15
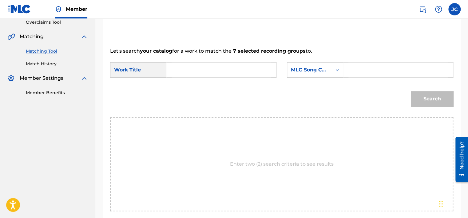
scroll to position [132, 0]
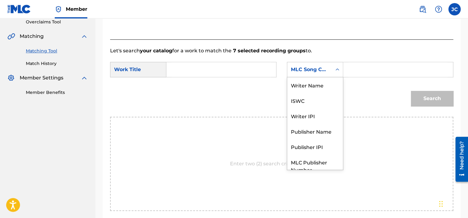
click at [302, 66] on div "MLC Song Code" at bounding box center [309, 69] width 37 height 7
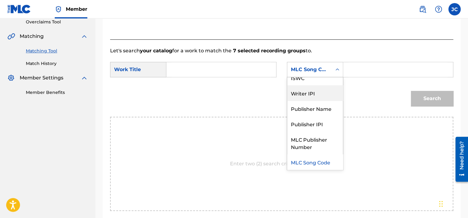
scroll to position [0, 0]
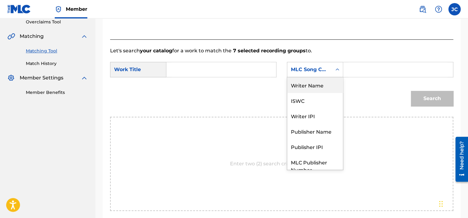
click at [314, 87] on div "Writer Name" at bounding box center [315, 84] width 56 height 15
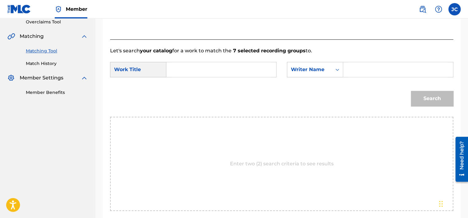
click at [263, 78] on div "SearchWithCriteria1d8deae2-4788-4a4c-8995-ed65bf57f86f Work Title SearchWithCri…" at bounding box center [281, 71] width 343 height 19
click at [258, 72] on input "Search Form" at bounding box center [221, 69] width 99 height 15
paste input "Under The Influence"
type input "Under The Influence"
click at [353, 70] on input "Search Form" at bounding box center [397, 69] width 99 height 15
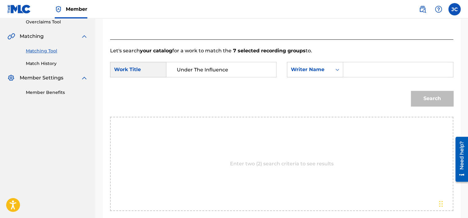
paste input "Agboola"
type input "Agboola"
click at [411, 91] on button "Search" at bounding box center [432, 98] width 42 height 15
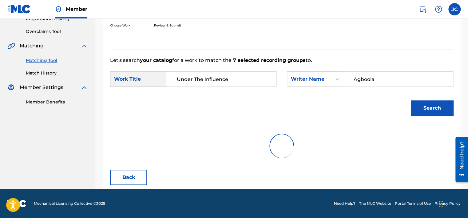
scroll to position [132, 0]
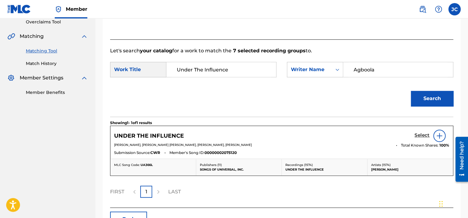
click at [417, 135] on h5 "Select" at bounding box center [421, 135] width 15 height 6
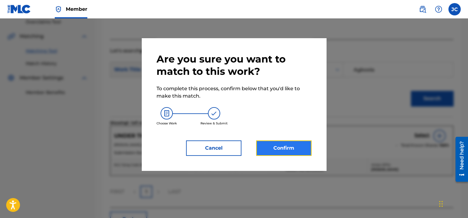
click at [290, 149] on button "Confirm" at bounding box center [283, 147] width 55 height 15
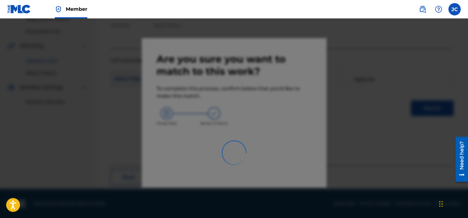
scroll to position [46, 0]
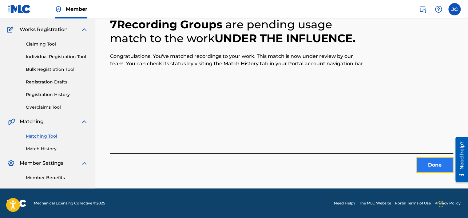
click at [430, 168] on button "Done" at bounding box center [434, 164] width 37 height 15
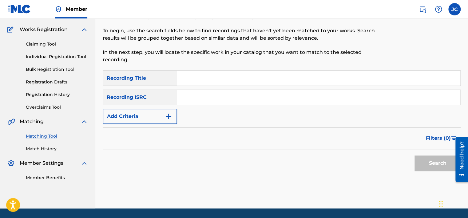
click at [203, 104] on input "Search Form" at bounding box center [318, 97] width 283 height 15
paste input "DEB330494208"
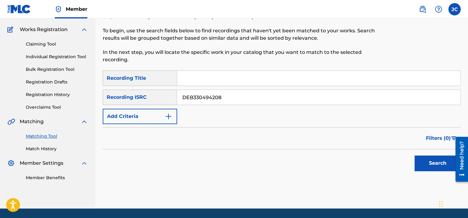
type input "DEB330494208"
click at [414, 155] on button "Search" at bounding box center [437, 162] width 46 height 15
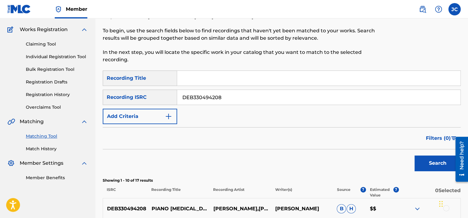
click at [224, 97] on input "DEB330494208" at bounding box center [318, 97] width 283 height 15
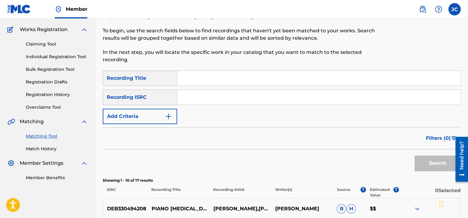
paste input "USAT20625631"
type input "USAT20625631"
click at [414, 155] on button "Search" at bounding box center [437, 162] width 46 height 15
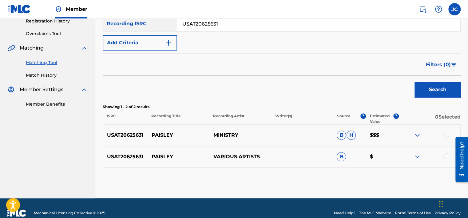
scroll to position [129, 0]
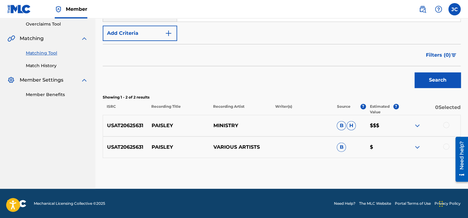
click at [446, 144] on div at bounding box center [446, 146] width 6 height 6
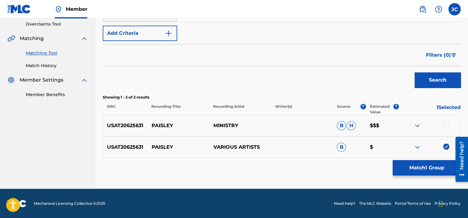
click at [446, 124] on div at bounding box center [446, 125] width 6 height 6
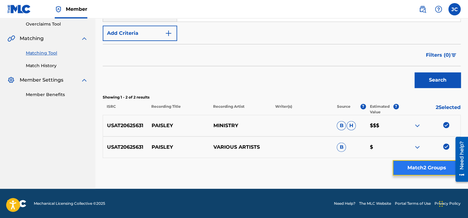
click at [434, 165] on button "Match 2 Groups" at bounding box center [427, 167] width 68 height 15
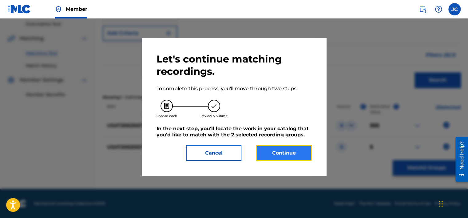
click at [291, 155] on button "Continue" at bounding box center [283, 152] width 55 height 15
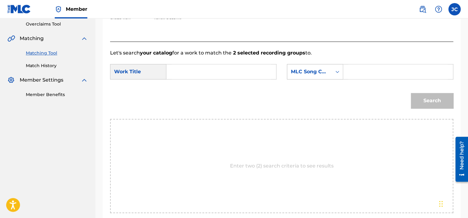
click at [324, 69] on div "MLC Song Code" at bounding box center [309, 71] width 37 height 7
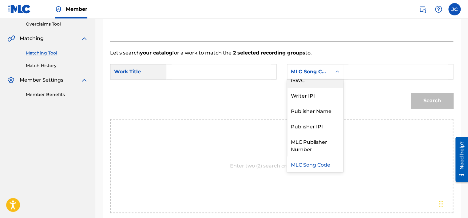
scroll to position [0, 0]
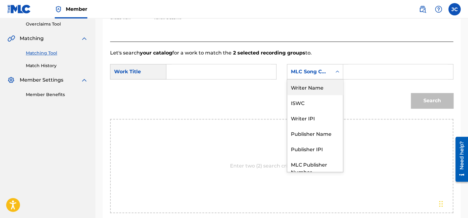
click at [328, 89] on div "Writer Name" at bounding box center [315, 86] width 56 height 15
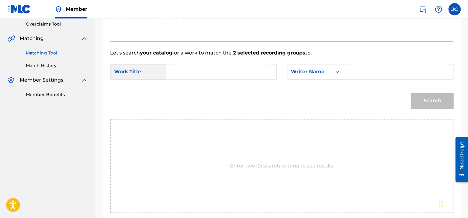
click at [356, 74] on input "Search Form" at bounding box center [397, 71] width 99 height 15
paste input "Jourgensen"
type input "Jourgensen"
click at [200, 69] on input "Search Form" at bounding box center [221, 71] width 99 height 15
paste input "Paisley"
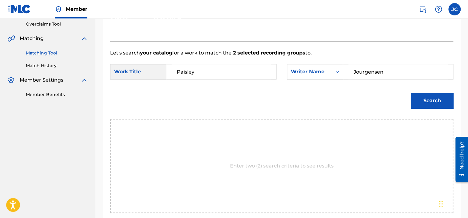
type input "Paisley"
click at [411, 93] on button "Search" at bounding box center [432, 100] width 42 height 15
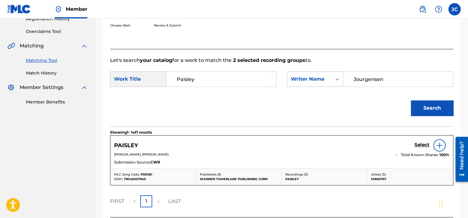
scroll to position [129, 0]
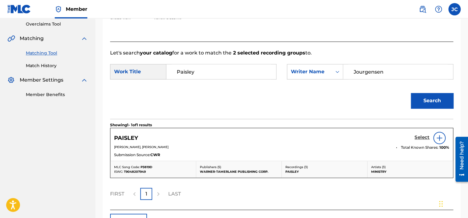
click at [424, 137] on h5 "Select" at bounding box center [421, 137] width 15 height 6
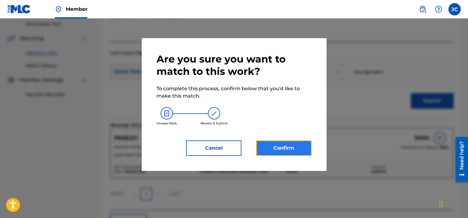
click at [290, 148] on button "Confirm" at bounding box center [283, 147] width 55 height 15
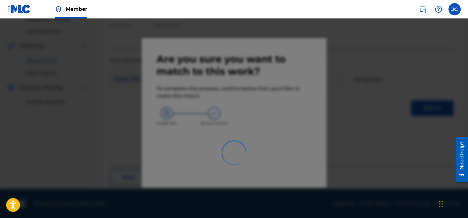
scroll to position [46, 0]
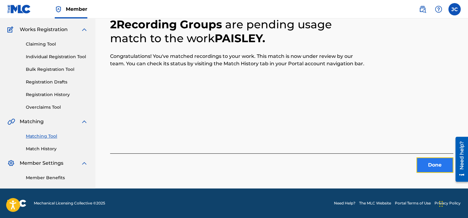
click at [427, 159] on button "Done" at bounding box center [434, 164] width 37 height 15
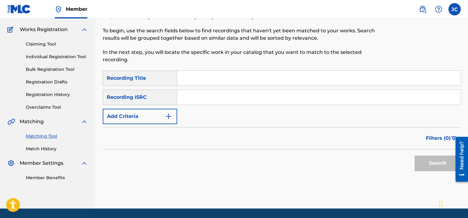
click at [200, 99] on input "Search Form" at bounding box center [318, 97] width 283 height 15
paste input "GBKQU2020609"
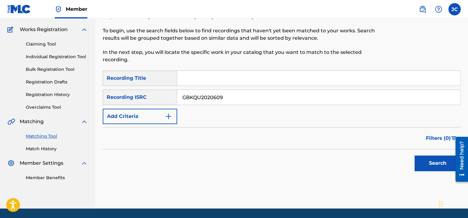
type input "GBKQU2020609"
click at [414, 155] on button "Search" at bounding box center [437, 162] width 46 height 15
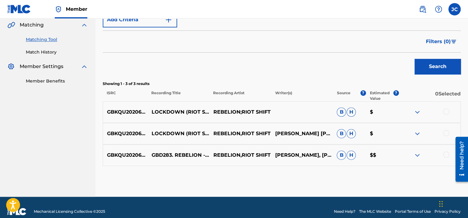
scroll to position [151, 0]
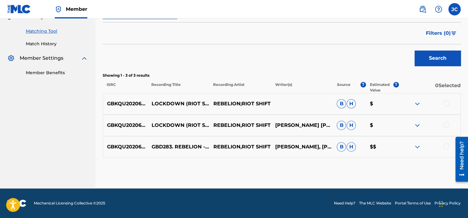
click at [448, 144] on div at bounding box center [446, 146] width 6 height 6
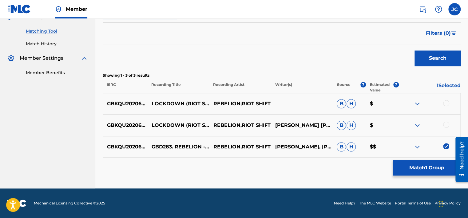
click at [445, 125] on div at bounding box center [446, 124] width 6 height 6
click at [445, 103] on div at bounding box center [446, 103] width 6 height 6
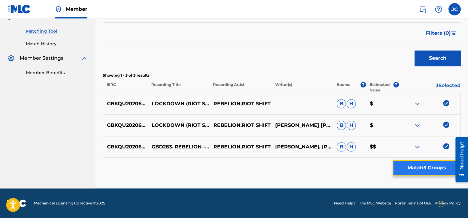
click at [434, 168] on button "Match 3 Groups" at bounding box center [427, 167] width 68 height 15
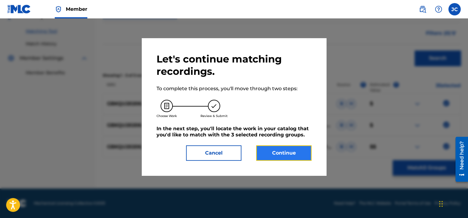
click at [295, 148] on button "Continue" at bounding box center [283, 152] width 55 height 15
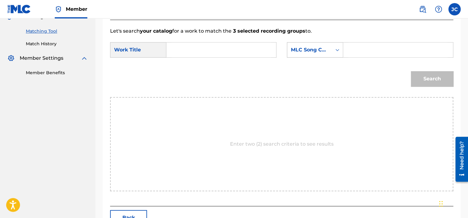
click at [315, 50] on div "MLC Song Code" at bounding box center [309, 49] width 37 height 7
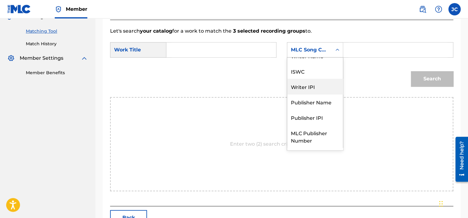
scroll to position [0, 0]
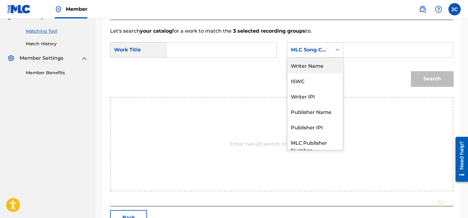
click at [320, 66] on div "Writer Name" at bounding box center [315, 64] width 56 height 15
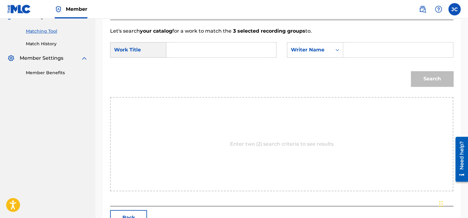
click at [238, 52] on input "Search Form" at bounding box center [221, 49] width 99 height 15
paste input "Lockdown - Riot Shift Remix"
type input "Lockdown - Riot Shift Remix"
click at [357, 48] on input "Search Form" at bounding box center [397, 49] width 99 height 15
paste input "[PERSON_NAME]"
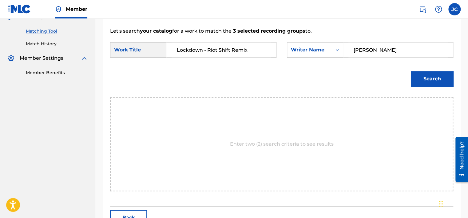
type input "[PERSON_NAME]"
click at [411, 71] on button "Search" at bounding box center [432, 78] width 42 height 15
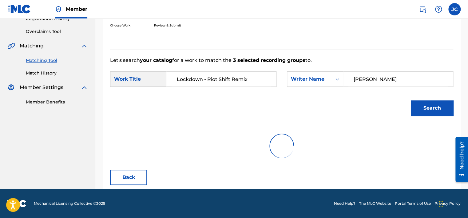
scroll to position [151, 0]
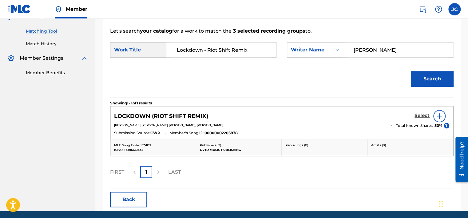
click at [421, 116] on h5 "Select" at bounding box center [421, 116] width 15 height 6
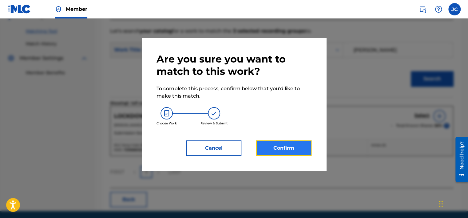
click at [273, 152] on button "Confirm" at bounding box center [283, 147] width 55 height 15
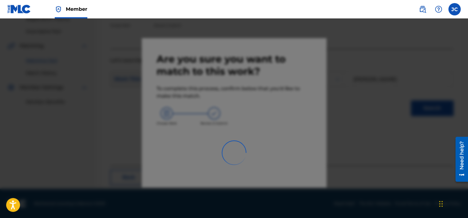
scroll to position [46, 0]
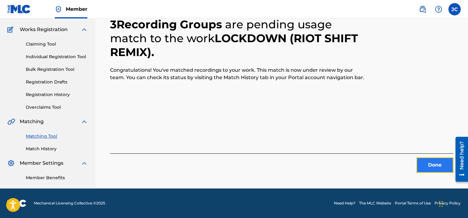
click at [442, 169] on button "Done" at bounding box center [434, 164] width 37 height 15
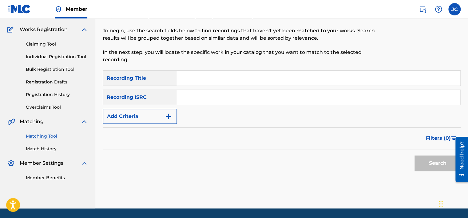
click at [188, 98] on input "Search Form" at bounding box center [318, 97] width 283 height 15
paste input "US34Z0410701"
type input "US34Z0410701"
click at [414, 155] on button "Search" at bounding box center [437, 162] width 46 height 15
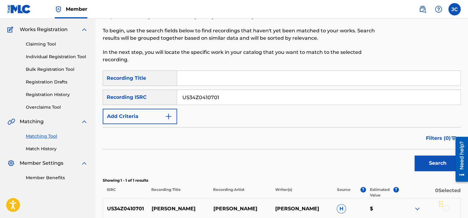
click at [274, 99] on input "US34Z0410701" at bounding box center [318, 97] width 283 height 15
paste input "MXF361239130"
type input "MXF361239130"
click at [414, 155] on button "Search" at bounding box center [437, 162] width 46 height 15
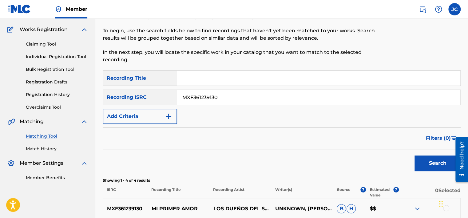
click at [222, 97] on input "MXF361239130" at bounding box center [318, 97] width 283 height 15
paste
type input "QZNWU2048295"
click at [414, 155] on button "Search" at bounding box center [437, 162] width 46 height 15
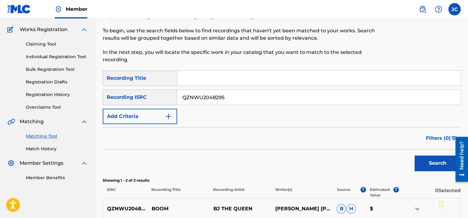
click at [247, 96] on input "QZNWU2048295" at bounding box center [318, 97] width 283 height 15
click at [414, 155] on button "Search" at bounding box center [437, 162] width 46 height 15
click at [270, 93] on input "GBAYC8802670" at bounding box center [318, 97] width 283 height 15
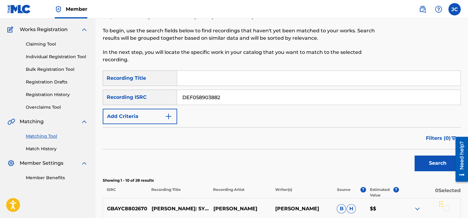
type input "DEF058903882"
click at [414, 155] on button "Search" at bounding box center [437, 162] width 46 height 15
click at [224, 103] on input "DEF058903882" at bounding box center [318, 97] width 283 height 15
type input "SEAEO0565200"
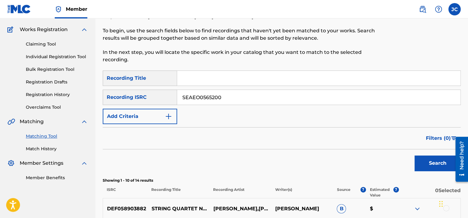
click at [414, 155] on button "Search" at bounding box center [437, 162] width 46 height 15
click at [226, 100] on input "SEAEO0565200" at bounding box center [318, 97] width 283 height 15
type input "GBF078611521"
click at [414, 155] on button "Search" at bounding box center [437, 162] width 46 height 15
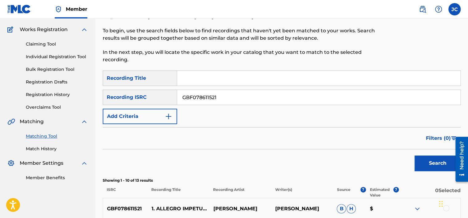
click at [218, 97] on input "GBF078611521" at bounding box center [318, 97] width 283 height 15
type input "GBBBA0000403"
click at [414, 155] on button "Search" at bounding box center [437, 162] width 46 height 15
click at [229, 92] on input "GBBBA0000403" at bounding box center [318, 97] width 283 height 15
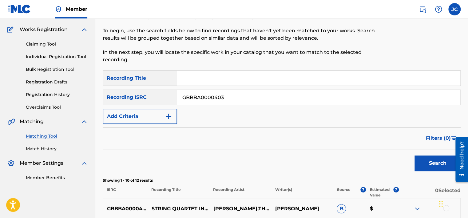
click at [229, 92] on input "GBBBA0000403" at bounding box center [318, 97] width 283 height 15
type input "GBAYC9401597"
click at [414, 155] on button "Search" at bounding box center [437, 162] width 46 height 15
click at [246, 97] on input "GBAYC9401597" at bounding box center [318, 97] width 283 height 15
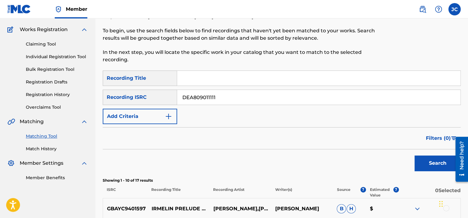
type input "DEA809011111"
click at [414, 155] on button "Search" at bounding box center [437, 162] width 46 height 15
click at [218, 96] on input "DEA809011111" at bounding box center [318, 97] width 283 height 15
type input "USA361671106"
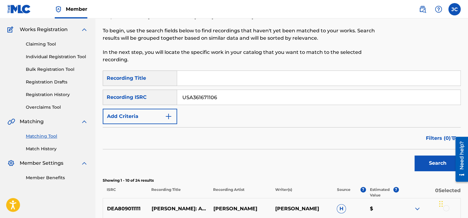
click at [414, 155] on button "Search" at bounding box center [437, 162] width 46 height 15
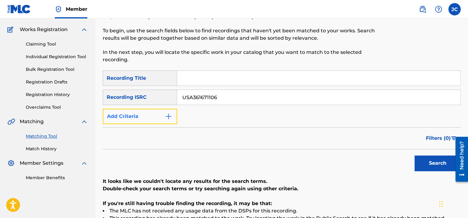
click at [157, 117] on button "Add Criteria" at bounding box center [140, 116] width 74 height 15
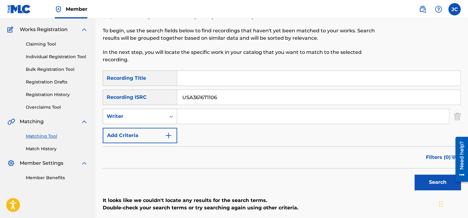
click at [165, 116] on div "Writer" at bounding box center [134, 116] width 63 height 12
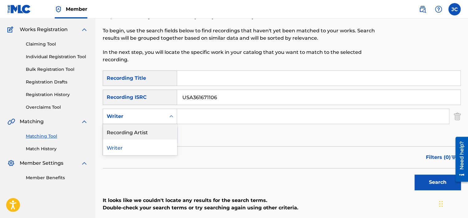
click at [159, 134] on div "Recording Artist" at bounding box center [140, 131] width 74 height 15
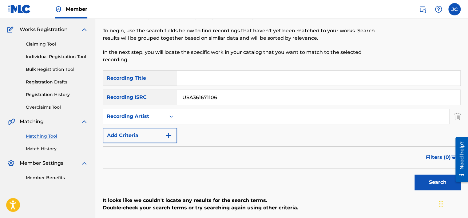
click at [201, 79] on input "Search Form" at bounding box center [318, 78] width 283 height 15
type input "THE FLAT FIVE [GEOGRAPHIC_DATA]"
click at [219, 97] on input "USA361671106" at bounding box center [318, 97] width 283 height 15
drag, startPoint x: 226, startPoint y: 77, endPoint x: 180, endPoint y: 77, distance: 46.4
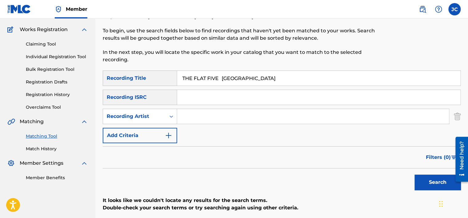
click at [180, 77] on input "THE FLAT FIVE [GEOGRAPHIC_DATA]" at bounding box center [318, 78] width 283 height 15
type input "[GEOGRAPHIC_DATA]"
click at [243, 118] on input "THE FLAT FIVE" at bounding box center [313, 116] width 272 height 15
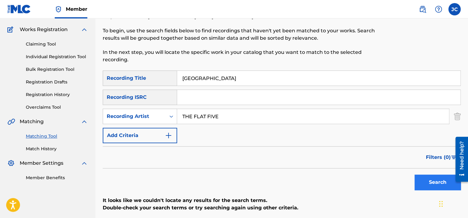
type input "THE FLAT FIVE"
click at [431, 182] on button "Search" at bounding box center [437, 181] width 46 height 15
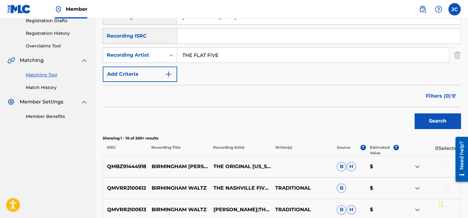
scroll to position [99, 0]
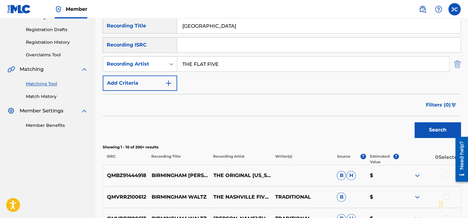
click at [455, 67] on img "Search Form" at bounding box center [457, 63] width 7 height 15
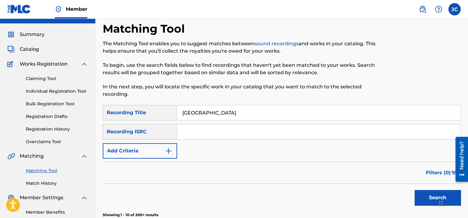
scroll to position [7, 0]
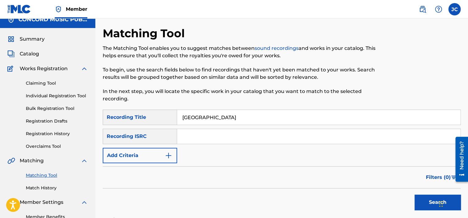
click at [299, 112] on input "[GEOGRAPHIC_DATA]" at bounding box center [318, 117] width 283 height 15
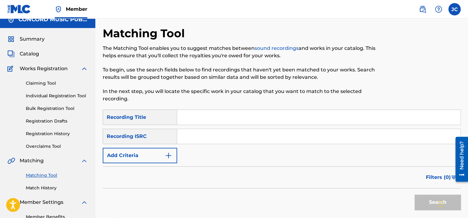
click at [211, 139] on input "Search Form" at bounding box center [318, 136] width 283 height 15
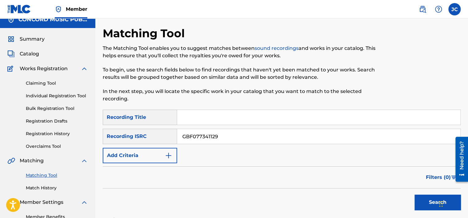
type input "GBF077341129"
click at [414, 194] on button "Search" at bounding box center [437, 201] width 46 height 15
click at [226, 134] on input "GBF077341129" at bounding box center [318, 136] width 283 height 15
type input "USC4R1402181"
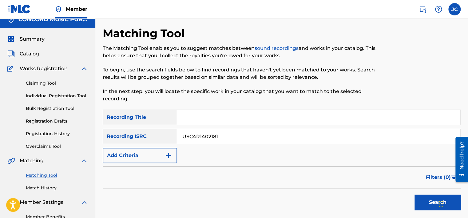
click at [414, 194] on button "Search" at bounding box center [437, 201] width 46 height 15
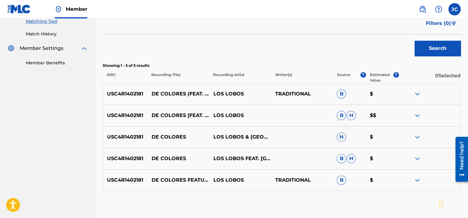
scroll to position [194, 0]
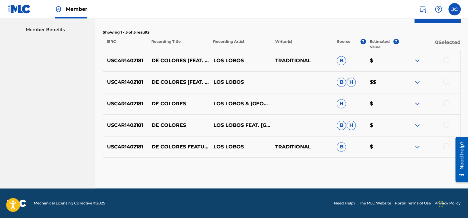
click at [445, 145] on div at bounding box center [446, 146] width 6 height 6
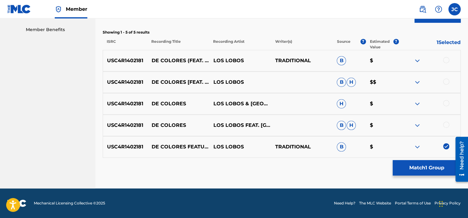
click at [446, 127] on div at bounding box center [446, 124] width 6 height 6
click at [446, 105] on div at bounding box center [446, 103] width 6 height 6
click at [446, 80] on div at bounding box center [446, 81] width 6 height 6
click at [447, 61] on div at bounding box center [446, 60] width 6 height 6
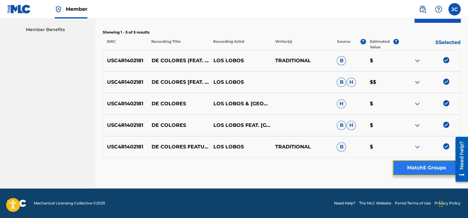
click at [417, 166] on button "Match 5 Groups" at bounding box center [427, 167] width 68 height 15
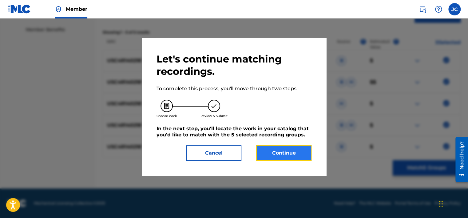
click at [301, 151] on button "Continue" at bounding box center [283, 152] width 55 height 15
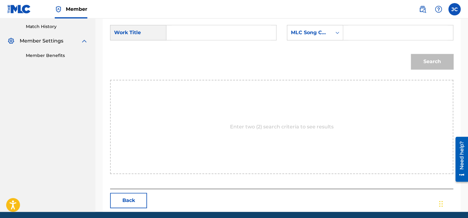
scroll to position [146, 0]
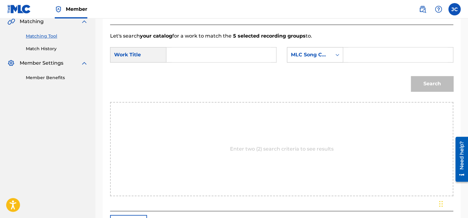
click at [334, 58] on div "Search Form" at bounding box center [337, 54] width 11 height 11
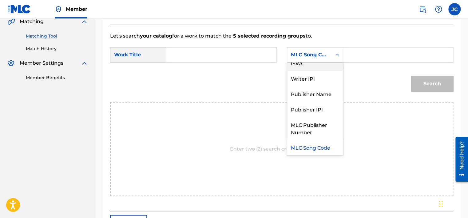
scroll to position [0, 0]
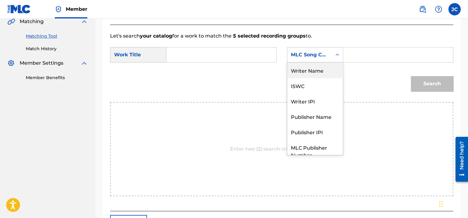
click at [324, 71] on div "Writer Name" at bounding box center [315, 69] width 56 height 15
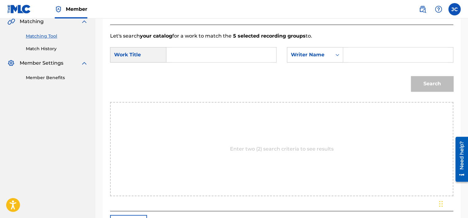
click at [213, 59] on input "Search Form" at bounding box center [221, 54] width 99 height 15
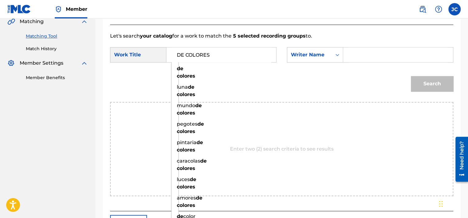
type input "DE COLORES"
click at [353, 52] on input "Search Form" at bounding box center [397, 54] width 99 height 15
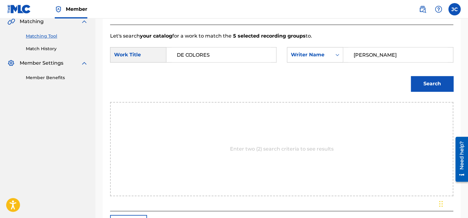
type input "[PERSON_NAME]"
click at [411, 76] on button "Search" at bounding box center [432, 83] width 42 height 15
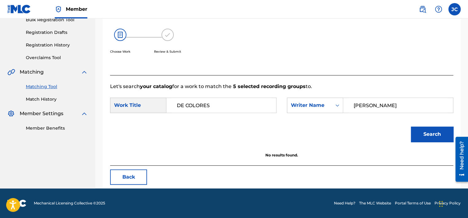
scroll to position [96, 0]
click at [416, 133] on button "Search" at bounding box center [432, 133] width 42 height 15
click at [134, 173] on button "Back" at bounding box center [128, 176] width 37 height 15
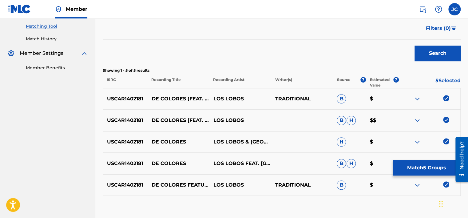
scroll to position [194, 0]
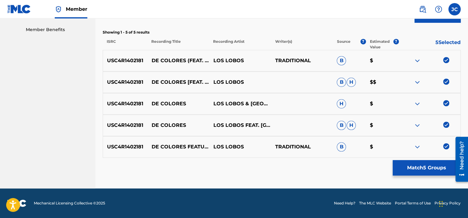
click at [443, 145] on img at bounding box center [446, 146] width 6 height 6
click at [448, 125] on img at bounding box center [446, 124] width 6 height 6
click at [445, 102] on img at bounding box center [446, 103] width 6 height 6
click at [445, 81] on img at bounding box center [446, 81] width 6 height 6
click at [446, 59] on img at bounding box center [446, 60] width 6 height 6
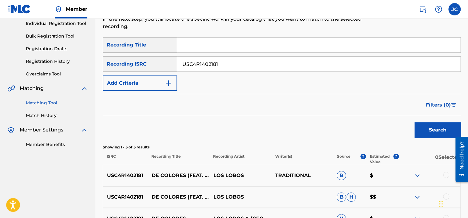
scroll to position [77, 0]
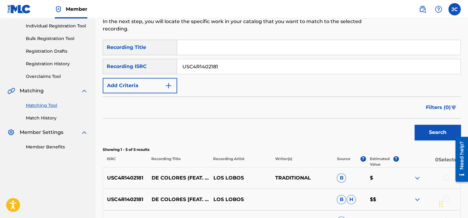
click at [356, 66] on input "USC4R1402181" at bounding box center [318, 66] width 283 height 15
type input "USG7D1400903"
click at [414, 125] on button "Search" at bounding box center [437, 132] width 46 height 15
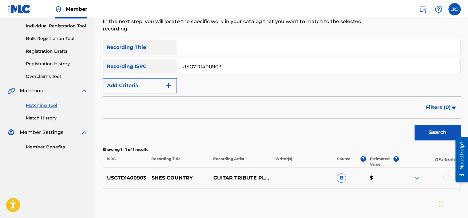
scroll to position [108, 0]
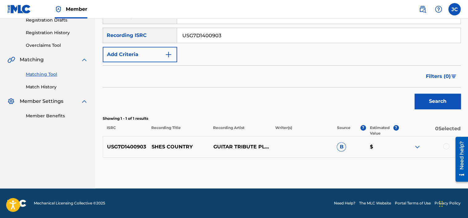
click at [445, 145] on div at bounding box center [446, 146] width 6 height 6
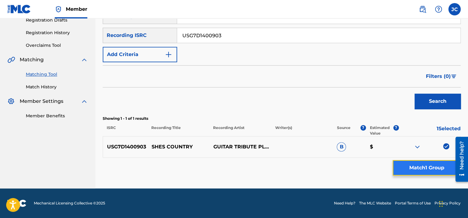
click at [432, 172] on button "Match 1 Group" at bounding box center [427, 167] width 68 height 15
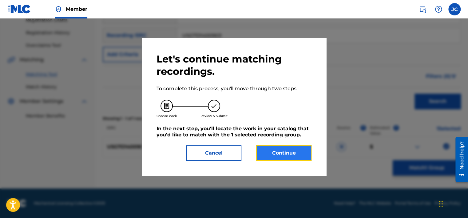
click at [302, 153] on button "Continue" at bounding box center [283, 152] width 55 height 15
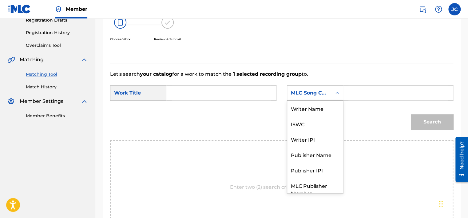
click at [334, 99] on div "Search Form" at bounding box center [337, 92] width 11 height 15
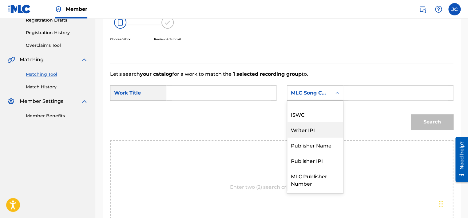
scroll to position [0, 0]
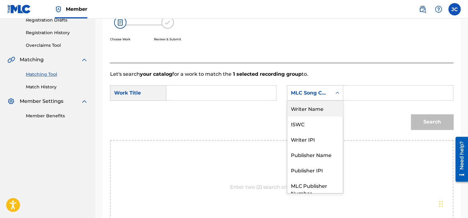
click at [320, 110] on div "Writer Name" at bounding box center [315, 108] width 56 height 15
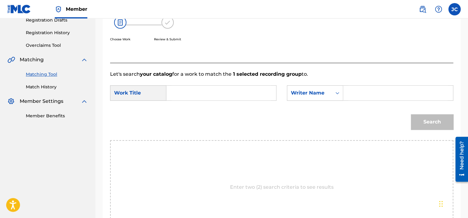
click at [250, 95] on input "Search Form" at bounding box center [221, 92] width 99 height 15
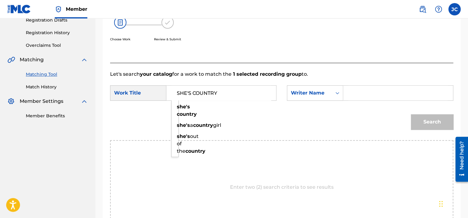
type input "SHE'S COUNTRY"
click at [354, 93] on input "Search Form" at bounding box center [397, 92] width 99 height 15
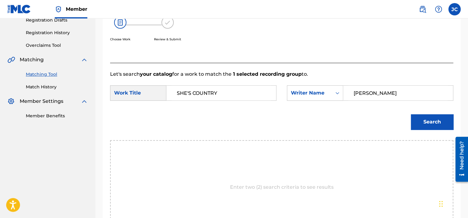
type input "[PERSON_NAME]"
click at [411, 114] on button "Search" at bounding box center [432, 121] width 42 height 15
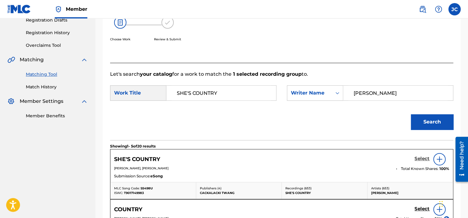
click at [424, 161] on h5 "Select" at bounding box center [421, 159] width 15 height 6
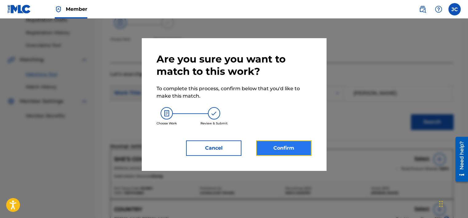
click at [282, 149] on button "Confirm" at bounding box center [283, 147] width 55 height 15
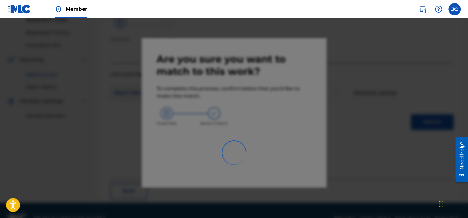
scroll to position [46, 0]
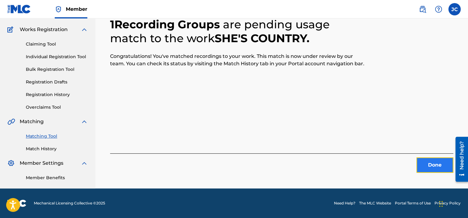
click at [424, 164] on button "Done" at bounding box center [434, 164] width 37 height 15
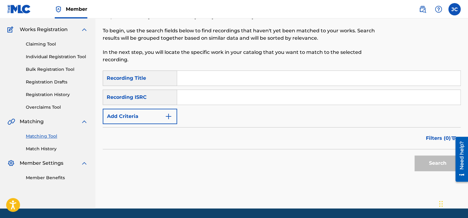
click at [189, 96] on input "Search Form" at bounding box center [318, 97] width 283 height 15
type input "DECY61100042"
click at [414, 155] on button "Search" at bounding box center [437, 162] width 46 height 15
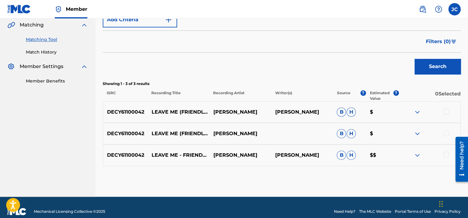
scroll to position [151, 0]
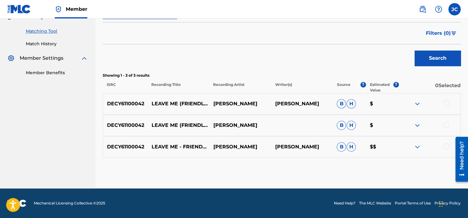
click at [445, 145] on div at bounding box center [446, 146] width 6 height 6
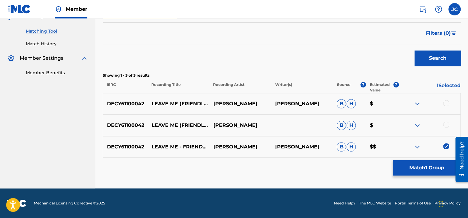
click at [445, 124] on div at bounding box center [446, 124] width 6 height 6
click at [445, 103] on div at bounding box center [446, 103] width 6 height 6
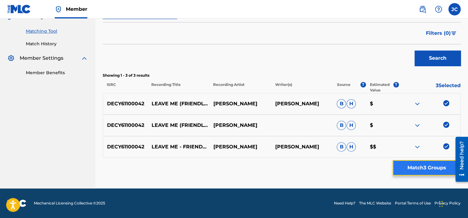
click at [434, 164] on button "Match 3 Groups" at bounding box center [427, 167] width 68 height 15
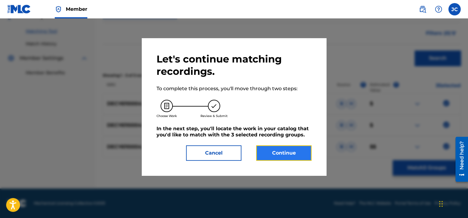
click at [298, 151] on button "Continue" at bounding box center [283, 152] width 55 height 15
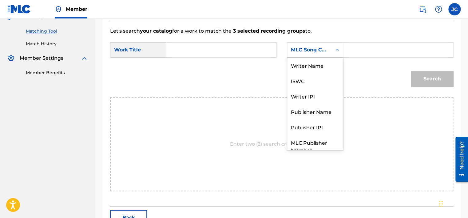
click at [319, 52] on div "MLC Song Code" at bounding box center [309, 49] width 37 height 7
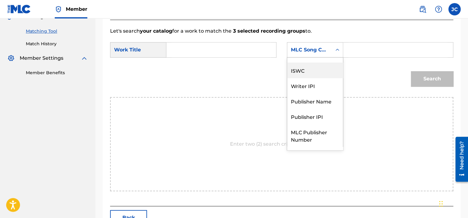
scroll to position [0, 0]
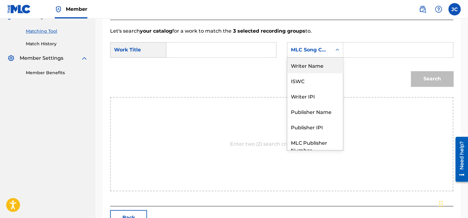
click at [315, 68] on div "Writer Name" at bounding box center [315, 64] width 56 height 15
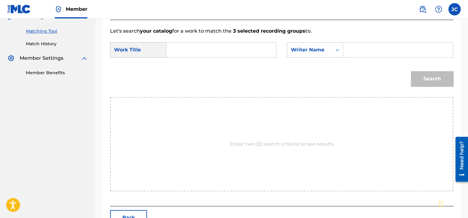
click at [247, 54] on input "Search Form" at bounding box center [221, 49] width 99 height 15
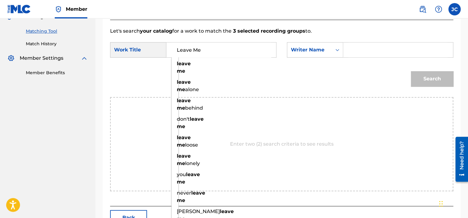
type input "Leave Me"
click at [350, 48] on input "Search Form" at bounding box center [397, 49] width 99 height 15
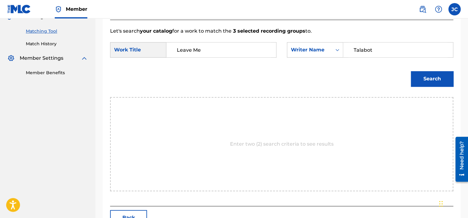
type input "Talabot"
click at [411, 71] on button "Search" at bounding box center [432, 78] width 42 height 15
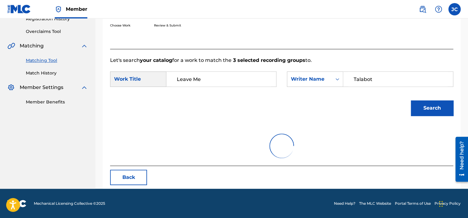
scroll to position [96, 0]
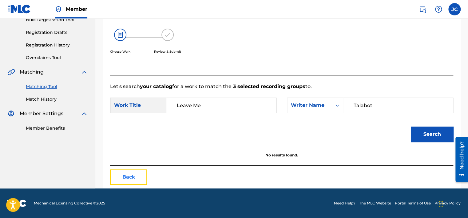
click at [125, 179] on button "Back" at bounding box center [128, 176] width 37 height 15
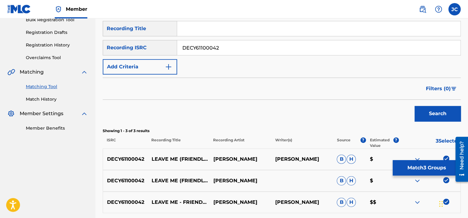
scroll to position [151, 0]
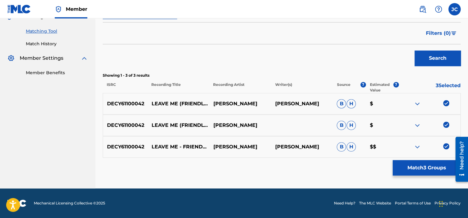
click at [445, 146] on img at bounding box center [446, 146] width 6 height 6
click at [446, 124] on img at bounding box center [446, 124] width 6 height 6
click at [446, 102] on img at bounding box center [446, 103] width 6 height 6
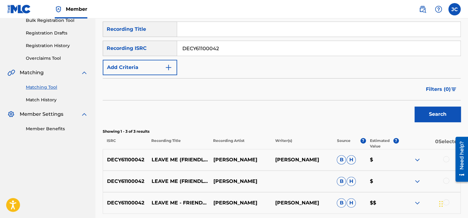
scroll to position [61, 0]
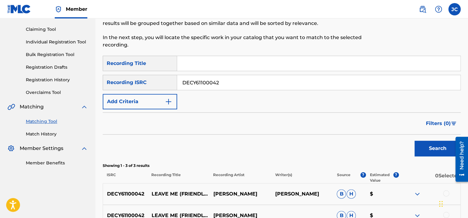
click at [332, 87] on input "DECY61100042" at bounding box center [318, 82] width 283 height 15
type input "CAM460431255"
click at [414, 140] on button "Search" at bounding box center [437, 147] width 46 height 15
click at [225, 86] on input "CAM460431255" at bounding box center [318, 82] width 283 height 15
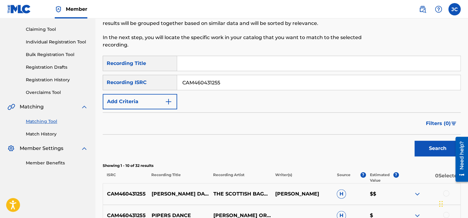
click at [225, 86] on input "CAM460431255" at bounding box center [318, 82] width 283 height 15
type input "GBF077810001"
click at [414, 140] on button "Search" at bounding box center [437, 147] width 46 height 15
click at [224, 81] on input "GBF077810001" at bounding box center [318, 82] width 283 height 15
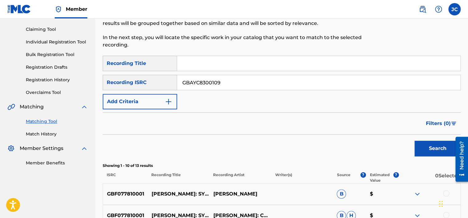
type input "GBAYC8300109"
click at [414, 140] on button "Search" at bounding box center [437, 147] width 46 height 15
click at [226, 81] on input "GBAYC8300109" at bounding box center [318, 82] width 283 height 15
type input "SEVHC0307070"
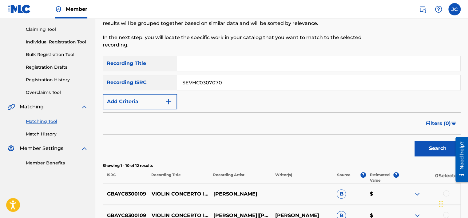
click at [414, 140] on button "Search" at bounding box center [437, 147] width 46 height 15
click at [232, 75] on input "SEVHC0307070" at bounding box center [318, 82] width 283 height 15
type input "CAM460440126"
click at [414, 140] on button "Search" at bounding box center [437, 147] width 46 height 15
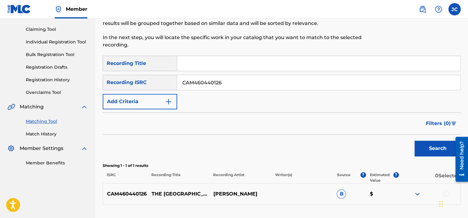
scroll to position [108, 0]
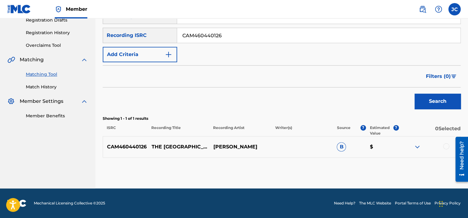
click at [445, 144] on div at bounding box center [446, 146] width 6 height 6
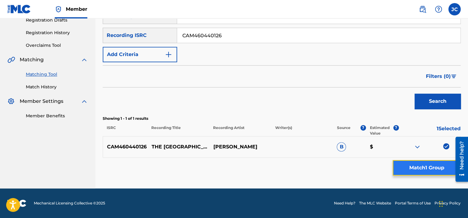
click at [425, 166] on button "Match 1 Group" at bounding box center [427, 167] width 68 height 15
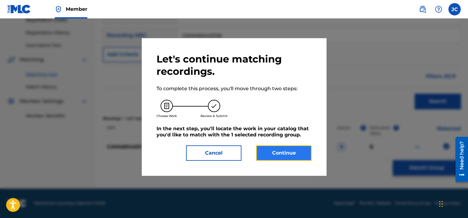
click at [292, 146] on button "Continue" at bounding box center [283, 152] width 55 height 15
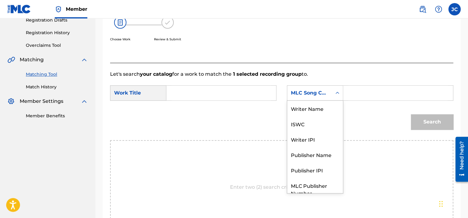
click at [331, 98] on div "MLC Song Code" at bounding box center [309, 93] width 45 height 12
click at [315, 112] on div "Writer Name" at bounding box center [315, 108] width 56 height 15
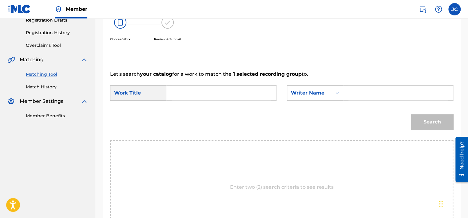
click at [247, 89] on input "Search Form" at bounding box center [221, 92] width 99 height 15
type input "The [GEOGRAPHIC_DATA]"
click at [359, 93] on input "Search Form" at bounding box center [397, 92] width 99 height 15
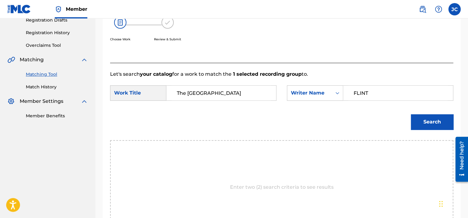
type input "FLINT"
click at [411, 114] on button "Search" at bounding box center [432, 121] width 42 height 15
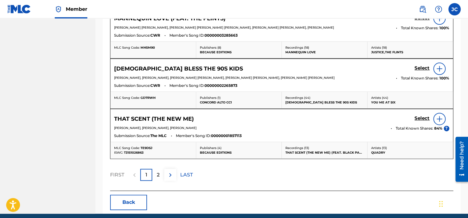
scroll to position [366, 0]
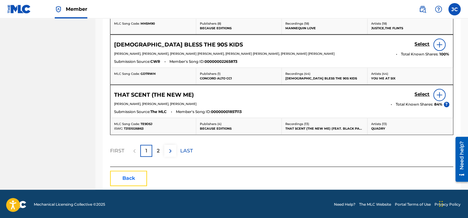
click at [139, 177] on button "Back" at bounding box center [128, 177] width 37 height 15
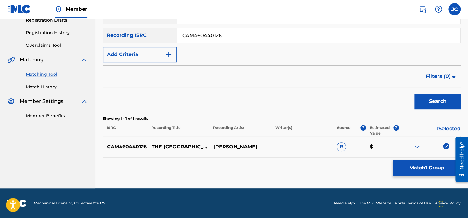
click at [444, 146] on img at bounding box center [446, 146] width 6 height 6
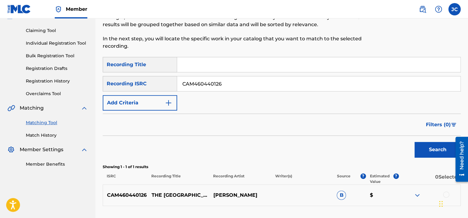
scroll to position [59, 0]
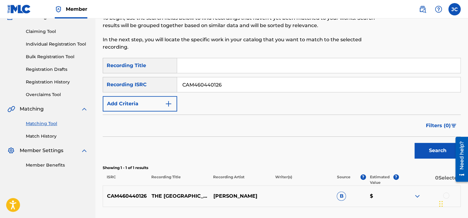
click at [354, 81] on input "CAM460440126" at bounding box center [318, 84] width 283 height 15
type input "QMRSZ1901116"
click at [414, 143] on button "Search" at bounding box center [437, 150] width 46 height 15
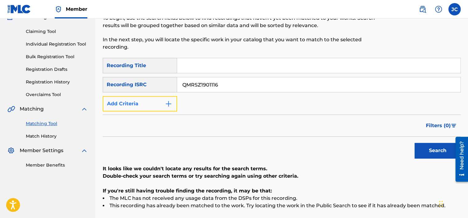
click at [144, 109] on button "Add Criteria" at bounding box center [140, 103] width 74 height 15
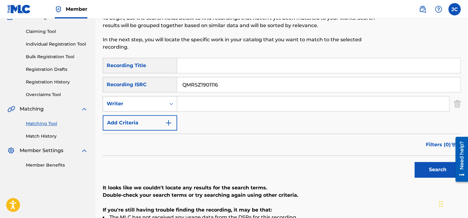
click at [160, 105] on div "Writer" at bounding box center [134, 103] width 55 height 7
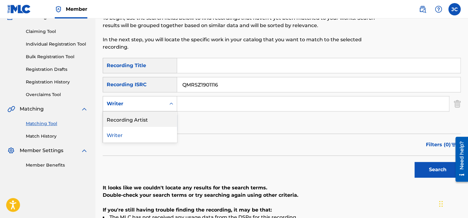
click at [157, 123] on div "Recording Artist" at bounding box center [140, 118] width 74 height 15
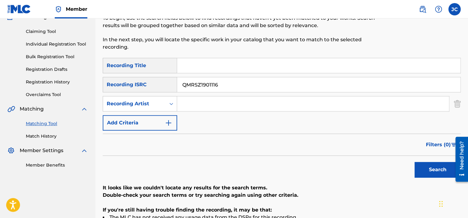
click at [224, 69] on input "Search Form" at bounding box center [318, 65] width 283 height 15
type input "[PERSON_NAME] AS ME (FEAT. [PERSON_NAME])"
click at [228, 82] on input "QMRSZ1901116" at bounding box center [318, 84] width 283 height 15
drag, startPoint x: 224, startPoint y: 65, endPoint x: 173, endPoint y: 65, distance: 51.6
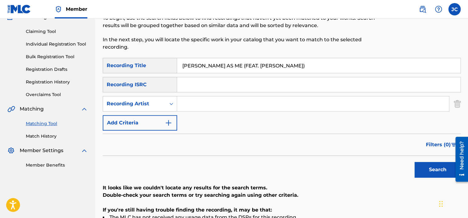
click at [173, 65] on div "SearchWithCriteria41e3ca12-bceb-40a5-9764-fbdad26eb44c Recording Title [PERSON_…" at bounding box center [282, 65] width 358 height 15
type input "HARD AS ME (FEAT. [PERSON_NAME])"
click at [225, 105] on input "[PERSON_NAME]" at bounding box center [313, 103] width 272 height 15
type input "[PERSON_NAME]"
click at [428, 171] on button "Search" at bounding box center [437, 169] width 46 height 15
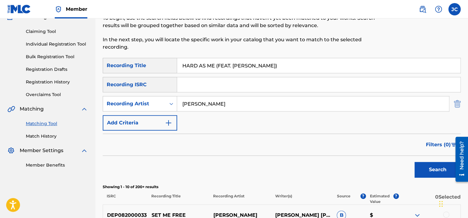
click at [456, 108] on img "Search Form" at bounding box center [457, 103] width 7 height 15
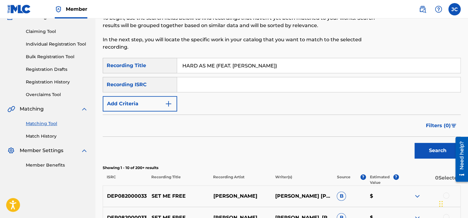
click at [303, 69] on input "HARD AS ME (FEAT. [PERSON_NAME])" at bounding box center [318, 65] width 283 height 15
type input "H"
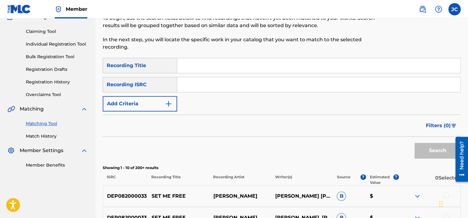
click at [193, 90] on input "Search Form" at bounding box center [318, 84] width 283 height 15
type input "USHM20600594"
click at [414, 143] on button "Search" at bounding box center [437, 150] width 46 height 15
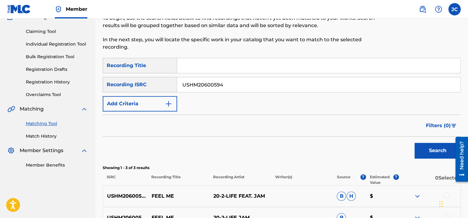
click at [239, 84] on input "USHM20600594" at bounding box center [318, 84] width 283 height 15
type input "HKI191265001"
click at [414, 143] on button "Search" at bounding box center [437, 150] width 46 height 15
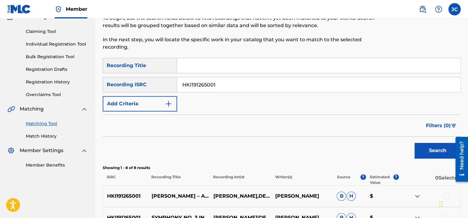
click at [229, 84] on input "HKI191265001" at bounding box center [318, 84] width 283 height 15
type input "USB8U1010018"
click at [414, 143] on button "Search" at bounding box center [437, 150] width 46 height 15
click at [223, 85] on input "USB8U1010018" at bounding box center [318, 84] width 283 height 15
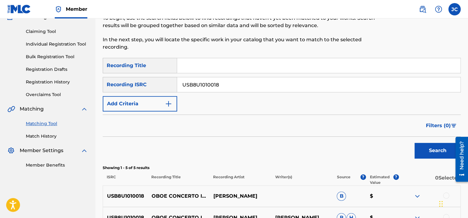
click at [223, 85] on input "USB8U1010018" at bounding box center [318, 84] width 283 height 15
click at [218, 81] on input "Search Form" at bounding box center [318, 84] width 283 height 15
type input "GBDCE0500009"
click at [414, 143] on button "Search" at bounding box center [437, 150] width 46 height 15
click at [233, 85] on input "GBDCE0500009" at bounding box center [318, 84] width 283 height 15
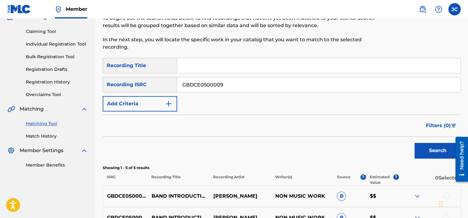
click at [233, 85] on input "GBDCE0500009" at bounding box center [318, 84] width 283 height 15
type input "DEX790500113"
click at [414, 143] on button "Search" at bounding box center [437, 150] width 46 height 15
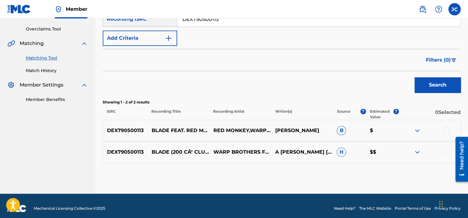
scroll to position [129, 0]
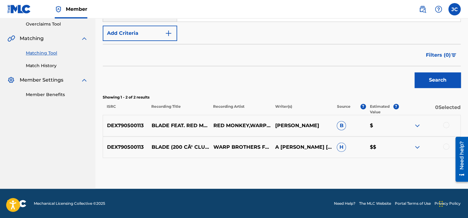
click at [447, 144] on div at bounding box center [446, 146] width 6 height 6
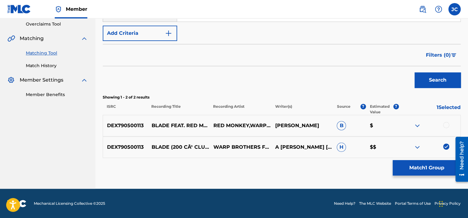
click at [446, 125] on div at bounding box center [446, 125] width 6 height 6
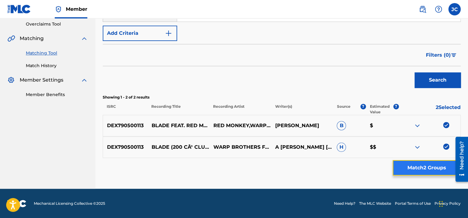
click at [435, 165] on button "Match 2 Groups" at bounding box center [427, 167] width 68 height 15
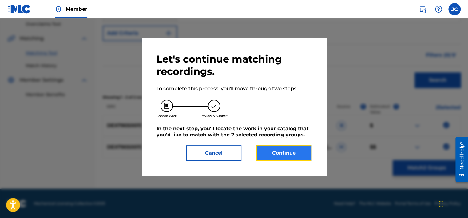
click at [274, 154] on button "Continue" at bounding box center [283, 152] width 55 height 15
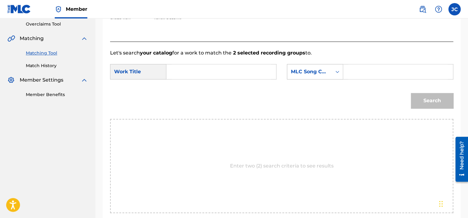
click at [299, 69] on div "MLC Song Code" at bounding box center [309, 71] width 37 height 7
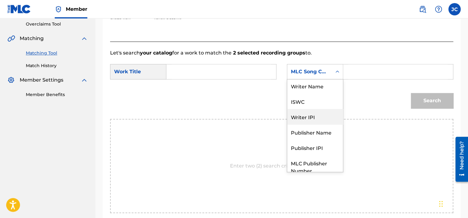
scroll to position [0, 0]
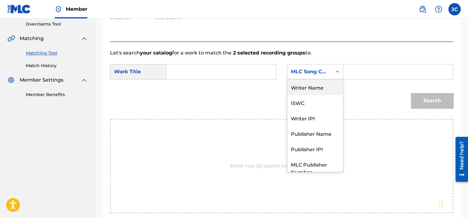
click at [316, 91] on div "Writer Name" at bounding box center [315, 86] width 56 height 15
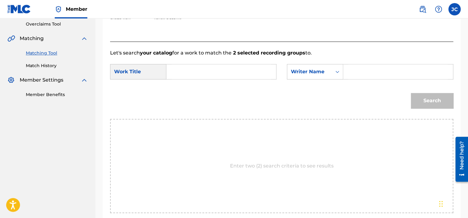
click at [235, 78] on input "Search Form" at bounding box center [221, 71] width 99 height 15
type input "Blade - 200 C° Club Mix"
click at [352, 69] on input "Search Form" at bounding box center [397, 71] width 99 height 15
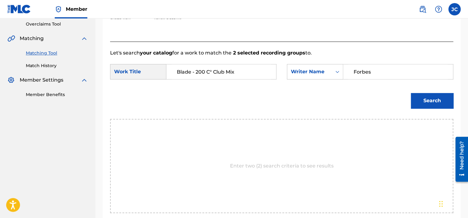
click at [411, 93] on button "Search" at bounding box center [432, 100] width 42 height 15
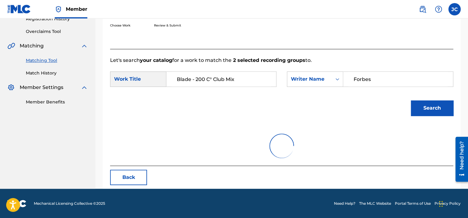
scroll to position [129, 0]
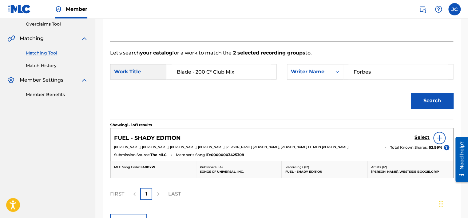
click at [392, 72] on input "Forbes" at bounding box center [397, 71] width 99 height 15
click at [411, 93] on button "Search" at bounding box center [432, 100] width 42 height 15
click at [384, 68] on input "Bierbrodt" at bounding box center [397, 71] width 99 height 15
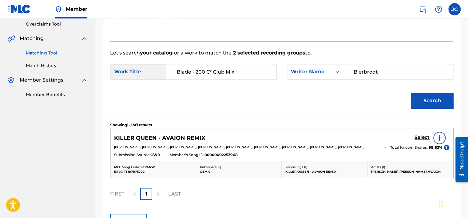
click at [384, 68] on input "Bierbrodt" at bounding box center [397, 71] width 99 height 15
click at [411, 93] on button "Search" at bounding box center [432, 100] width 42 height 15
click at [394, 75] on input "[PERSON_NAME]" at bounding box center [397, 71] width 99 height 15
click at [411, 93] on button "Search" at bounding box center [432, 100] width 42 height 15
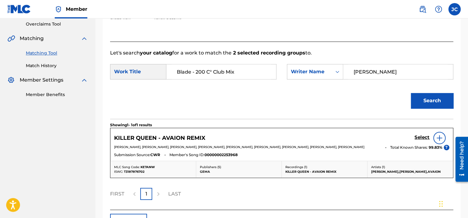
click at [369, 65] on input "[PERSON_NAME]" at bounding box center [397, 71] width 99 height 15
click at [384, 65] on input "[PERSON_NAME]" at bounding box center [397, 71] width 99 height 15
type input "Goedicke"
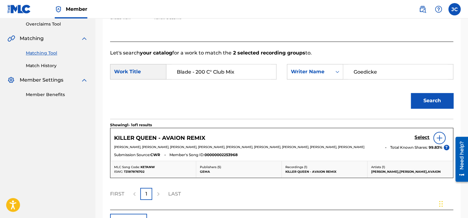
click at [411, 93] on button "Search" at bounding box center [432, 100] width 42 height 15
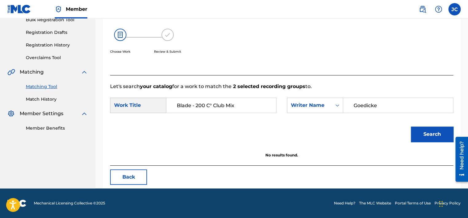
scroll to position [96, 0]
click at [132, 175] on button "Back" at bounding box center [128, 176] width 37 height 15
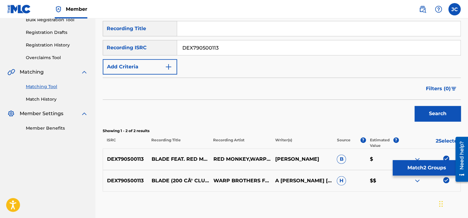
scroll to position [129, 0]
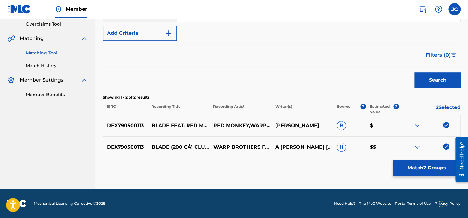
click at [445, 147] on img at bounding box center [446, 146] width 6 height 6
click at [446, 125] on img at bounding box center [446, 125] width 6 height 6
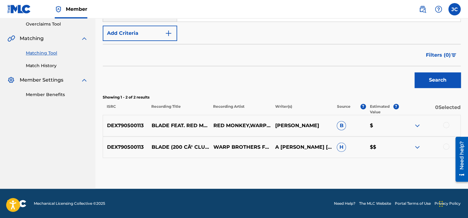
click at [467, 123] on div "Matching Tool The Matching Tool enables you to suggest matches between sound re…" at bounding box center [281, 46] width 373 height 284
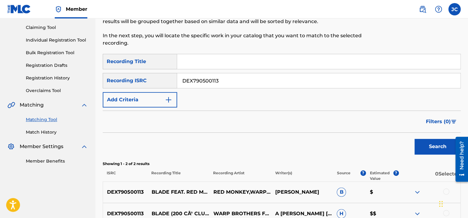
scroll to position [59, 0]
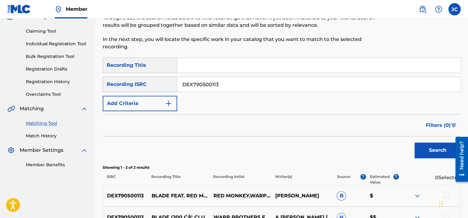
click at [251, 85] on input "DEX790500113" at bounding box center [318, 84] width 283 height 15
type input "USA2B1700672"
click at [414, 142] on button "Search" at bounding box center [437, 149] width 46 height 15
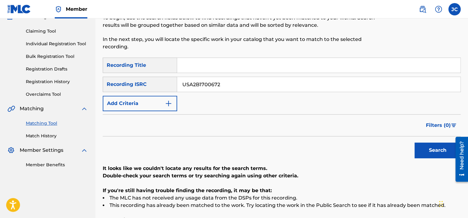
click at [197, 66] on input "Search Form" at bounding box center [318, 65] width 283 height 15
type input "THE YUGOS FEEL IT"
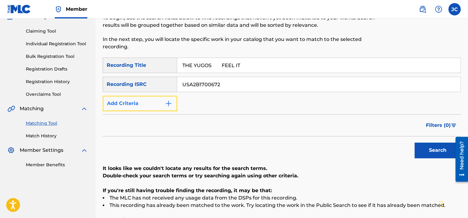
click at [160, 107] on button "Add Criteria" at bounding box center [140, 103] width 74 height 15
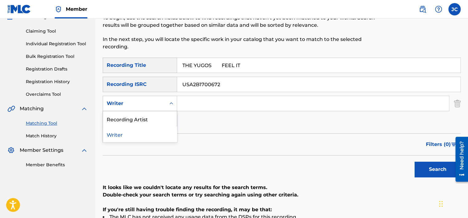
click at [165, 103] on div "Writer" at bounding box center [134, 103] width 63 height 12
click at [157, 118] on div "Recording Artist" at bounding box center [140, 118] width 74 height 15
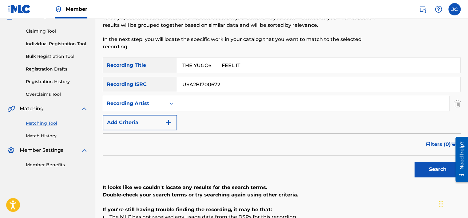
drag, startPoint x: 226, startPoint y: 84, endPoint x: 173, endPoint y: 84, distance: 52.9
click at [173, 84] on div "SearchWithCriteria8a68eed4-5471-4b50-83fd-3024493bac07 Recording ISRC USA2B1700…" at bounding box center [282, 84] width 358 height 15
drag, startPoint x: 214, startPoint y: 65, endPoint x: 177, endPoint y: 65, distance: 37.2
click at [177, 65] on input "THE YUGOS FEEL IT" at bounding box center [318, 65] width 283 height 15
type input "FEEL IT"
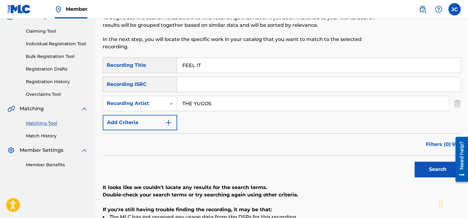
click at [224, 103] on input "THE YUGOS" at bounding box center [313, 103] width 272 height 15
type input "THE YUGOS"
click at [429, 168] on button "Search" at bounding box center [437, 168] width 46 height 15
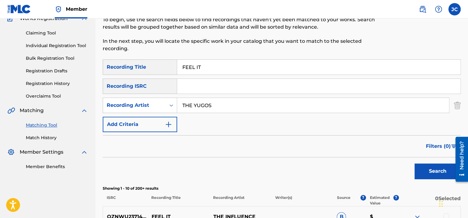
scroll to position [46, 0]
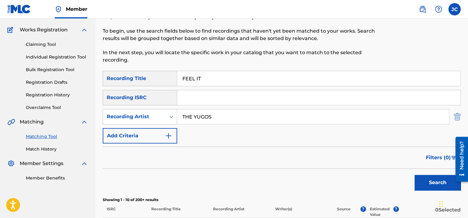
click at [457, 118] on img "Search Form" at bounding box center [457, 116] width 7 height 15
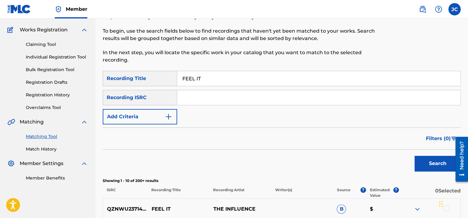
click at [217, 81] on input "FEEL IT" at bounding box center [318, 78] width 283 height 15
type input "F"
click at [210, 101] on input "Search Form" at bounding box center [318, 97] width 283 height 15
type input "DEF056400444"
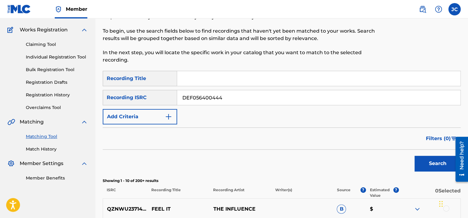
click at [414, 156] on button "Search" at bounding box center [437, 163] width 46 height 15
click at [222, 100] on input "DEF056400444" at bounding box center [318, 97] width 283 height 15
type input "DEF056400444"
click at [414, 156] on button "Search" at bounding box center [437, 163] width 46 height 15
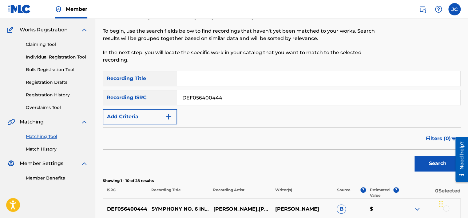
click at [244, 93] on input "DEF056400444" at bounding box center [318, 97] width 283 height 15
type input "SEAEB2207030"
click at [414, 156] on button "Search" at bounding box center [437, 163] width 46 height 15
click at [232, 91] on input "SEAEB2207030" at bounding box center [318, 97] width 283 height 15
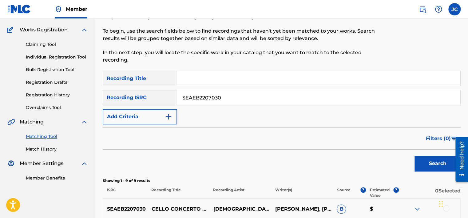
click at [232, 91] on input "SEAEB2207030" at bounding box center [318, 97] width 283 height 15
